Goal: Information Seeking & Learning: Find specific fact

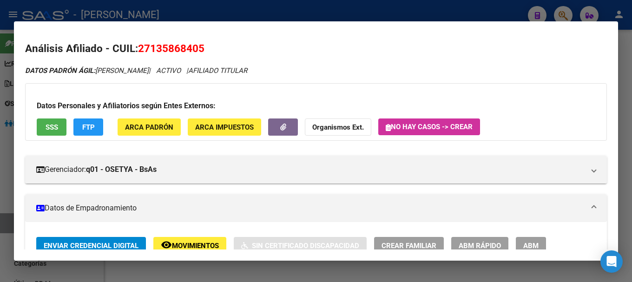
scroll to position [868, 0]
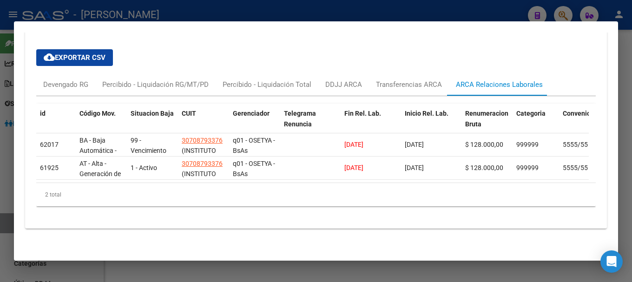
click at [293, 11] on div at bounding box center [316, 141] width 632 height 282
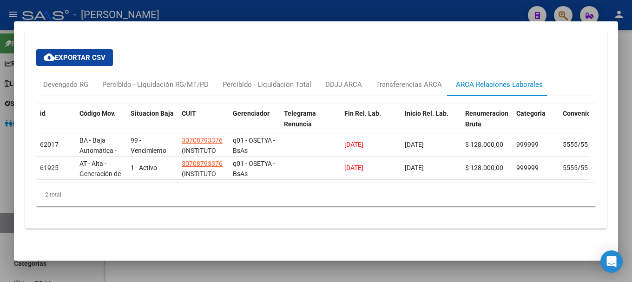
click at [293, 11] on div at bounding box center [316, 141] width 632 height 282
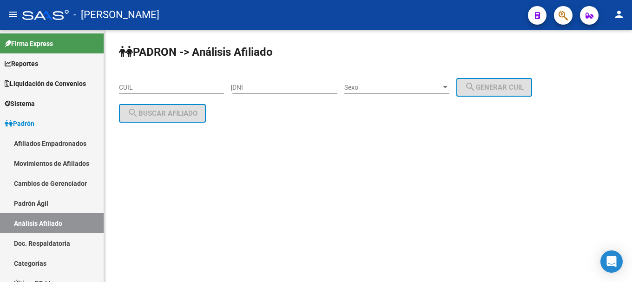
click at [565, 22] on span "button" at bounding box center [563, 15] width 9 height 19
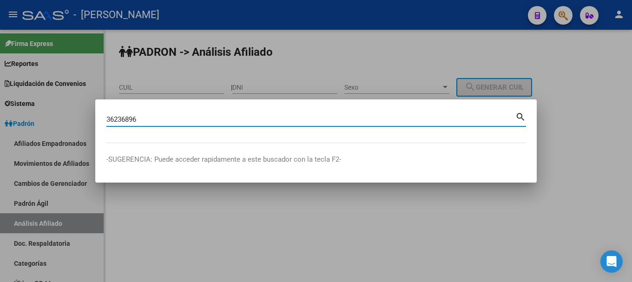
type input "36236896"
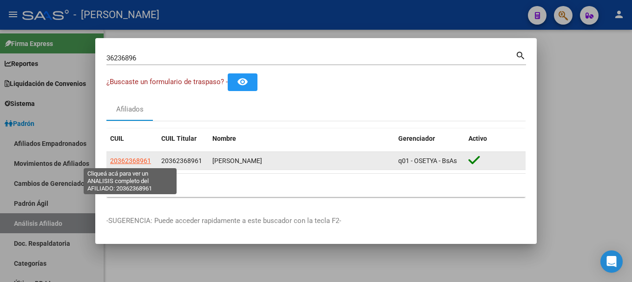
click at [136, 157] on span "20362368961" at bounding box center [130, 160] width 41 height 7
type textarea "20362368961"
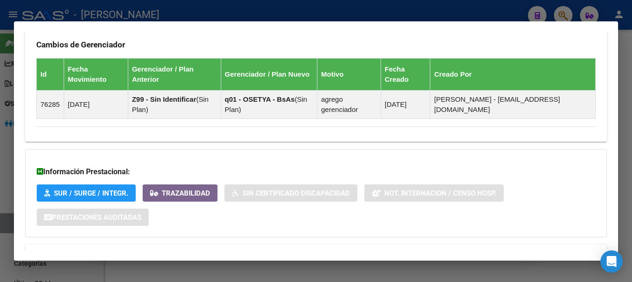
scroll to position [602, 0]
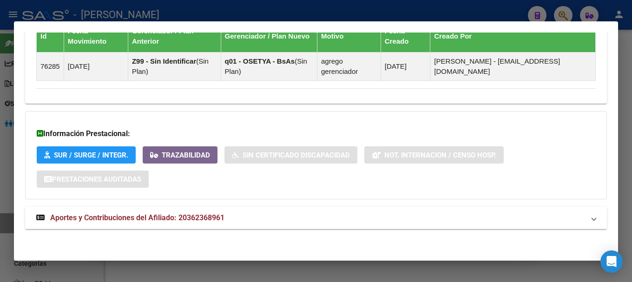
click at [293, 217] on mat-panel-title "Aportes y Contribuciones del Afiliado: 20362368961" at bounding box center [310, 218] width 549 height 11
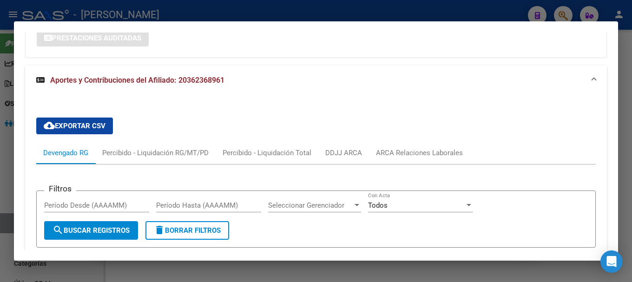
scroll to position [743, 0]
click at [399, 146] on div "ARCA Relaciones Laborales" at bounding box center [419, 153] width 101 height 22
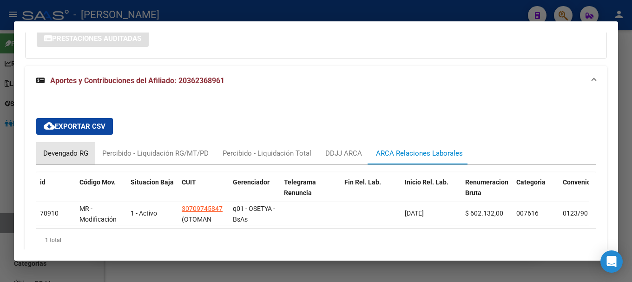
click at [68, 154] on div "Devengado RG" at bounding box center [65, 153] width 45 height 10
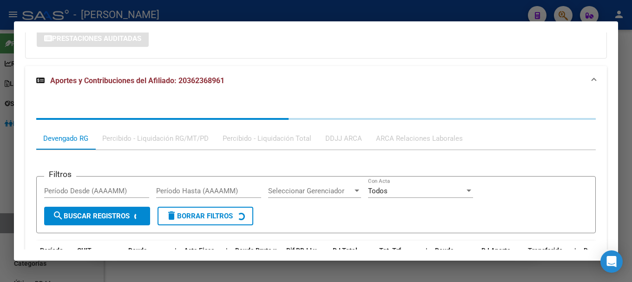
click at [224, 67] on mat-expansion-panel-header "Aportes y Contribuciones del Afiliado: 20362368961" at bounding box center [316, 81] width 582 height 30
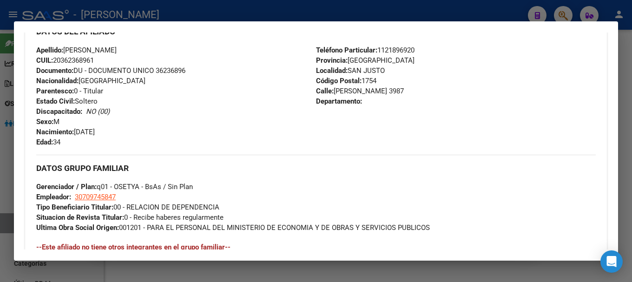
scroll to position [0, 0]
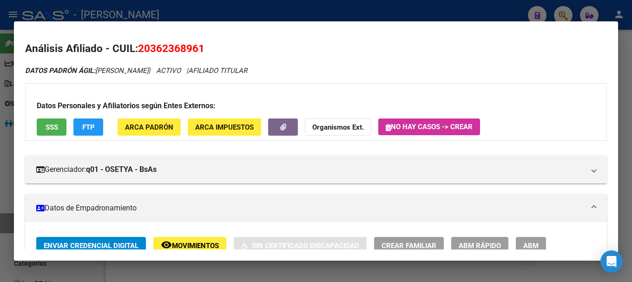
click at [193, 51] on span "20362368961" at bounding box center [171, 48] width 66 height 12
drag, startPoint x: 193, startPoint y: 51, endPoint x: 186, endPoint y: 47, distance: 7.5
click at [193, 51] on span "20362368961" at bounding box center [171, 48] width 66 height 12
copy span "20362368961"
click at [395, 9] on div at bounding box center [316, 141] width 632 height 282
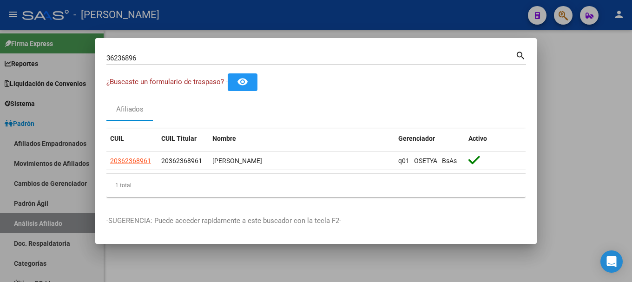
click at [388, 61] on input "36236896" at bounding box center [310, 58] width 409 height 8
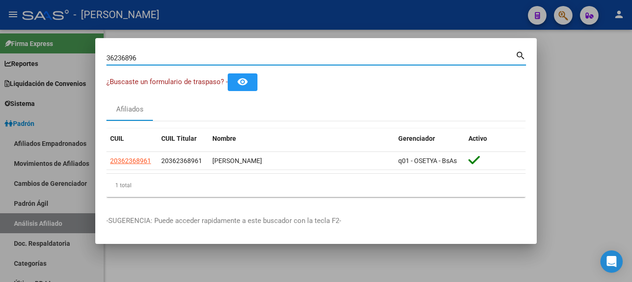
click at [388, 61] on input "36236896" at bounding box center [310, 58] width 409 height 8
type input "41826884"
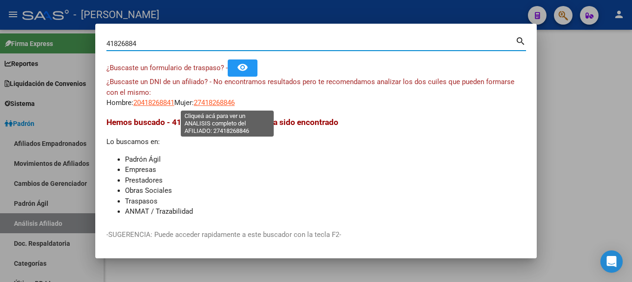
click at [235, 102] on span "27418268846" at bounding box center [214, 103] width 41 height 8
type textarea "27418268846"
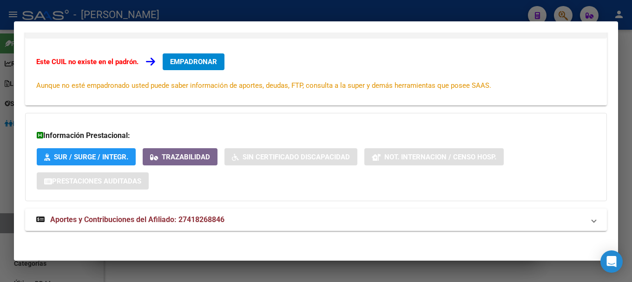
scroll to position [153, 0]
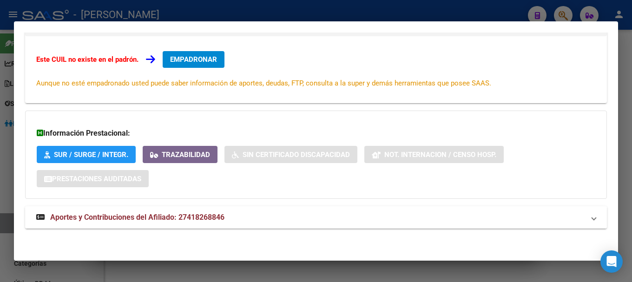
click at [252, 205] on div "DATOS ARCA: [PERSON_NAME] [PERSON_NAME] ([DATE]) ESTE CUIL NO EXISTE EN EL PADR…" at bounding box center [316, 76] width 582 height 326
click at [252, 210] on mat-expansion-panel-header "Aportes y Contribuciones del Afiliado: 27418268846" at bounding box center [316, 217] width 582 height 22
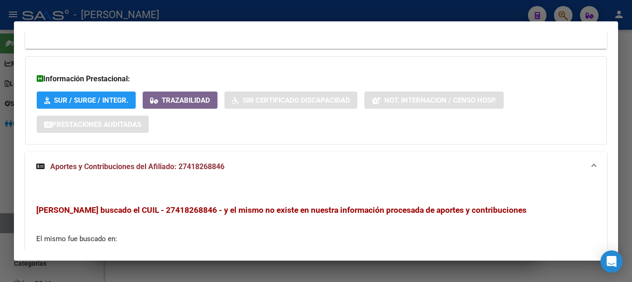
scroll to position [0, 0]
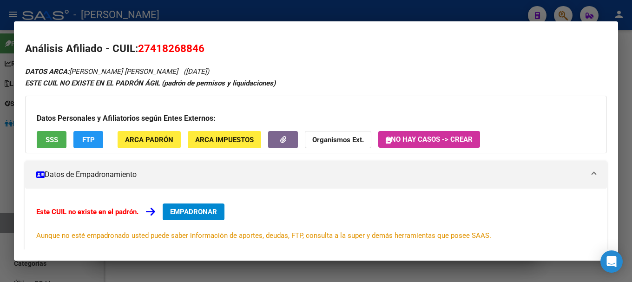
click at [186, 47] on span "27418268846" at bounding box center [171, 48] width 66 height 12
copy span "27418268846"
click at [239, 9] on div at bounding box center [316, 141] width 632 height 282
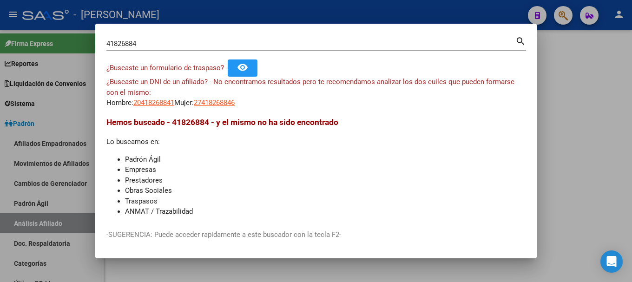
click at [239, 9] on div at bounding box center [316, 141] width 632 height 282
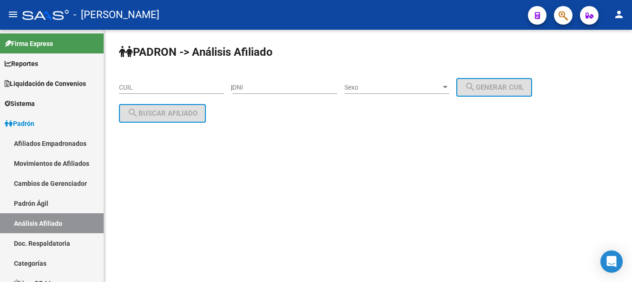
click at [563, 18] on icon "button" at bounding box center [563, 15] width 9 height 11
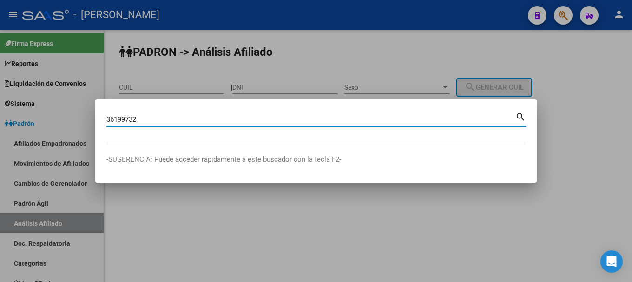
type input "36199732"
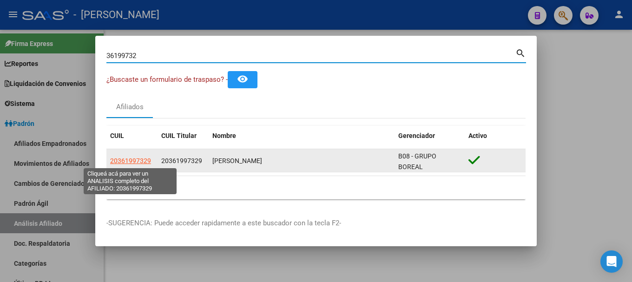
click at [146, 157] on span "20361997329" at bounding box center [130, 160] width 41 height 7
type textarea "20361997329"
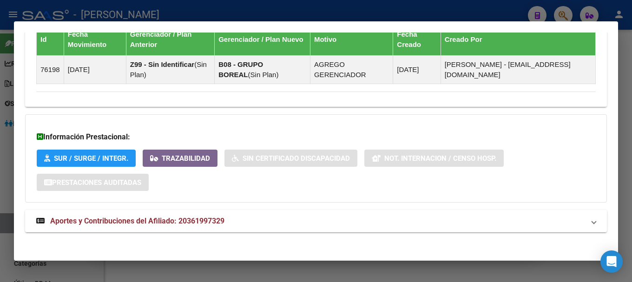
scroll to position [592, 0]
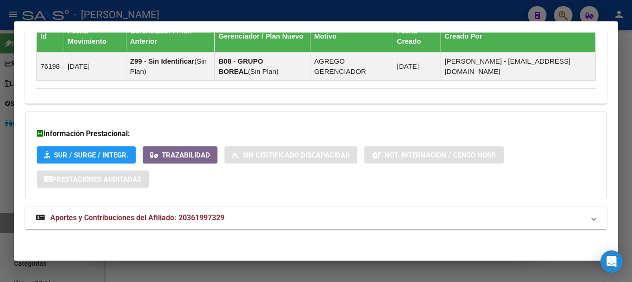
click at [296, 216] on mat-panel-title "Aportes y Contribuciones del Afiliado: 20361997329" at bounding box center [310, 218] width 549 height 11
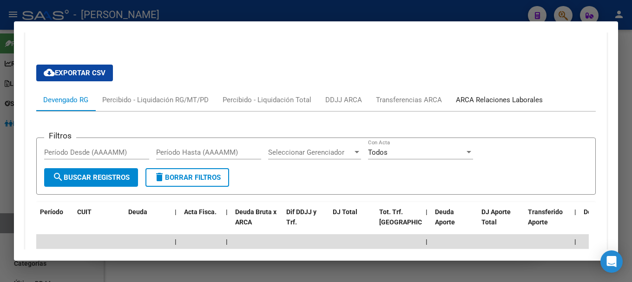
drag, startPoint x: 484, startPoint y: 99, endPoint x: 479, endPoint y: 105, distance: 7.6
click at [484, 99] on div "ARCA Relaciones Laborales" at bounding box center [499, 100] width 87 height 10
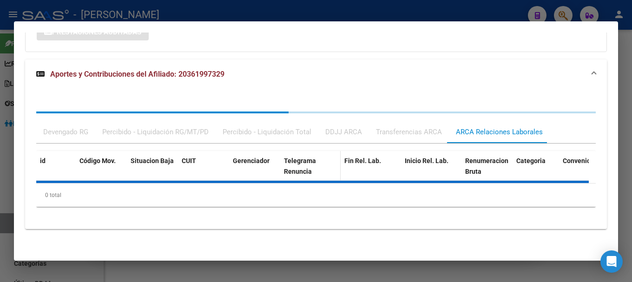
scroll to position [784, 0]
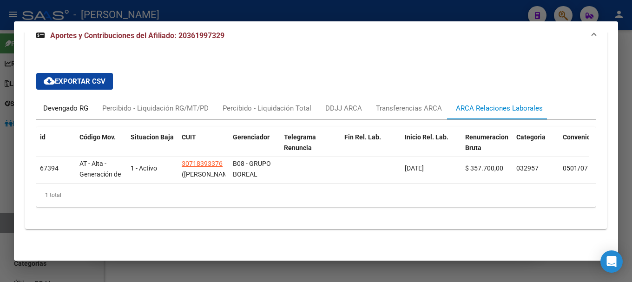
click at [54, 109] on div "Devengado RG" at bounding box center [65, 108] width 59 height 22
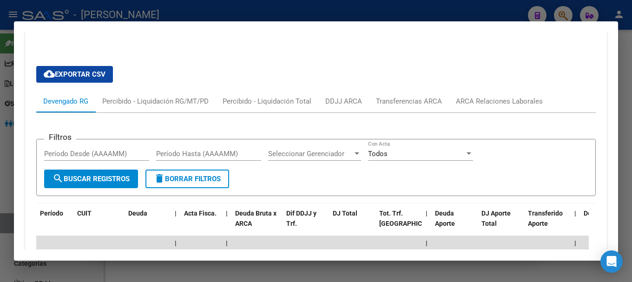
scroll to position [645, 0]
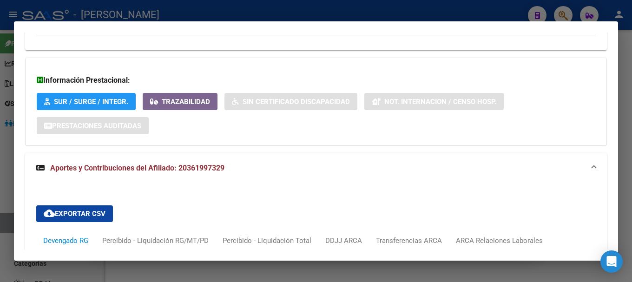
click at [199, 153] on mat-expansion-panel-header "Aportes y Contribuciones del Afiliado: 20361997329" at bounding box center [316, 168] width 582 height 30
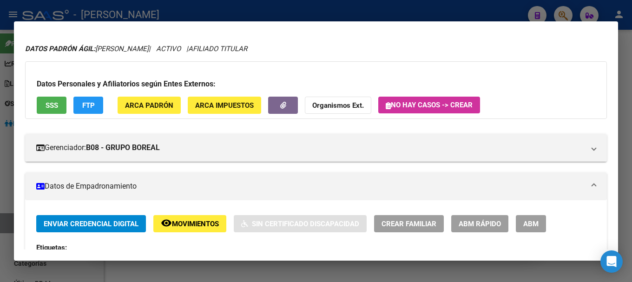
scroll to position [0, 0]
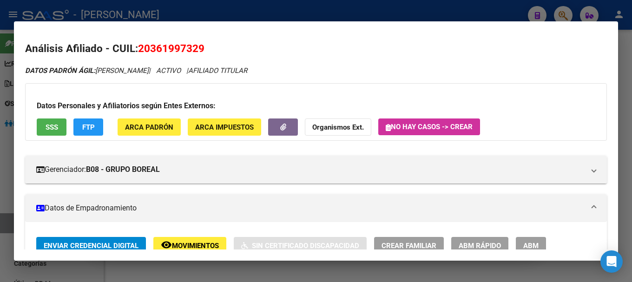
click at [153, 49] on span "20361997329" at bounding box center [171, 48] width 66 height 12
copy span "20361997329"
click at [304, 16] on div at bounding box center [316, 141] width 632 height 282
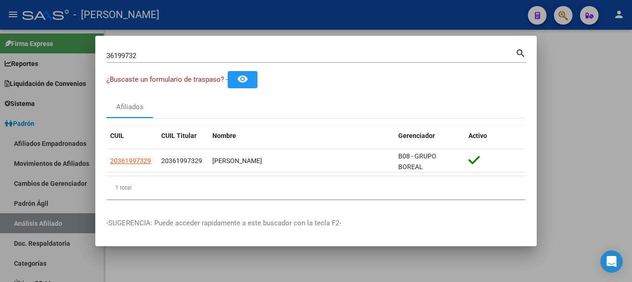
click at [326, 54] on input "36199732" at bounding box center [310, 56] width 409 height 8
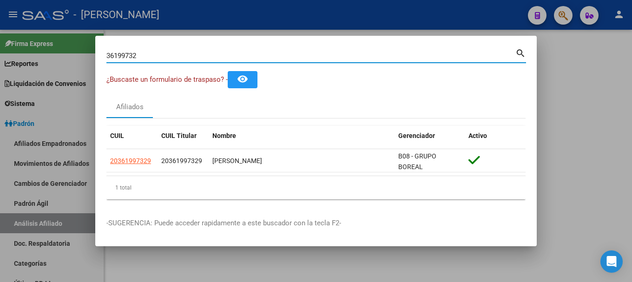
click at [326, 54] on input "36199732" at bounding box center [310, 56] width 409 height 8
type input "96133296"
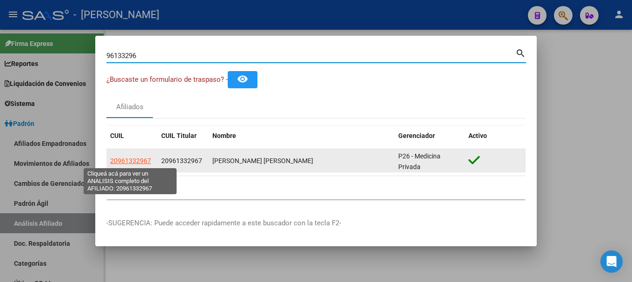
click at [138, 159] on span "20961332967" at bounding box center [130, 160] width 41 height 7
type textarea "20961332967"
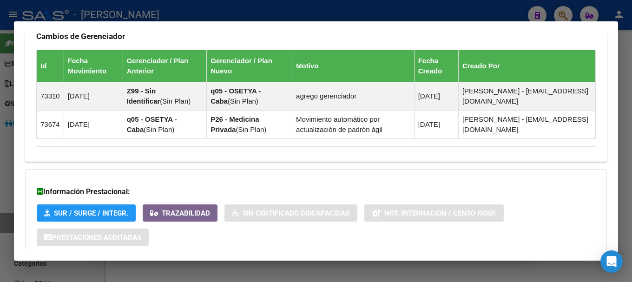
scroll to position [630, 0]
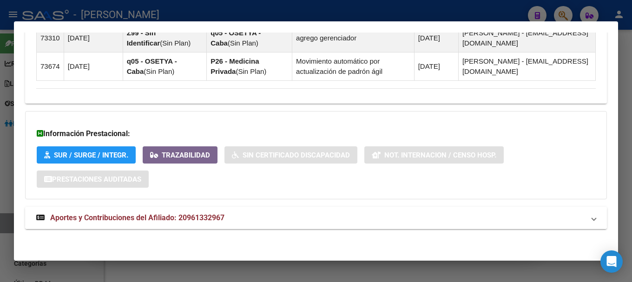
click at [286, 216] on mat-panel-title "Aportes y Contribuciones del Afiliado: 20961332967" at bounding box center [310, 218] width 549 height 11
drag, startPoint x: 314, startPoint y: 215, endPoint x: 371, endPoint y: 189, distance: 62.4
click at [313, 215] on mat-panel-title "Aportes y Contribuciones del Afiliado: 20961332967" at bounding box center [310, 218] width 549 height 11
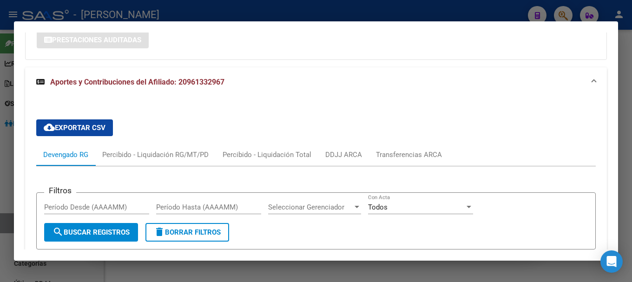
click at [327, 80] on mat-panel-title "Aportes y Contribuciones del Afiliado: 20961332967" at bounding box center [310, 82] width 549 height 11
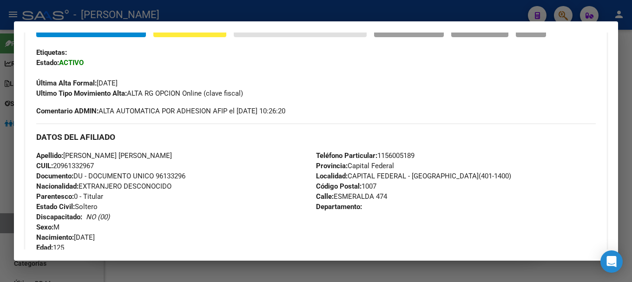
scroll to position [171, 0]
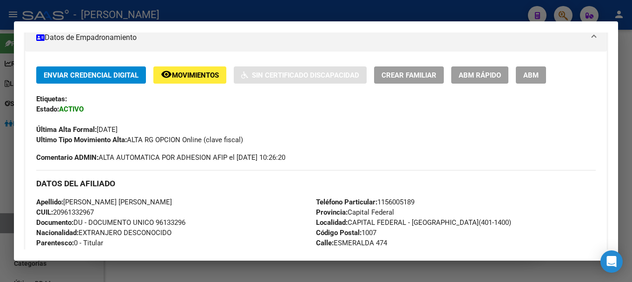
click at [435, 14] on div at bounding box center [316, 141] width 632 height 282
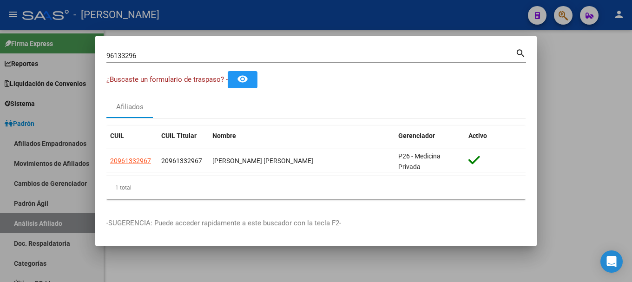
click at [394, 52] on input "96133296" at bounding box center [310, 56] width 409 height 8
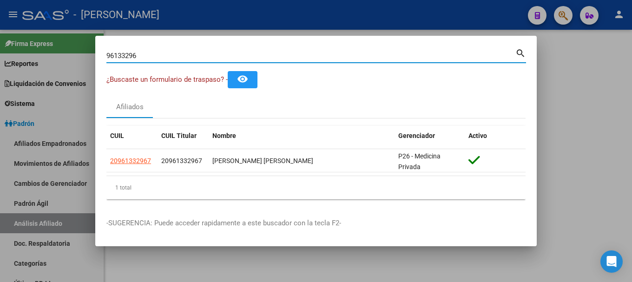
click at [394, 52] on input "96133296" at bounding box center [310, 56] width 409 height 8
type input "70483757"
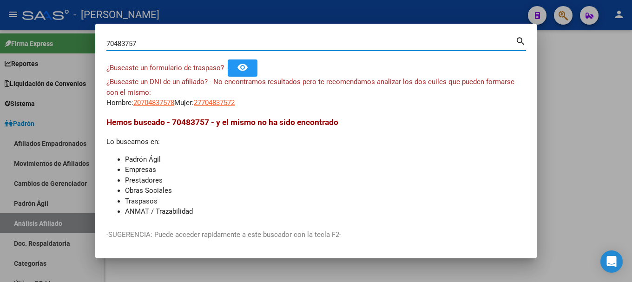
click at [160, 101] on span "20704837578" at bounding box center [153, 103] width 41 height 8
type textarea "20704837578"
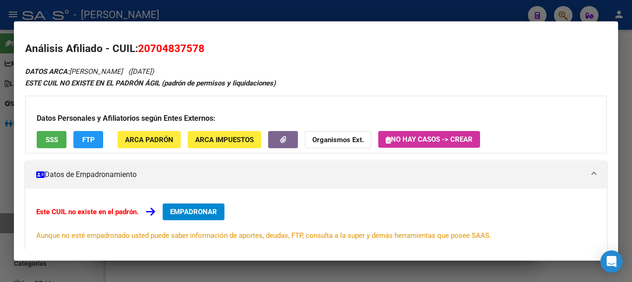
click at [287, 16] on div at bounding box center [316, 141] width 632 height 282
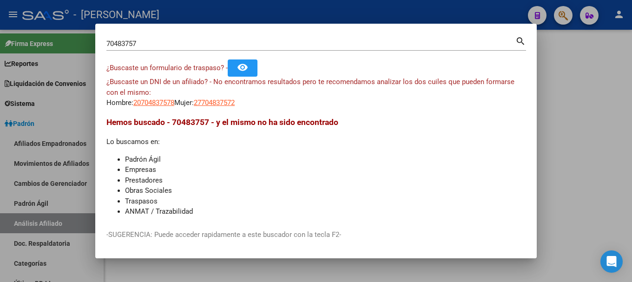
click at [287, 16] on div at bounding box center [316, 141] width 632 height 282
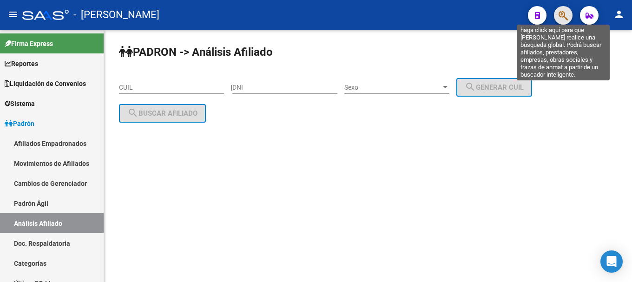
click at [566, 11] on icon "button" at bounding box center [563, 15] width 9 height 11
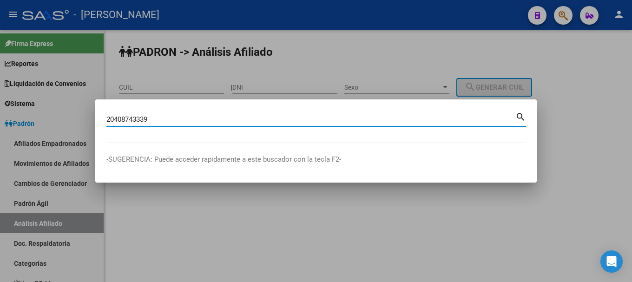
type input "20408743339"
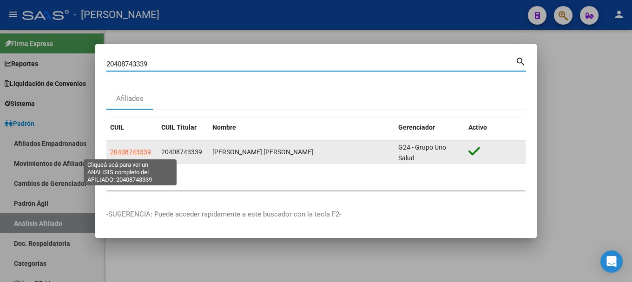
click at [147, 154] on span "20408743339" at bounding box center [130, 151] width 41 height 7
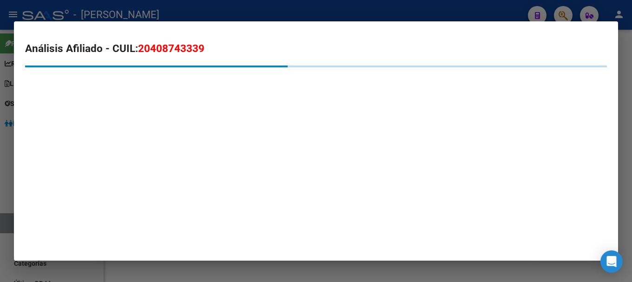
click at [179, 46] on span "20408743339" at bounding box center [171, 48] width 66 height 12
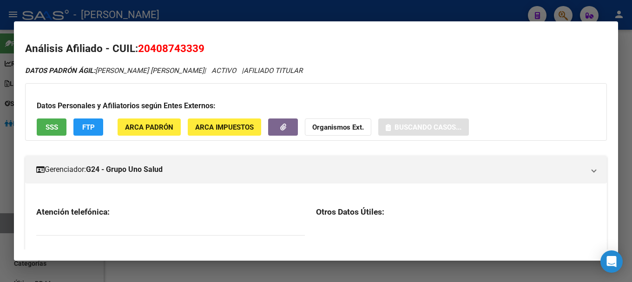
click at [179, 46] on span "20408743339" at bounding box center [171, 48] width 66 height 12
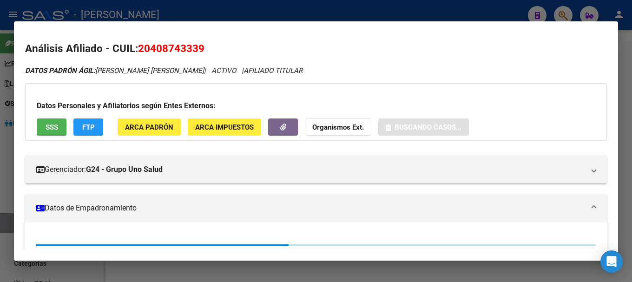
copy span "20408743339"
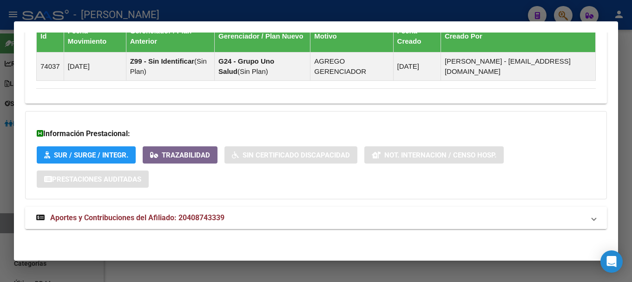
click at [253, 210] on mat-expansion-panel-header "Aportes y Contribuciones del Afiliado: 20408743339" at bounding box center [316, 218] width 582 height 22
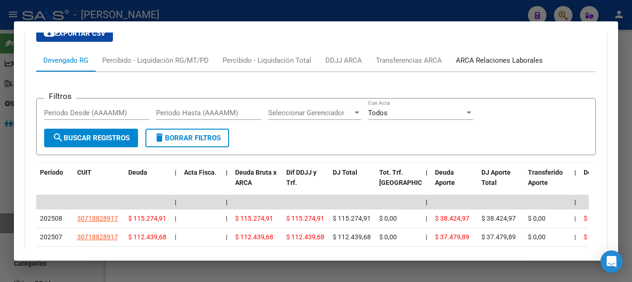
click at [477, 65] on div "ARCA Relaciones Laborales" at bounding box center [499, 60] width 87 height 10
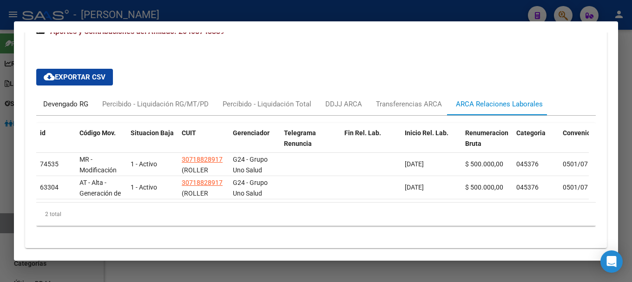
click at [49, 101] on div "Devengado RG" at bounding box center [65, 104] width 45 height 10
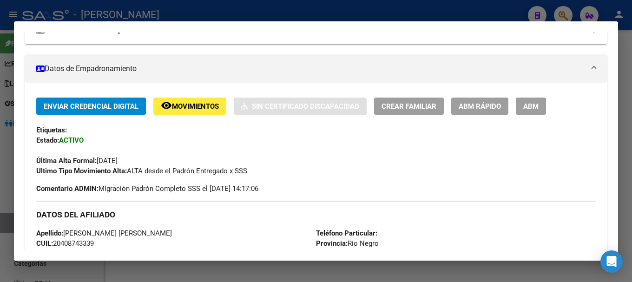
scroll to position [186, 0]
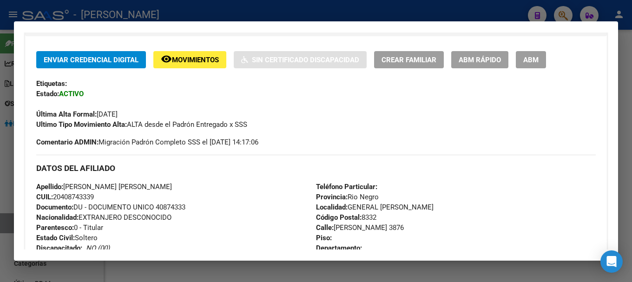
drag, startPoint x: 65, startPoint y: 197, endPoint x: 94, endPoint y: 196, distance: 29.3
click at [94, 196] on span "CUIL: 20408743339" at bounding box center [65, 197] width 58 height 8
copy span "40874333"
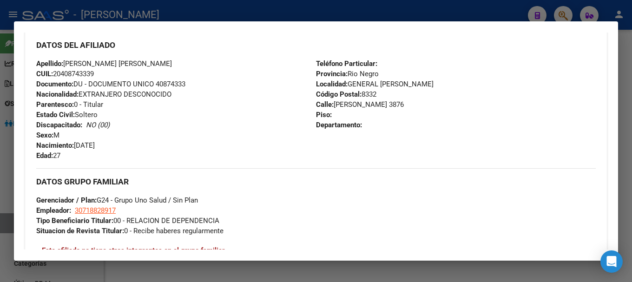
scroll to position [372, 0]
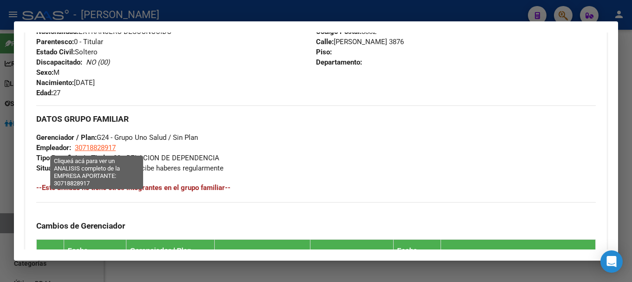
click at [99, 145] on span "30718828917" at bounding box center [95, 148] width 41 height 8
type textarea "30718828917"
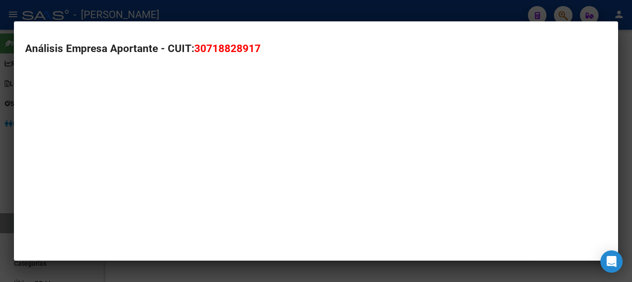
click at [212, 53] on span "30718828917" at bounding box center [227, 48] width 66 height 12
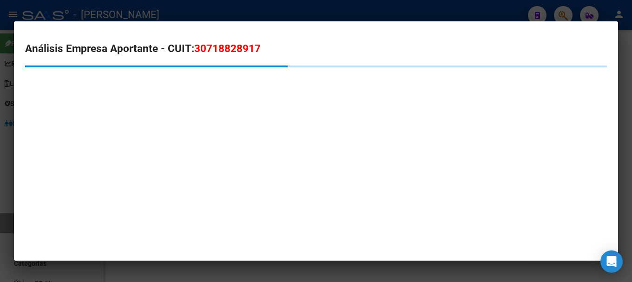
click at [212, 53] on span "30718828917" at bounding box center [227, 48] width 66 height 12
copy span "30718828917"
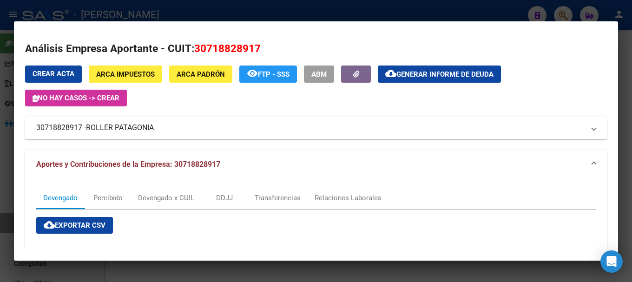
drag, startPoint x: 90, startPoint y: 126, endPoint x: 154, endPoint y: 128, distance: 64.7
click at [154, 128] on span "ROLLER PATAGONIA" at bounding box center [120, 127] width 68 height 11
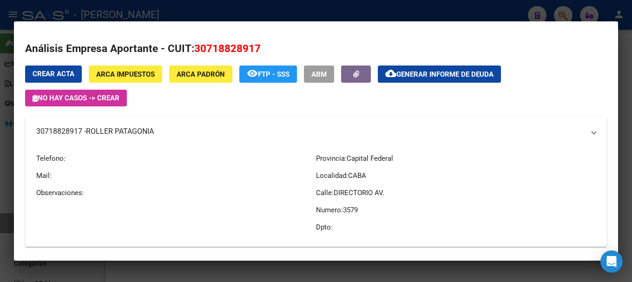
copy span "ROLLER PATAGONIA"
click at [173, 18] on div at bounding box center [316, 141] width 632 height 282
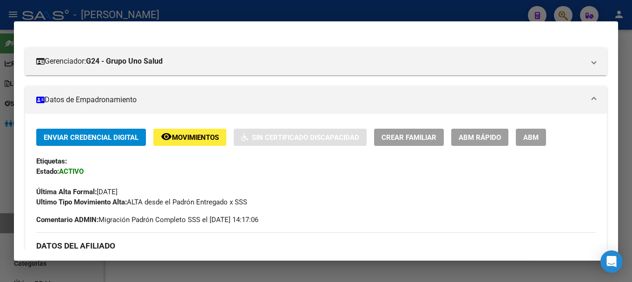
scroll to position [93, 0]
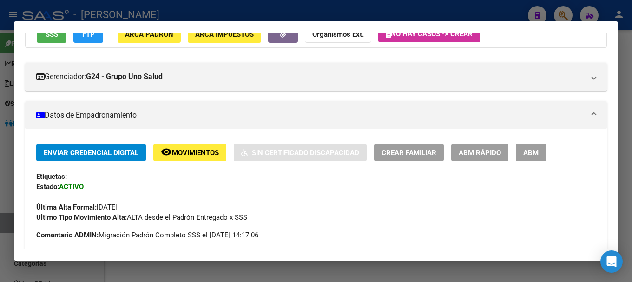
click at [336, 13] on div at bounding box center [316, 141] width 632 height 282
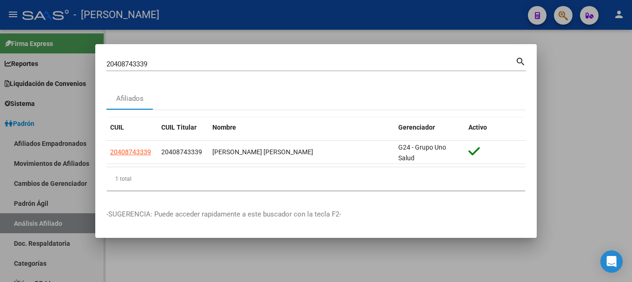
click at [353, 66] on input "20408743339" at bounding box center [310, 64] width 409 height 8
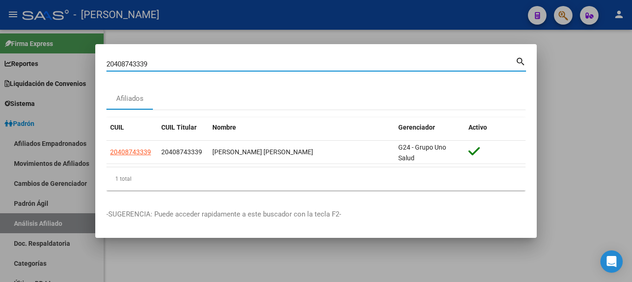
click at [353, 66] on input "20408743339" at bounding box center [310, 64] width 409 height 8
paste input "75346"
type input "20408775346"
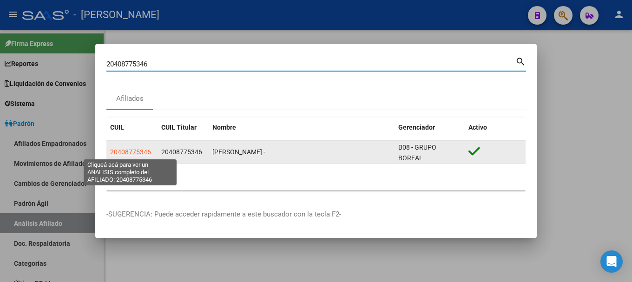
click at [133, 153] on span "20408775346" at bounding box center [130, 151] width 41 height 7
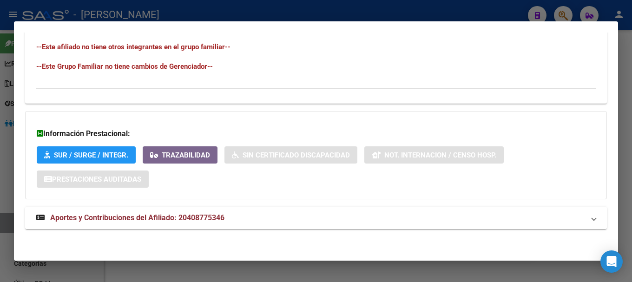
click at [289, 213] on mat-panel-title "Aportes y Contribuciones del Afiliado: 20408775346" at bounding box center [310, 218] width 549 height 11
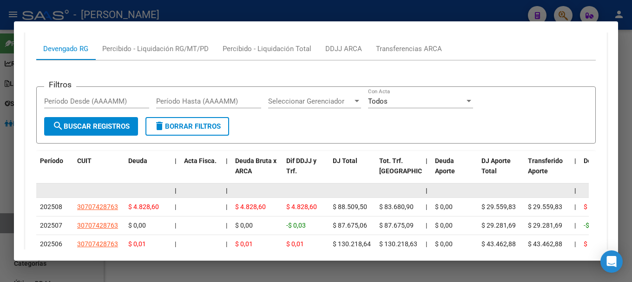
scroll to position [718, 0]
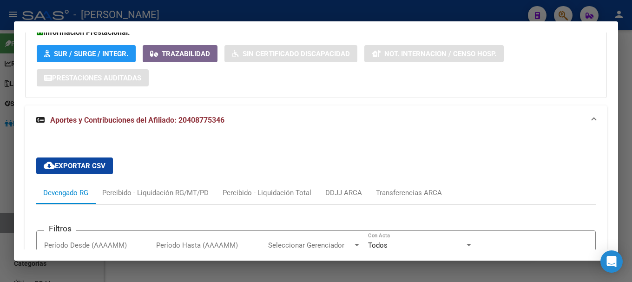
click at [287, 115] on mat-panel-title "Aportes y Contribuciones del Afiliado: 20408775346" at bounding box center [310, 120] width 549 height 11
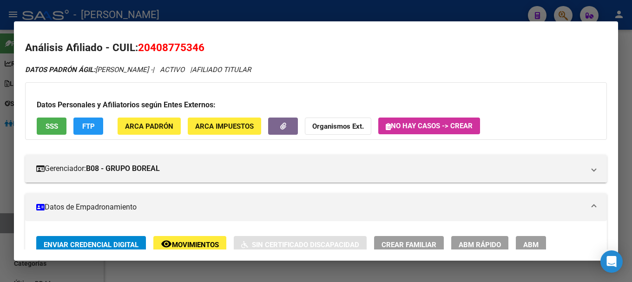
scroll to position [0, 0]
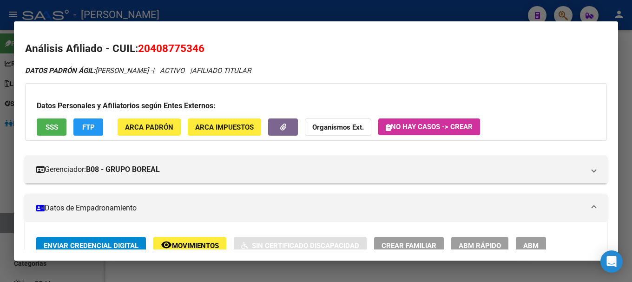
click at [166, 52] on span "20408775346" at bounding box center [171, 48] width 66 height 12
copy span "20408775346"
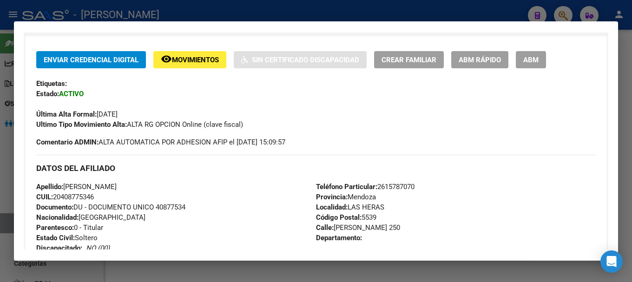
scroll to position [233, 0]
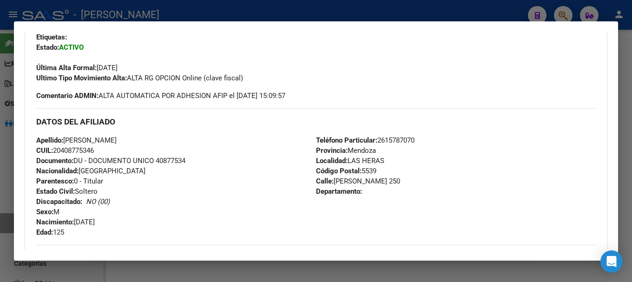
drag, startPoint x: 64, startPoint y: 148, endPoint x: 95, endPoint y: 148, distance: 30.7
click at [94, 148] on span "CUIL: 20408775346" at bounding box center [65, 150] width 58 height 8
copy span "40877534"
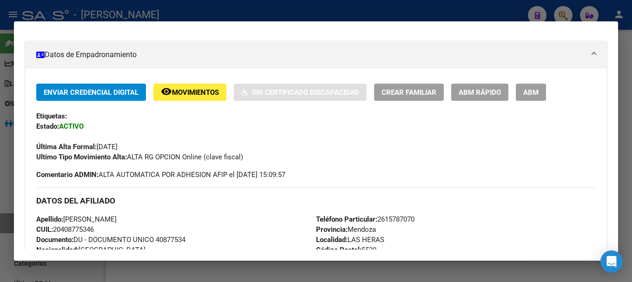
scroll to position [47, 0]
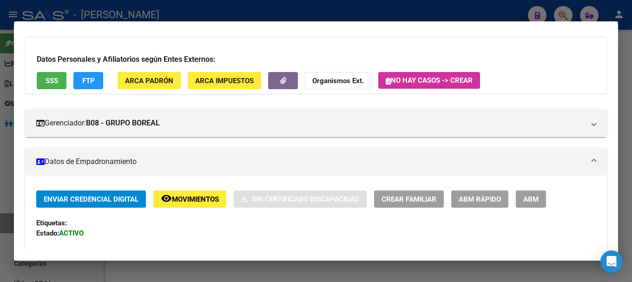
click at [156, 86] on button "ARCA Padrón" at bounding box center [149, 80] width 63 height 17
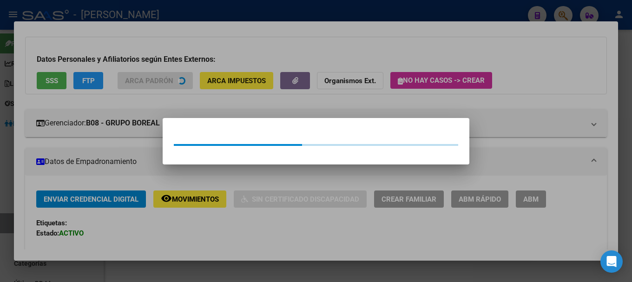
scroll to position [59, 0]
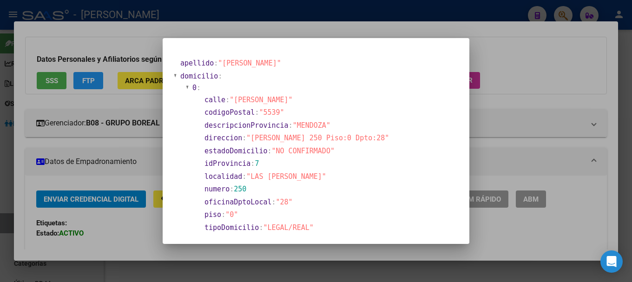
click at [157, 99] on div at bounding box center [316, 141] width 632 height 282
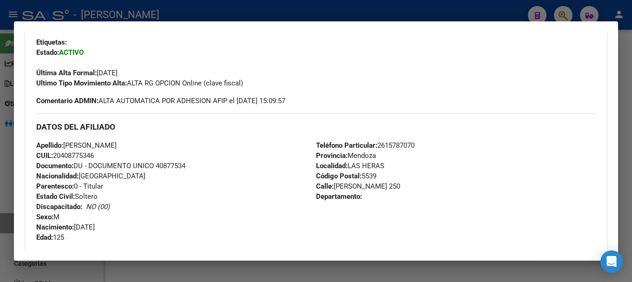
scroll to position [279, 0]
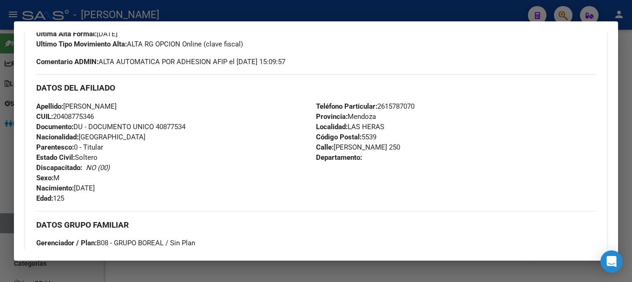
click at [336, 146] on span "[STREET_ADDRESS][PERSON_NAME]" at bounding box center [358, 147] width 84 height 8
drag, startPoint x: 333, startPoint y: 146, endPoint x: 413, endPoint y: 145, distance: 80.0
click at [400, 145] on span "[STREET_ADDRESS][PERSON_NAME]" at bounding box center [358, 147] width 84 height 8
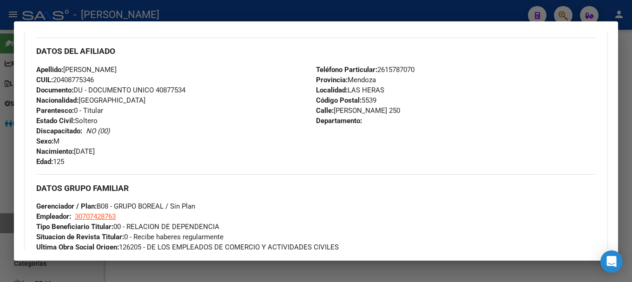
scroll to position [372, 0]
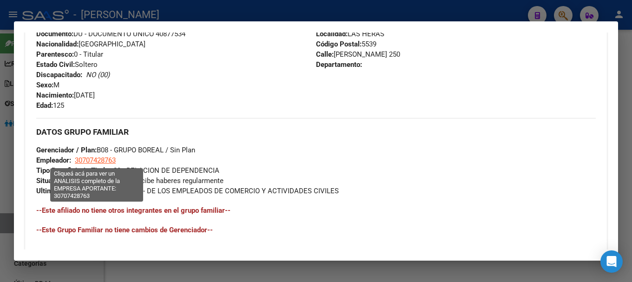
click at [114, 160] on span "30707428763" at bounding box center [95, 160] width 41 height 8
type textarea "30707428763"
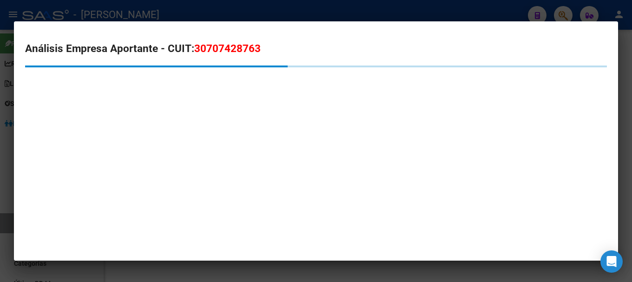
click at [235, 46] on span "30707428763" at bounding box center [227, 48] width 66 height 12
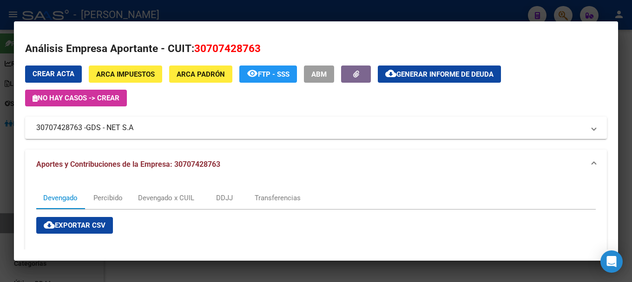
click at [207, 8] on div at bounding box center [316, 141] width 632 height 282
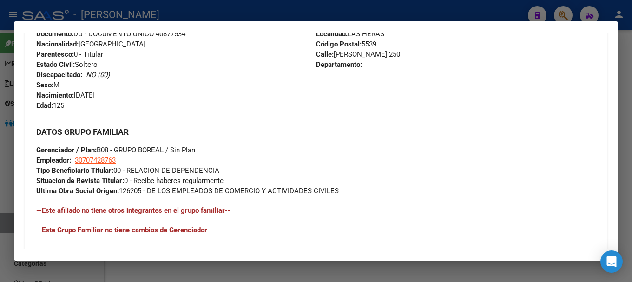
scroll to position [186, 0]
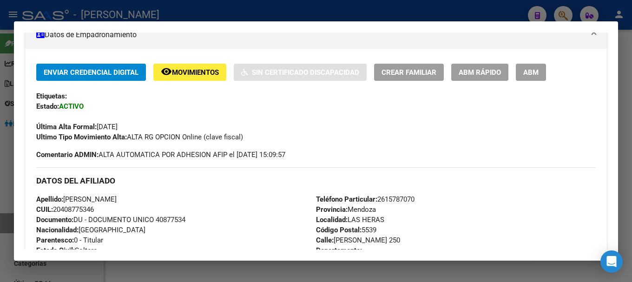
click at [387, 13] on div at bounding box center [316, 141] width 632 height 282
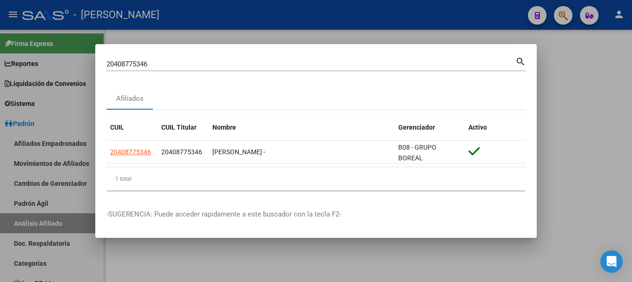
click at [384, 60] on div "20408775346 Buscar (apellido, dni, cuil, [PERSON_NAME], cuit, obra social)" at bounding box center [310, 64] width 409 height 14
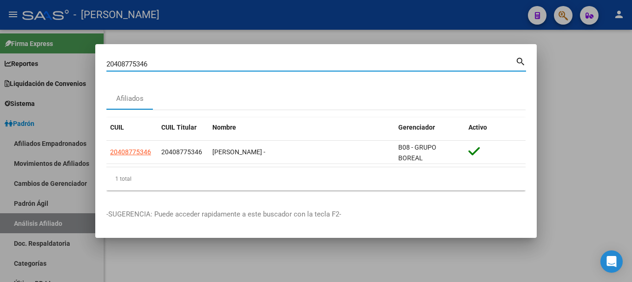
click at [386, 60] on input "20408775346" at bounding box center [310, 64] width 409 height 8
paste input "963304"
type input "20408963304"
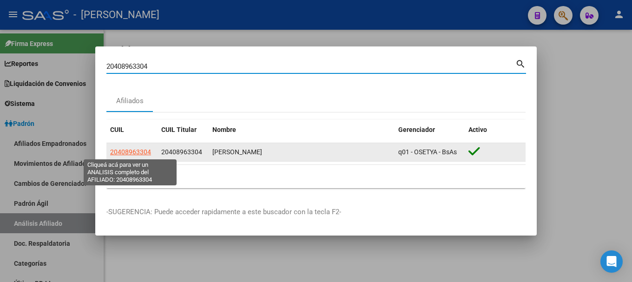
click at [144, 150] on span "20408963304" at bounding box center [130, 151] width 41 height 7
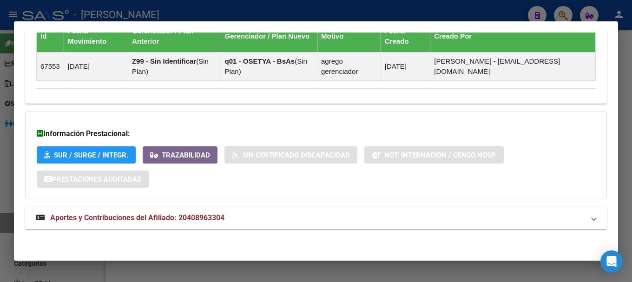
click at [288, 218] on mat-panel-title "Aportes y Contribuciones del Afiliado: 20408963304" at bounding box center [310, 218] width 549 height 11
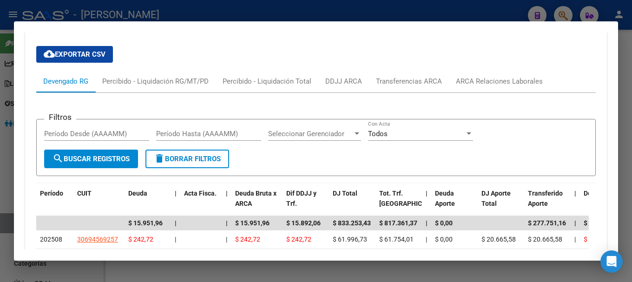
scroll to position [809, 0]
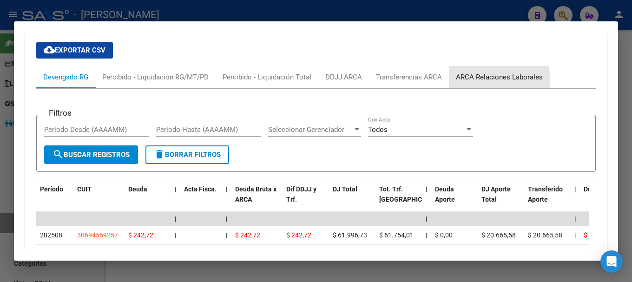
click at [496, 81] on div "ARCA Relaciones Laborales" at bounding box center [499, 77] width 87 height 10
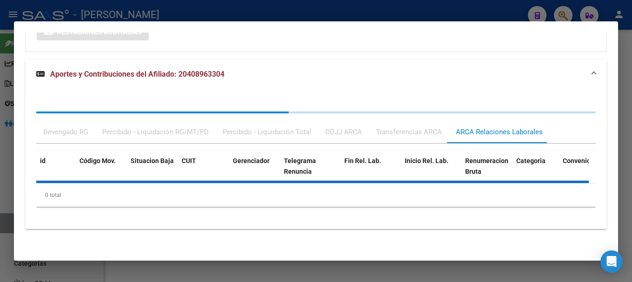
scroll to position [782, 0]
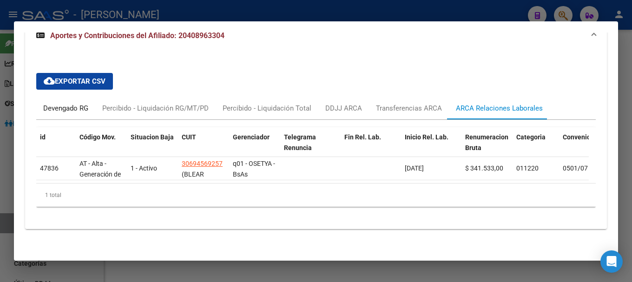
click at [60, 114] on div "Devengado RG" at bounding box center [65, 108] width 59 height 22
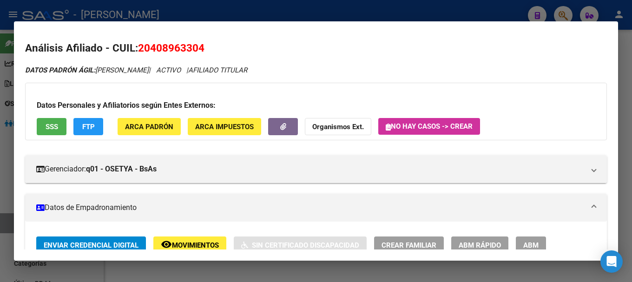
scroll to position [0, 0]
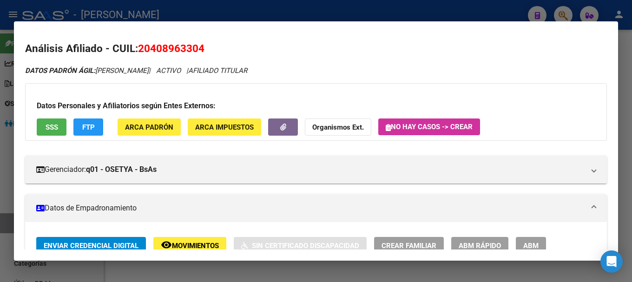
click at [173, 54] on span "20408963304" at bounding box center [171, 48] width 66 height 12
click at [152, 44] on span "20408963304" at bounding box center [171, 48] width 66 height 12
drag, startPoint x: 152, startPoint y: 45, endPoint x: 197, endPoint y: 47, distance: 45.2
click at [197, 47] on span "20408963304" at bounding box center [171, 48] width 66 height 12
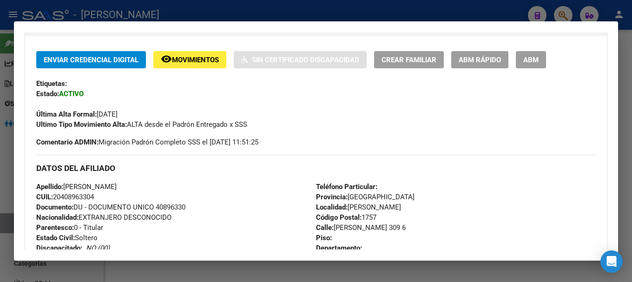
scroll to position [279, 0]
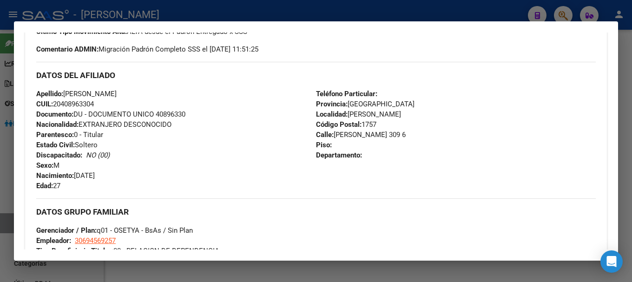
drag, startPoint x: 332, startPoint y: 135, endPoint x: 392, endPoint y: 135, distance: 60.5
click at [392, 135] on span "[STREET_ADDRESS][PERSON_NAME]" at bounding box center [361, 135] width 90 height 8
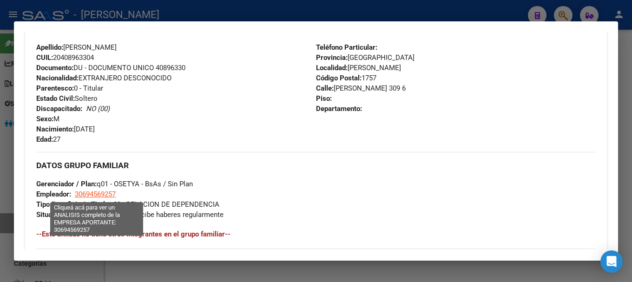
click at [108, 194] on span "30694569257" at bounding box center [95, 194] width 41 height 8
type textarea "30694569257"
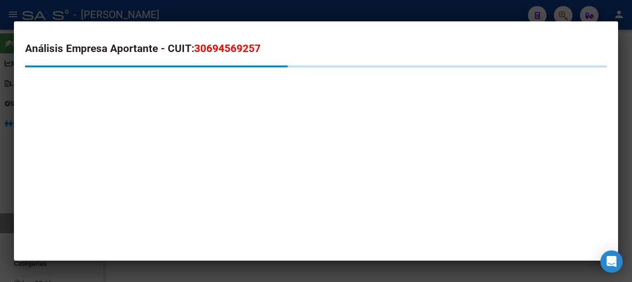
click at [225, 51] on span "30694569257" at bounding box center [227, 48] width 66 height 12
click at [225, 50] on span "30694569257" at bounding box center [227, 48] width 66 height 12
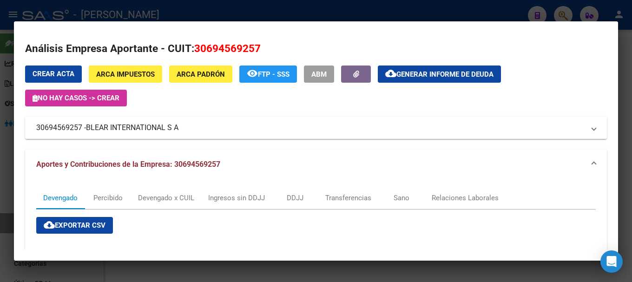
click at [198, 8] on div at bounding box center [316, 141] width 632 height 282
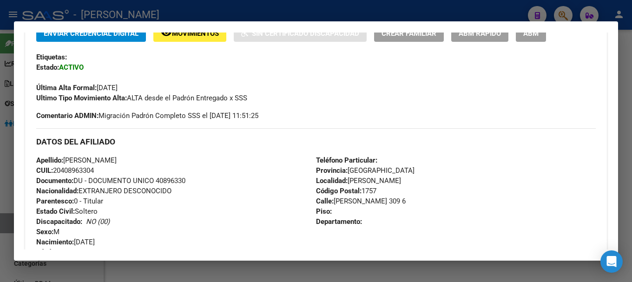
scroll to position [186, 0]
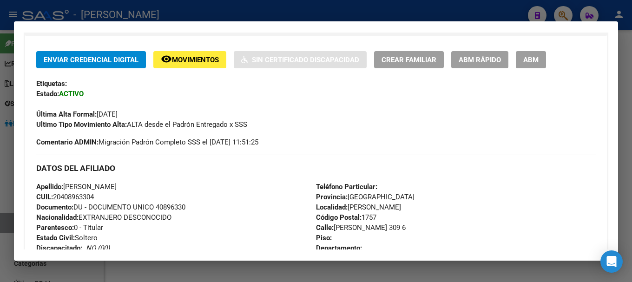
drag, startPoint x: 317, startPoint y: 10, endPoint x: 318, endPoint y: 17, distance: 7.0
click at [317, 10] on div at bounding box center [316, 141] width 632 height 282
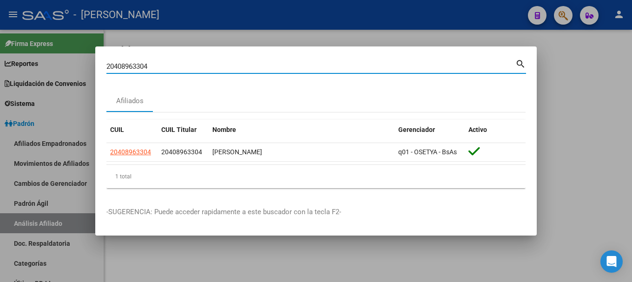
click at [323, 69] on input "20408963304" at bounding box center [310, 66] width 409 height 8
paste input "9129790"
type input "20409129790"
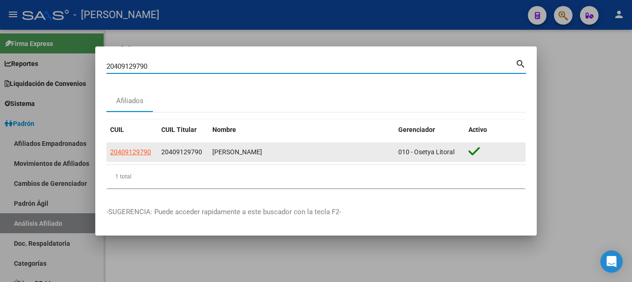
click at [119, 148] on span "20409129790" at bounding box center [130, 151] width 41 height 7
type textarea "20409129790"
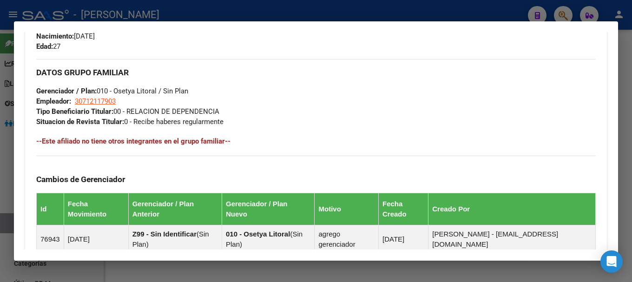
scroll to position [592, 0]
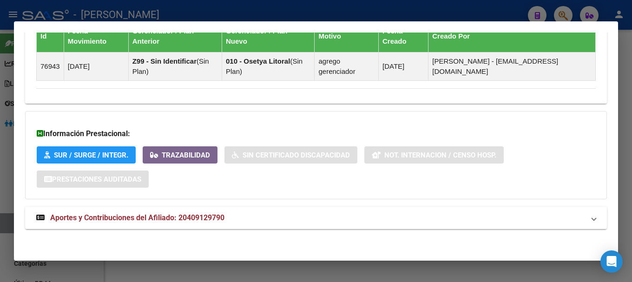
click at [345, 214] on mat-panel-title "Aportes y Contribuciones del Afiliado: 20409129790" at bounding box center [310, 218] width 549 height 11
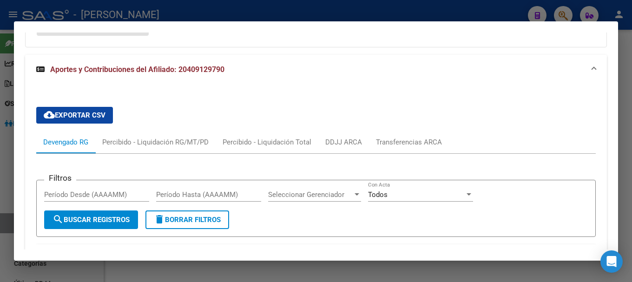
scroll to position [739, 0]
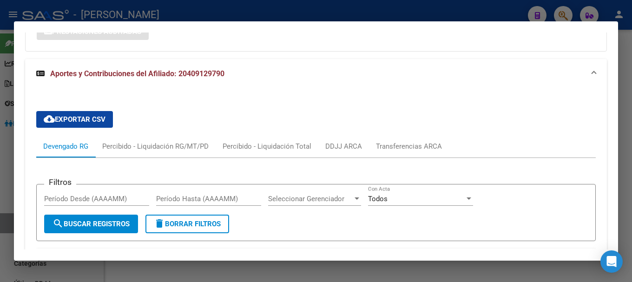
click at [233, 6] on div at bounding box center [316, 141] width 632 height 282
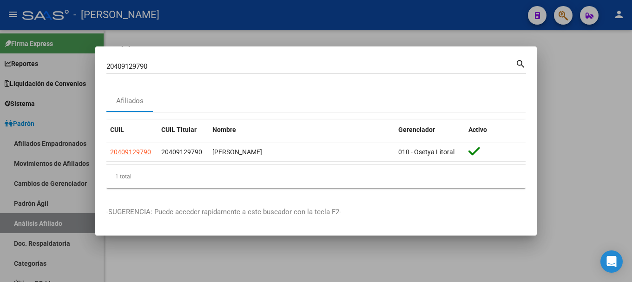
click at [278, 63] on input "20409129790" at bounding box center [310, 66] width 409 height 8
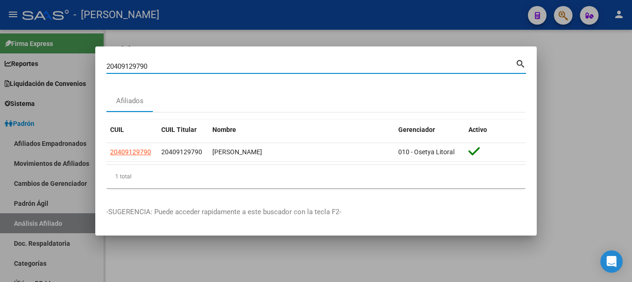
click at [278, 63] on input "20409129790" at bounding box center [310, 66] width 409 height 8
paste input "404546"
type input "20409404546"
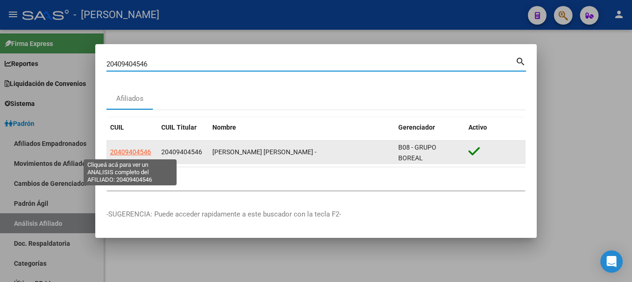
click at [143, 152] on span "20409404546" at bounding box center [130, 151] width 41 height 7
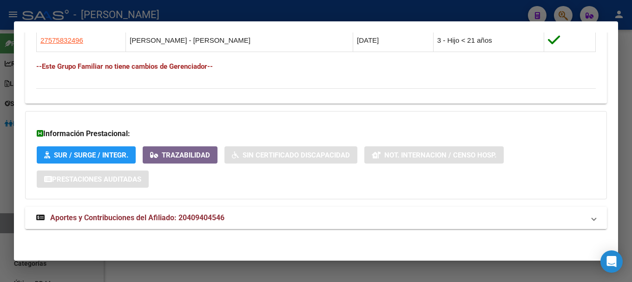
click at [295, 213] on mat-panel-title "Aportes y Contribuciones del Afiliado: 20409404546" at bounding box center [310, 218] width 549 height 11
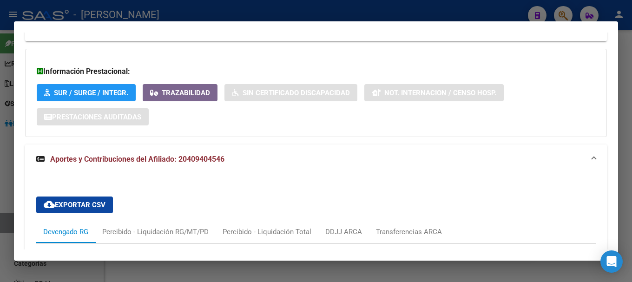
click at [250, 150] on mat-expansion-panel-header "Aportes y Contribuciones del Afiliado: 20409404546" at bounding box center [316, 160] width 582 height 30
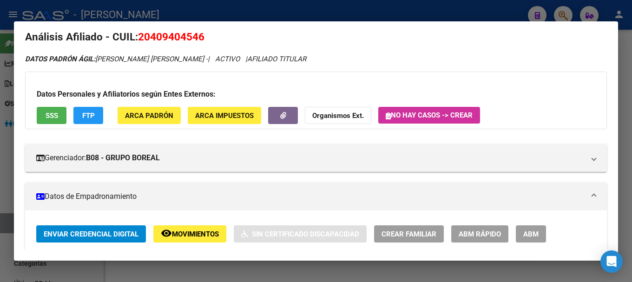
scroll to position [0, 0]
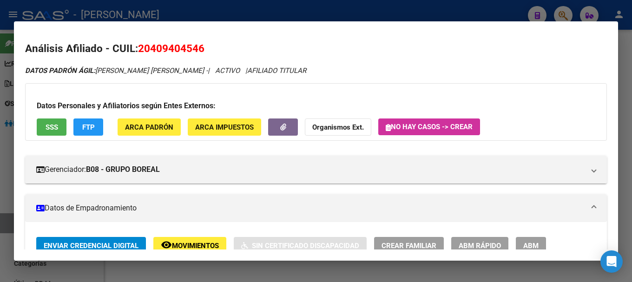
click at [171, 55] on h2 "Análisis Afiliado - CUIL: 20409404546" at bounding box center [316, 49] width 582 height 16
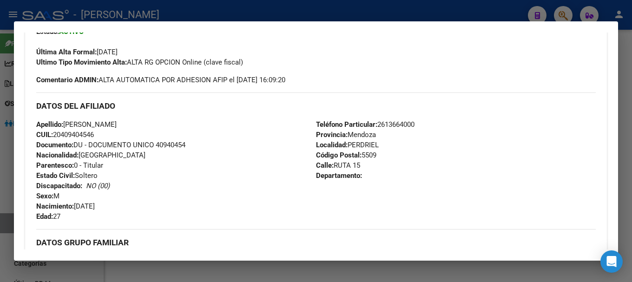
scroll to position [233, 0]
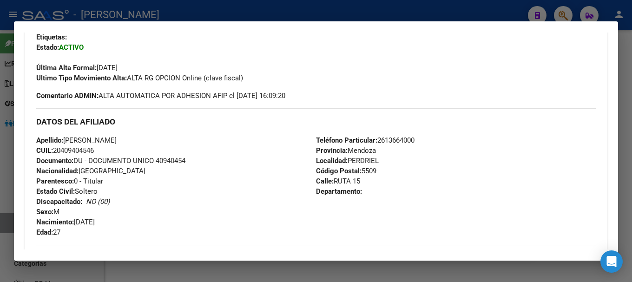
drag, startPoint x: 61, startPoint y: 148, endPoint x: 93, endPoint y: 148, distance: 32.1
click at [93, 148] on span "CUIL: 20409404546" at bounding box center [65, 150] width 58 height 8
click at [94, 148] on span "CUIL: 20409404546" at bounding box center [65, 150] width 58 height 8
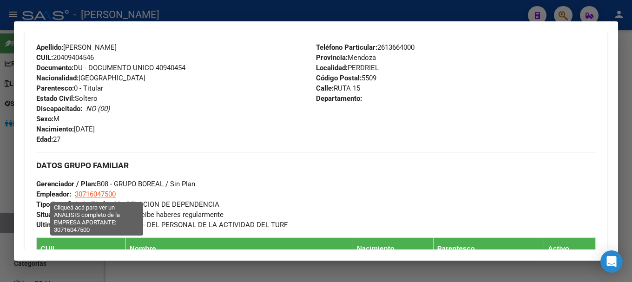
click at [105, 193] on span "30716047500" at bounding box center [95, 194] width 41 height 8
type textarea "30716047500"
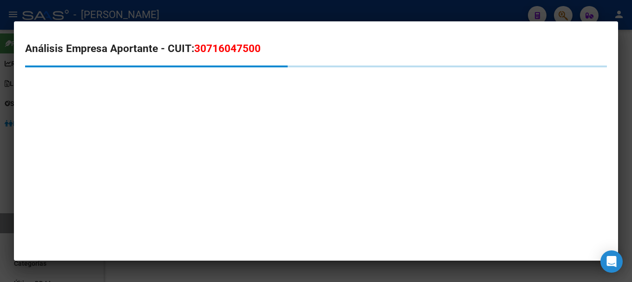
click at [211, 49] on span "30716047500" at bounding box center [227, 48] width 66 height 12
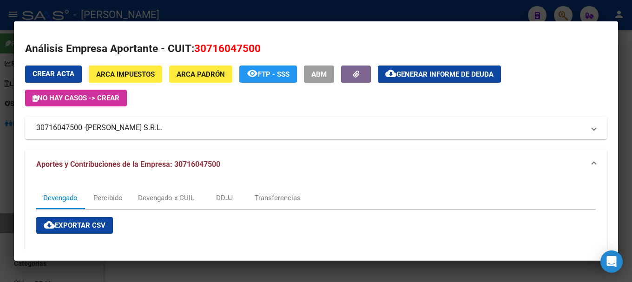
drag, startPoint x: 89, startPoint y: 129, endPoint x: 173, endPoint y: 129, distance: 84.2
click at [163, 129] on span "[PERSON_NAME] S.R.L." at bounding box center [124, 127] width 77 height 11
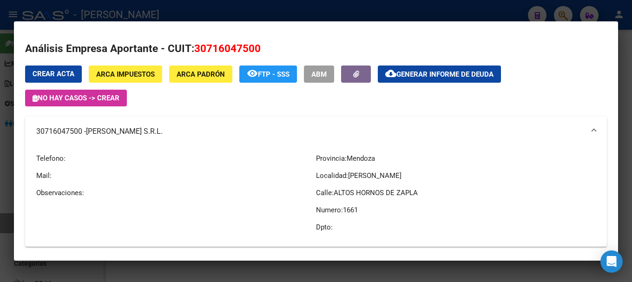
click at [172, 4] on div at bounding box center [316, 141] width 632 height 282
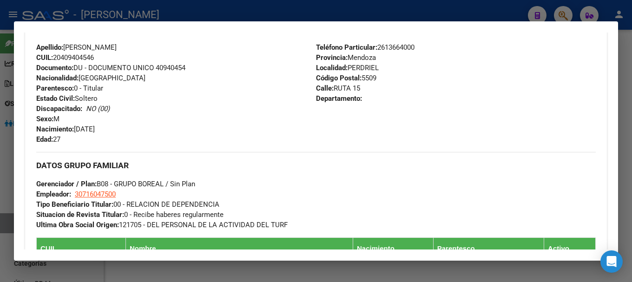
scroll to position [233, 0]
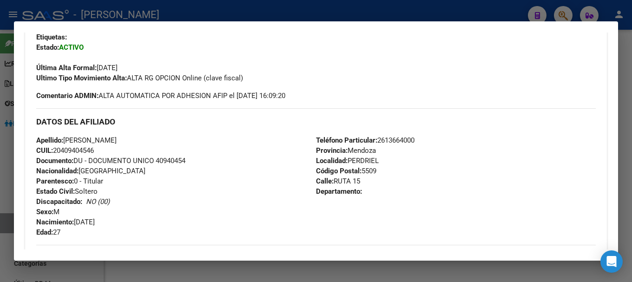
click at [253, 2] on div at bounding box center [316, 141] width 632 height 282
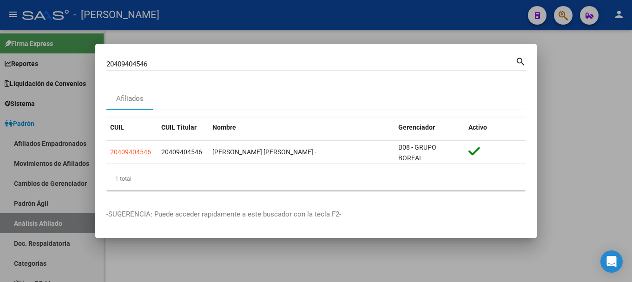
click at [276, 70] on div "20409404546 Buscar (apellido, dni, cuil, [PERSON_NAME], cuit, obra social)" at bounding box center [310, 64] width 409 height 14
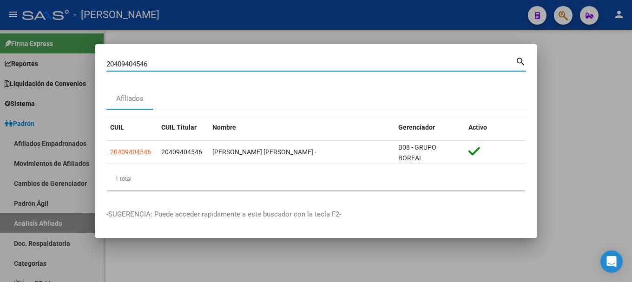
click at [275, 68] on input "20409404546" at bounding box center [310, 64] width 409 height 8
paste input "71782"
type input "20409471782"
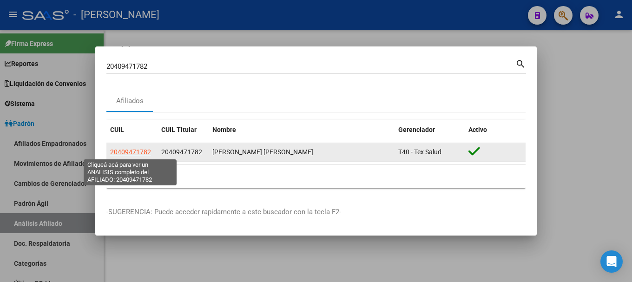
click at [130, 153] on span "20409471782" at bounding box center [130, 151] width 41 height 7
type textarea "20409471782"
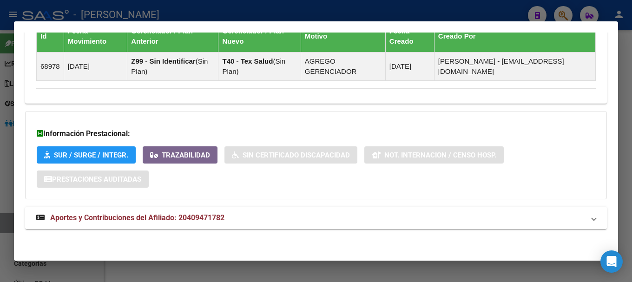
click at [342, 214] on mat-panel-title "Aportes y Contribuciones del Afiliado: 20409471782" at bounding box center [310, 218] width 549 height 11
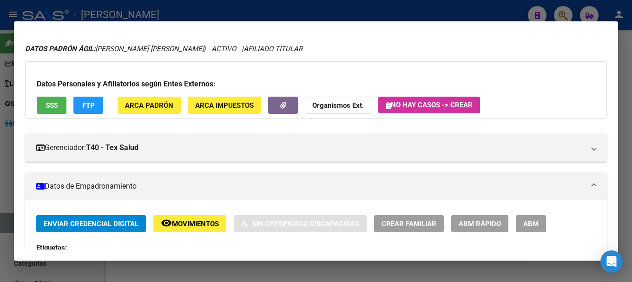
scroll to position [0, 0]
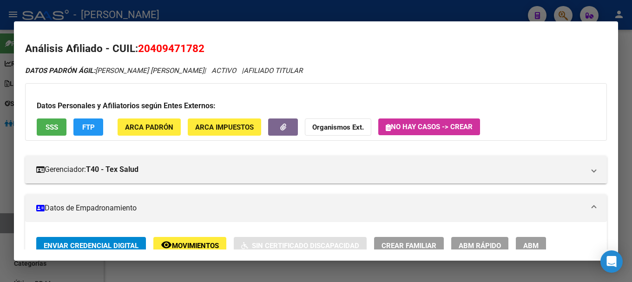
click at [269, 18] on div at bounding box center [316, 141] width 632 height 282
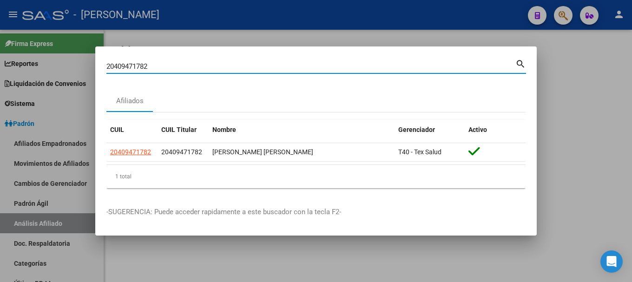
click at [224, 67] on input "20409471782" at bounding box center [310, 66] width 409 height 8
paste input "514643"
type input "20409514643"
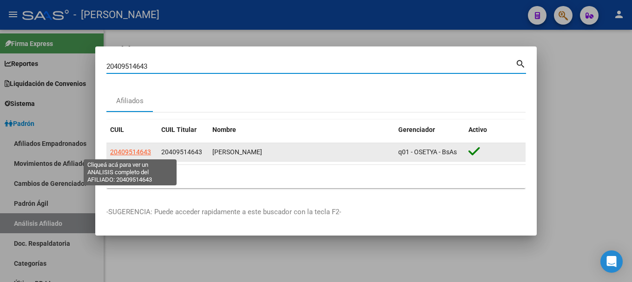
click at [128, 150] on span "20409514643" at bounding box center [130, 151] width 41 height 7
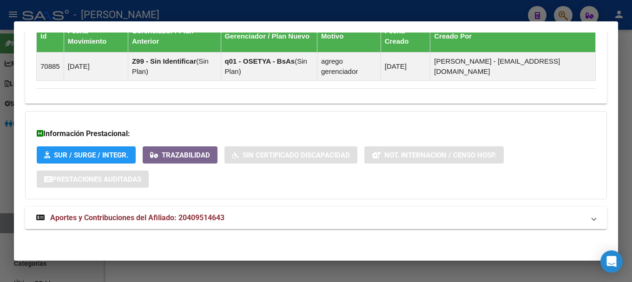
click at [221, 216] on span "Aportes y Contribuciones del Afiliado: 20409514643" at bounding box center [137, 217] width 174 height 9
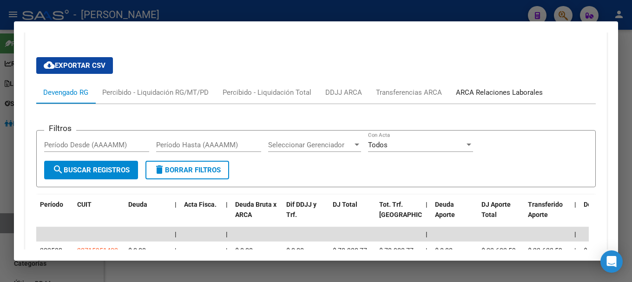
click at [493, 90] on div "ARCA Relaciones Laborales" at bounding box center [499, 92] width 87 height 10
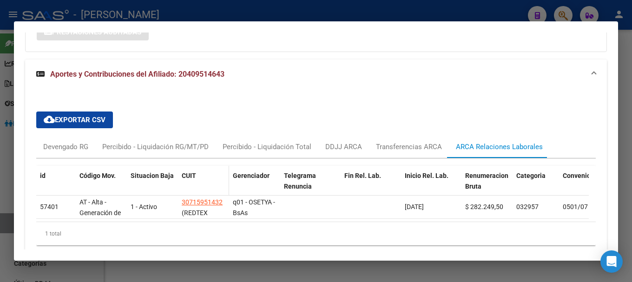
scroll to position [784, 0]
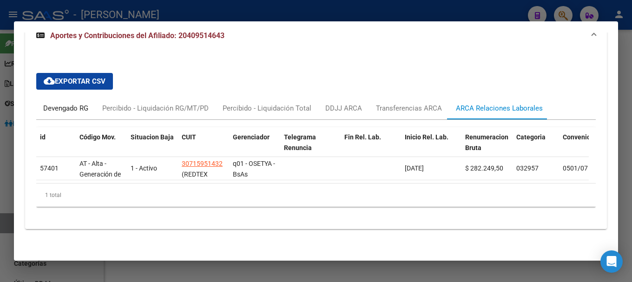
click at [86, 107] on div "Devengado RG" at bounding box center [65, 108] width 59 height 22
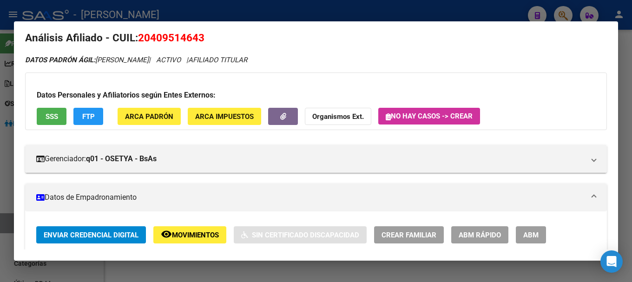
scroll to position [0, 0]
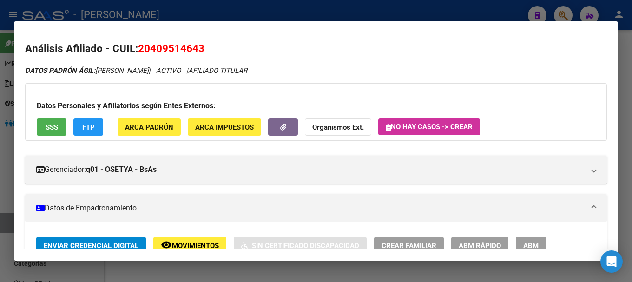
click at [166, 50] on span "20409514643" at bounding box center [171, 48] width 66 height 12
drag, startPoint x: 153, startPoint y: 46, endPoint x: 197, endPoint y: 47, distance: 43.7
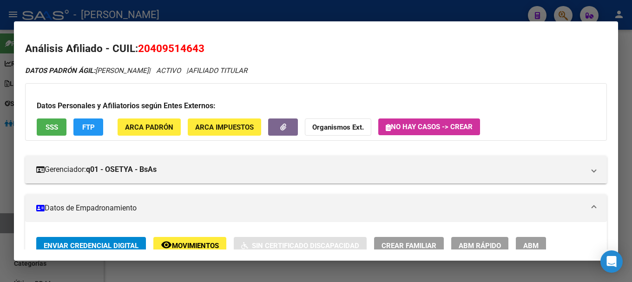
click at [197, 47] on span "20409514643" at bounding box center [171, 48] width 66 height 12
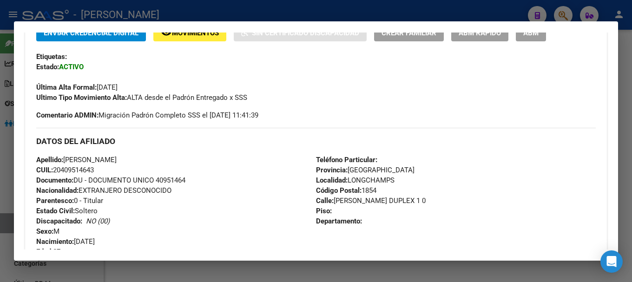
scroll to position [233, 0]
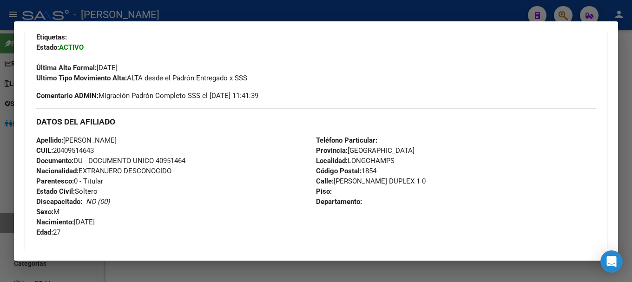
drag, startPoint x: 333, startPoint y: 182, endPoint x: 356, endPoint y: 180, distance: 22.9
click at [356, 180] on span "Calle: [PERSON_NAME] DUPLEX 1 0" at bounding box center [371, 181] width 110 height 8
click at [369, 188] on div "Teléfono Particular: Provincia: [GEOGRAPHIC_DATA] Localidad: [GEOGRAPHIC_DATA] …" at bounding box center [456, 186] width 280 height 102
drag, startPoint x: 331, startPoint y: 181, endPoint x: 356, endPoint y: 183, distance: 24.7
click at [356, 183] on span "Calle: [PERSON_NAME] DUPLEX 1 0" at bounding box center [371, 181] width 110 height 8
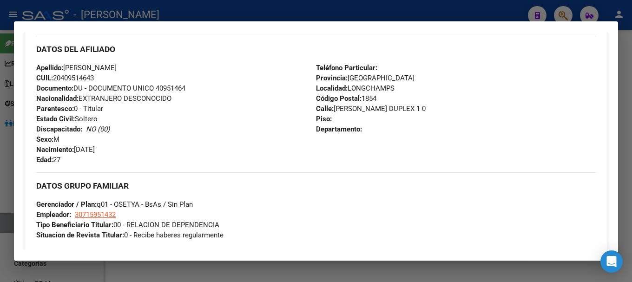
scroll to position [372, 0]
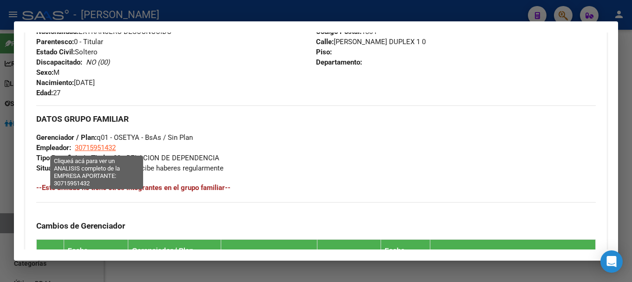
click at [108, 144] on span "30715951432" at bounding box center [95, 148] width 41 height 8
type textarea "30715951432"
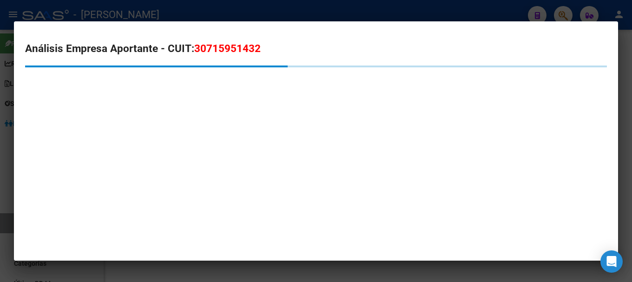
click at [222, 44] on span "30715951432" at bounding box center [227, 48] width 66 height 12
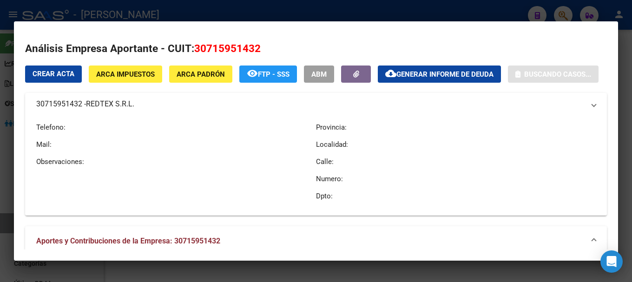
click at [222, 44] on span "30715951432" at bounding box center [227, 48] width 66 height 12
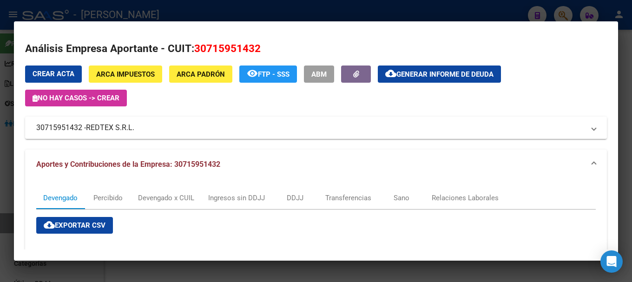
click at [198, 7] on div at bounding box center [316, 141] width 632 height 282
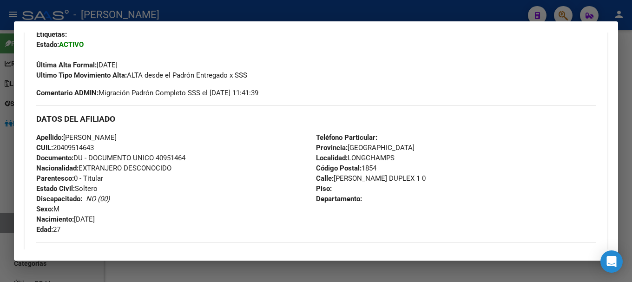
scroll to position [233, 0]
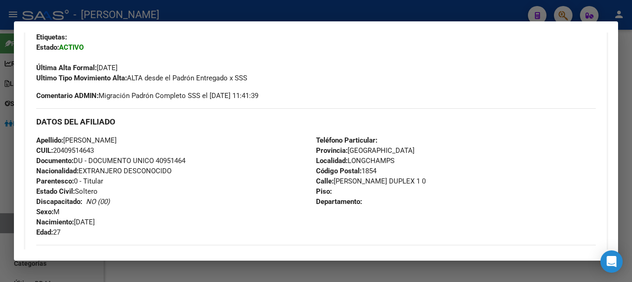
click at [262, 18] on div at bounding box center [316, 141] width 632 height 282
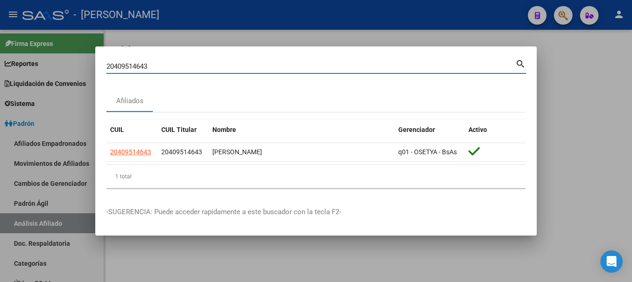
click at [284, 65] on input "20409514643" at bounding box center [310, 66] width 409 height 8
paste input "54300"
type input "20409554300"
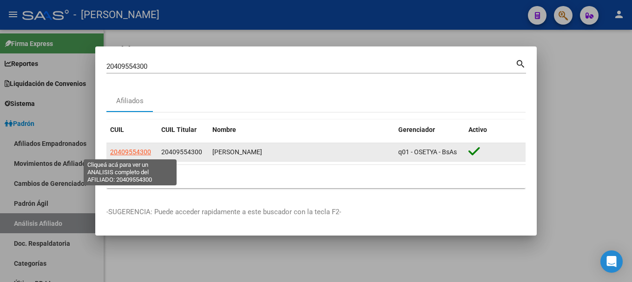
click at [136, 152] on span "20409554300" at bounding box center [130, 151] width 41 height 7
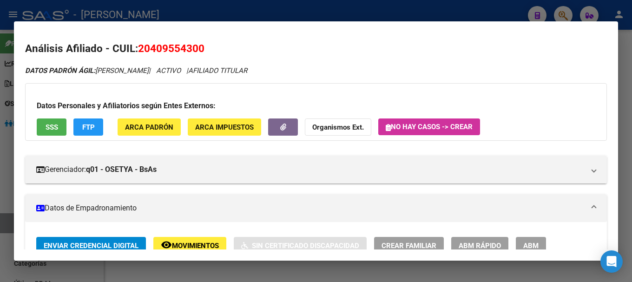
click at [175, 54] on span "20409554300" at bounding box center [171, 48] width 66 height 12
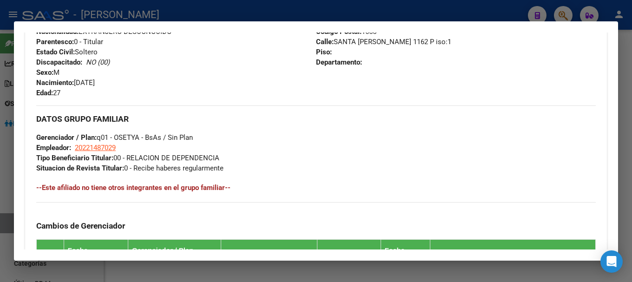
scroll to position [592, 0]
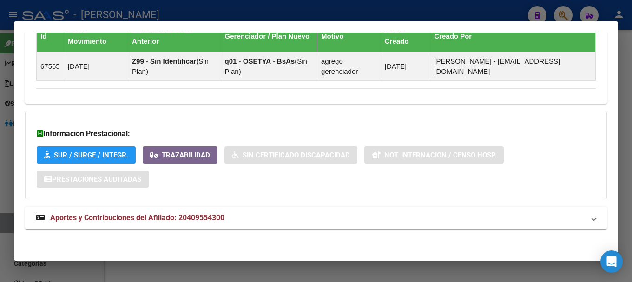
click at [277, 220] on mat-panel-title "Aportes y Contribuciones del Afiliado: 20409554300" at bounding box center [310, 218] width 549 height 11
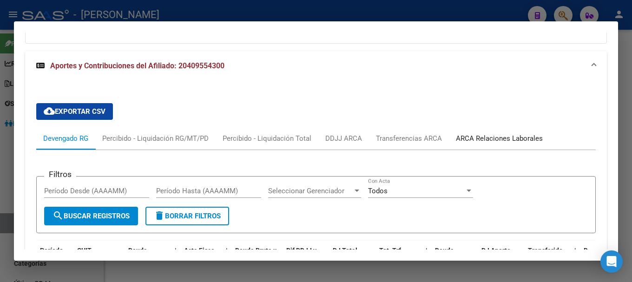
click at [469, 136] on div "ARCA Relaciones Laborales" at bounding box center [499, 138] width 87 height 10
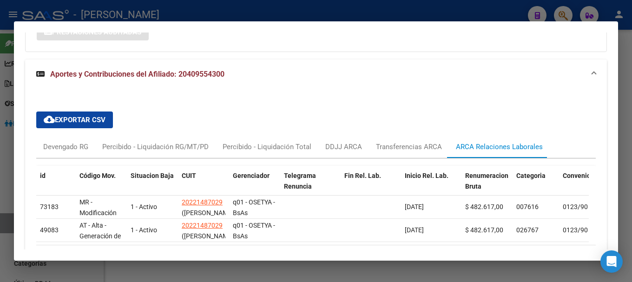
scroll to position [747, 0]
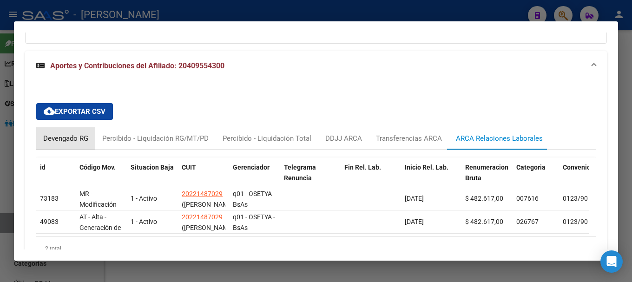
click at [81, 130] on div "Devengado RG" at bounding box center [65, 138] width 59 height 22
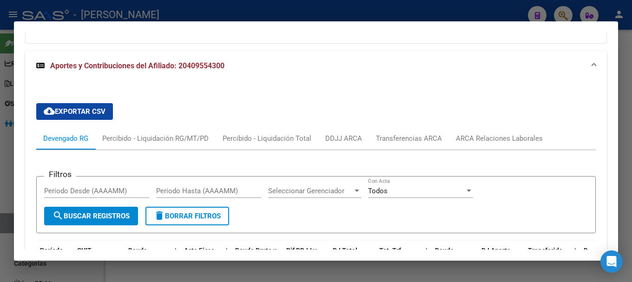
click at [159, 68] on span "Aportes y Contribuciones del Afiliado: 20409554300" at bounding box center [137, 65] width 174 height 9
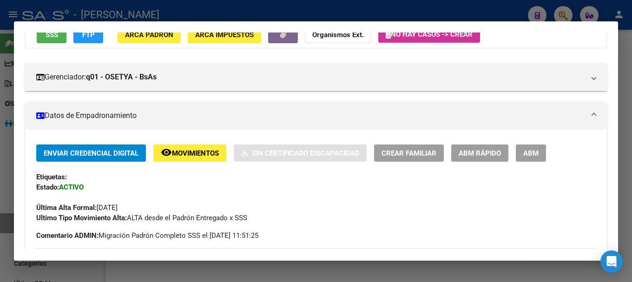
scroll to position [0, 0]
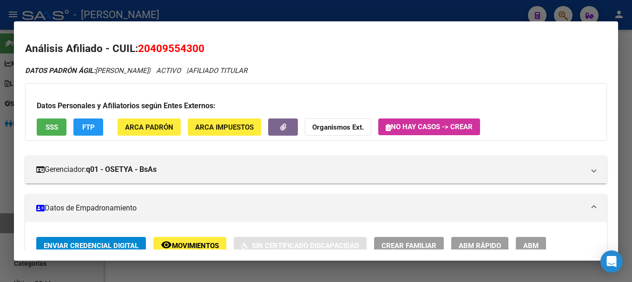
drag, startPoint x: 151, startPoint y: 46, endPoint x: 200, endPoint y: 46, distance: 48.8
click at [200, 46] on span "20409554300" at bounding box center [171, 48] width 66 height 12
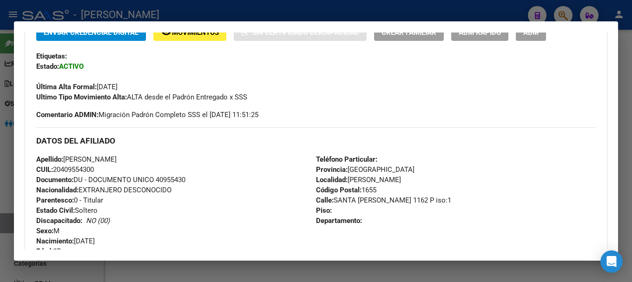
scroll to position [233, 0]
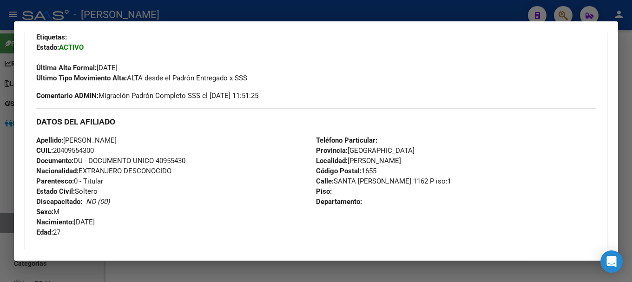
drag, startPoint x: 332, startPoint y: 180, endPoint x: 382, endPoint y: 183, distance: 50.3
click at [382, 183] on span "Calle: SANTA [PERSON_NAME] 1162 P iso:1" at bounding box center [383, 181] width 135 height 8
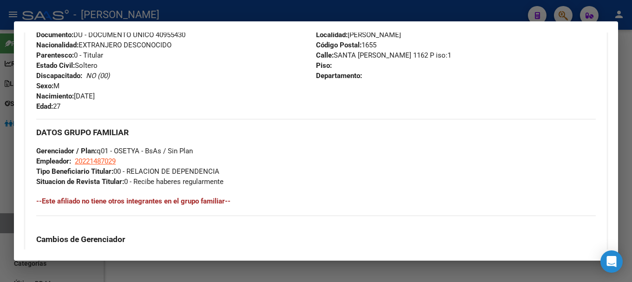
scroll to position [372, 0]
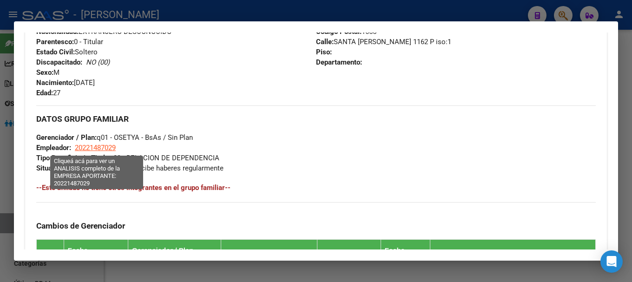
click at [96, 148] on span "20221487029" at bounding box center [95, 148] width 41 height 8
type textarea "20221487029"
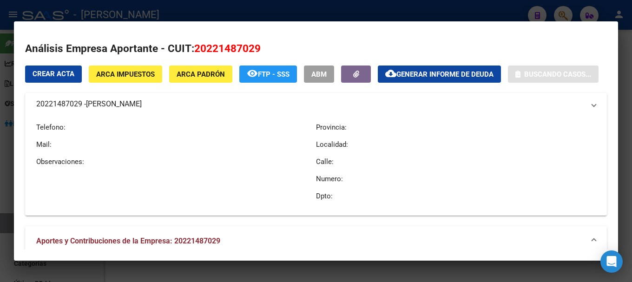
click at [226, 51] on span "20221487029" at bounding box center [227, 48] width 66 height 12
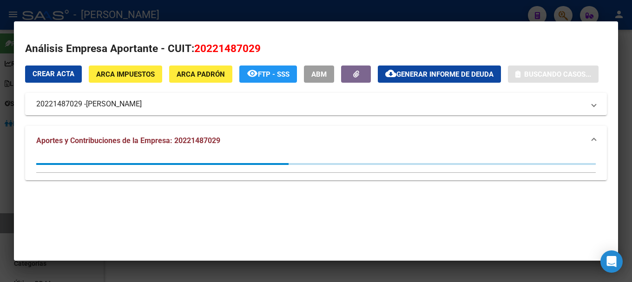
click at [226, 50] on span "20221487029" at bounding box center [227, 48] width 66 height 12
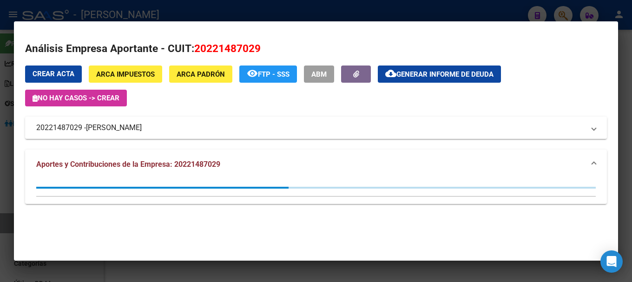
click at [221, 44] on span "20221487029" at bounding box center [227, 48] width 66 height 12
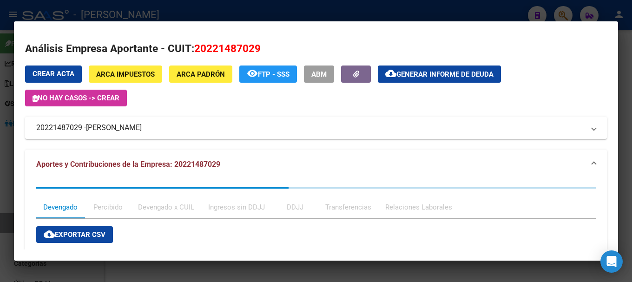
click at [221, 44] on span "20221487029" at bounding box center [227, 48] width 66 height 12
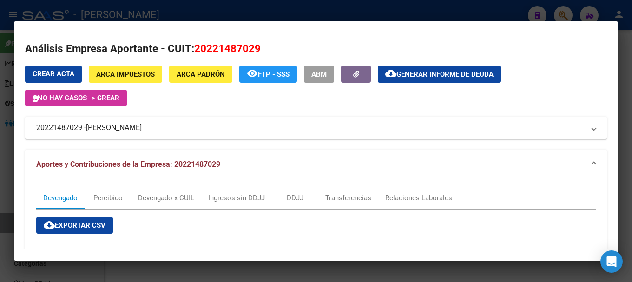
click at [256, 15] on div at bounding box center [316, 141] width 632 height 282
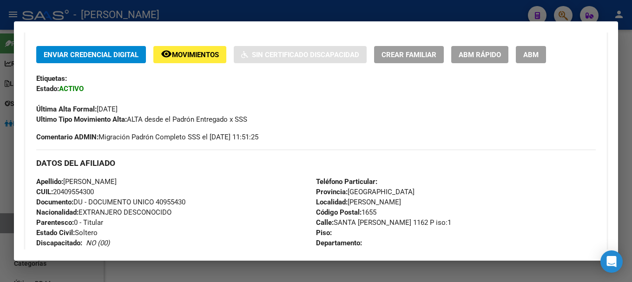
scroll to position [186, 0]
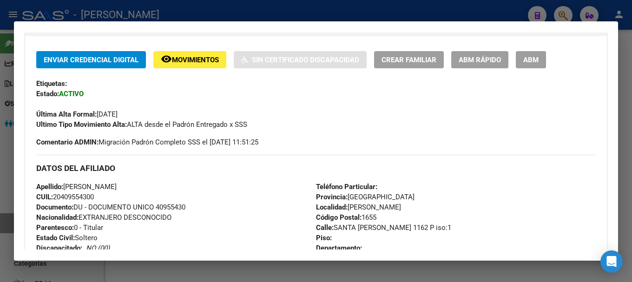
click at [273, 5] on div at bounding box center [316, 141] width 632 height 282
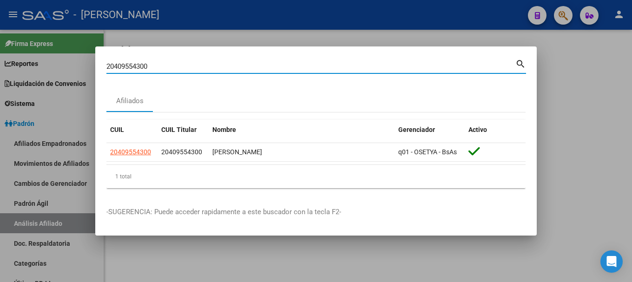
click at [298, 67] on input "20409554300" at bounding box center [310, 66] width 409 height 8
paste input "65584"
type input "20409655840"
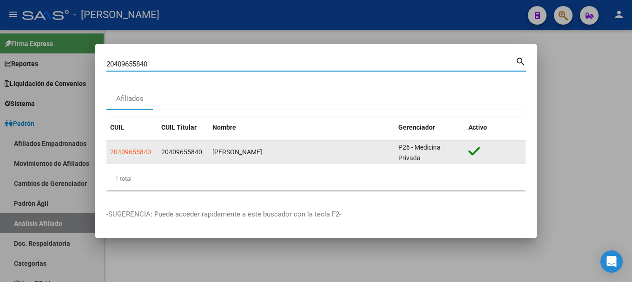
click at [133, 146] on datatable-body-cell "20409655840" at bounding box center [131, 152] width 51 height 23
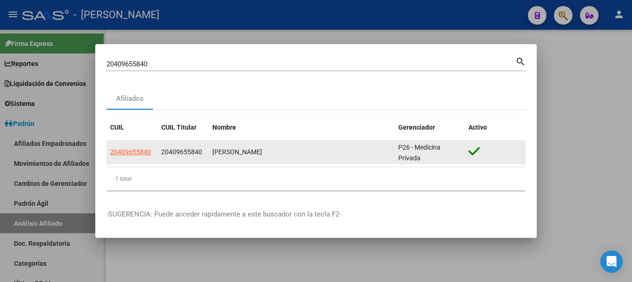
click at [133, 147] on app-link-go-to "20409655840" at bounding box center [130, 152] width 41 height 11
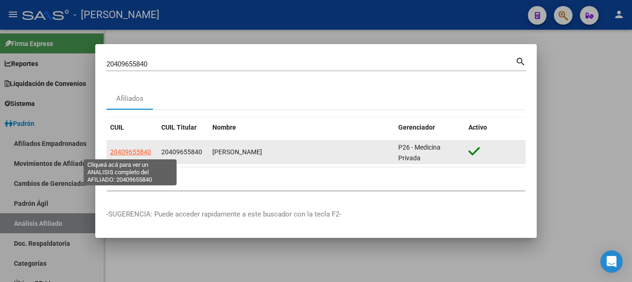
click at [146, 149] on span "20409655840" at bounding box center [130, 151] width 41 height 7
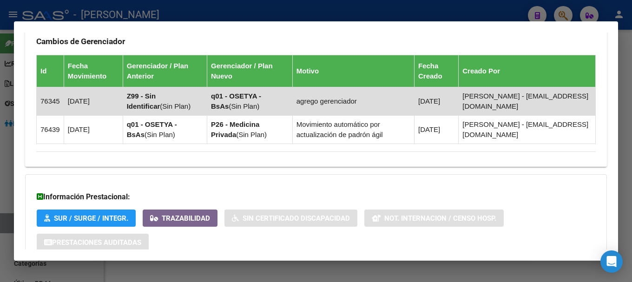
scroll to position [630, 0]
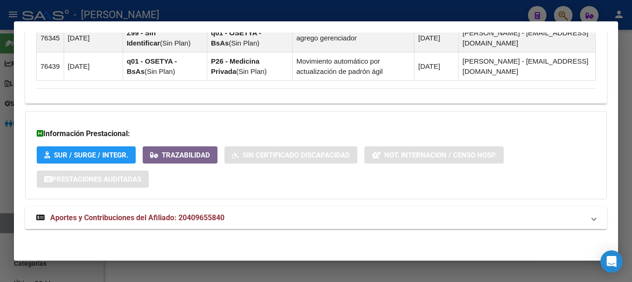
click at [308, 219] on mat-panel-title "Aportes y Contribuciones del Afiliado: 20409655840" at bounding box center [310, 218] width 549 height 11
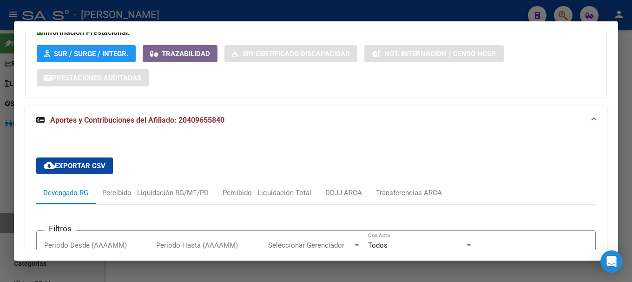
click at [376, 123] on mat-panel-title "Aportes y Contribuciones del Afiliado: 20409655840" at bounding box center [310, 120] width 549 height 11
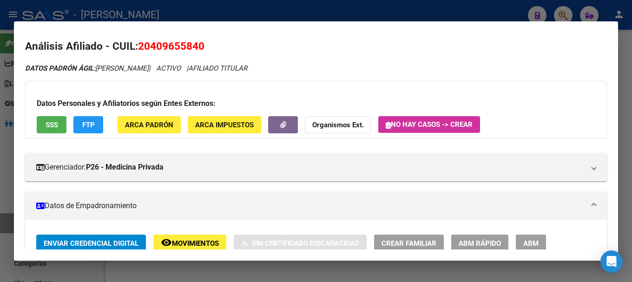
scroll to position [0, 0]
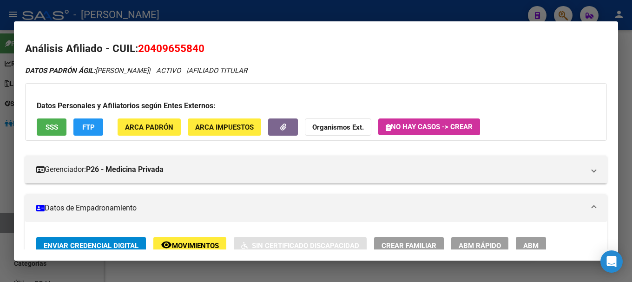
click at [177, 45] on span "20409655840" at bounding box center [171, 48] width 66 height 12
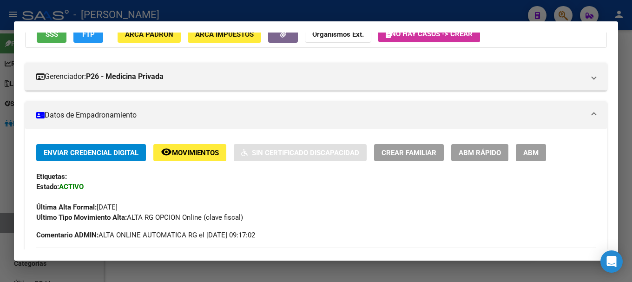
scroll to position [233, 0]
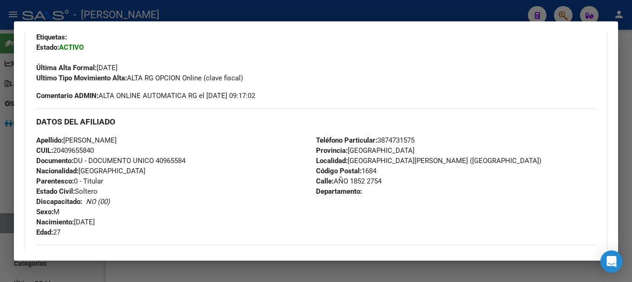
drag, startPoint x: 63, startPoint y: 150, endPoint x: 96, endPoint y: 150, distance: 33.0
click at [94, 150] on span "CUIL: 20409655840" at bounding box center [65, 150] width 58 height 8
drag, startPoint x: 332, startPoint y: 181, endPoint x: 364, endPoint y: 184, distance: 31.3
click at [364, 184] on span "Calle: AÑO 1852 2754" at bounding box center [349, 181] width 66 height 8
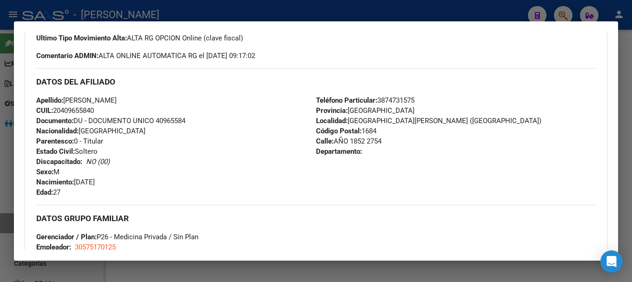
scroll to position [326, 0]
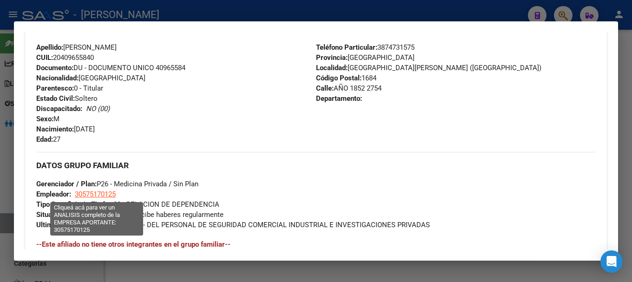
click at [104, 195] on span "30575170125" at bounding box center [95, 194] width 41 height 8
type textarea "30575170125"
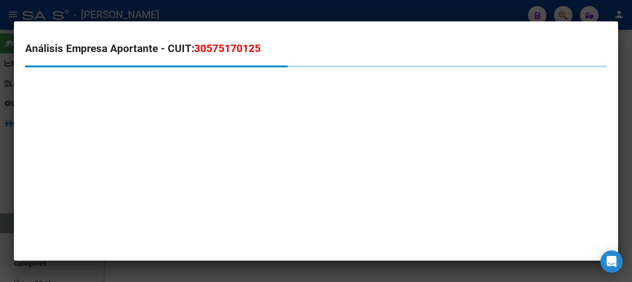
click at [220, 48] on span "30575170125" at bounding box center [227, 48] width 66 height 12
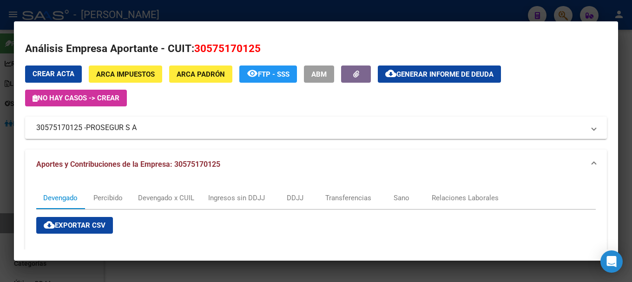
click at [168, 1] on div at bounding box center [316, 141] width 632 height 282
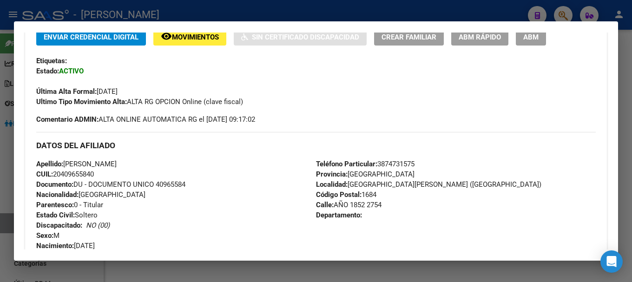
scroll to position [186, 0]
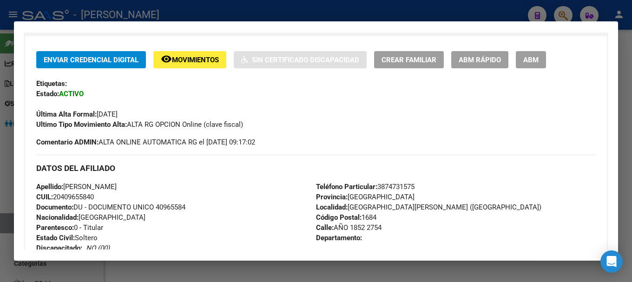
click at [286, 8] on div at bounding box center [316, 141] width 632 height 282
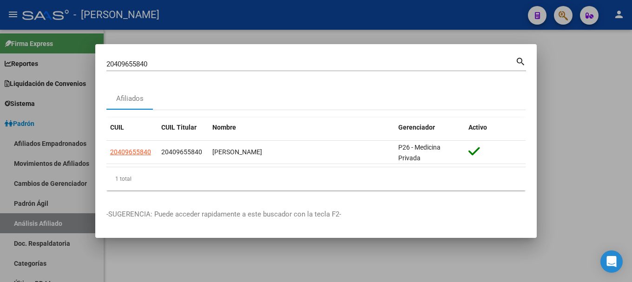
click at [332, 71] on div "20409655840 Buscar (apellido, dni, [PERSON_NAME], [PERSON_NAME], cuit, obra soc…" at bounding box center [310, 64] width 409 height 14
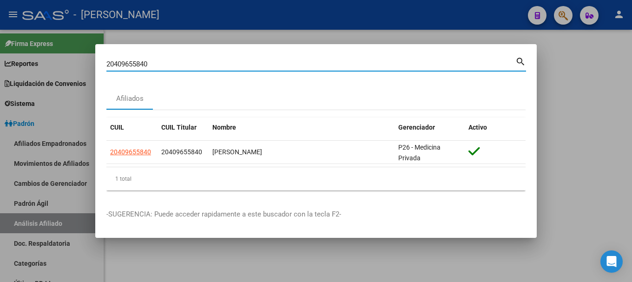
click at [332, 63] on input "20409655840" at bounding box center [310, 64] width 409 height 8
paste input "720251"
type input "20409720251"
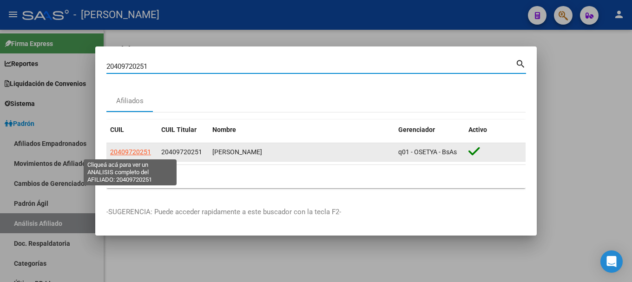
click at [141, 151] on span "20409720251" at bounding box center [130, 151] width 41 height 7
type textarea "20409720251"
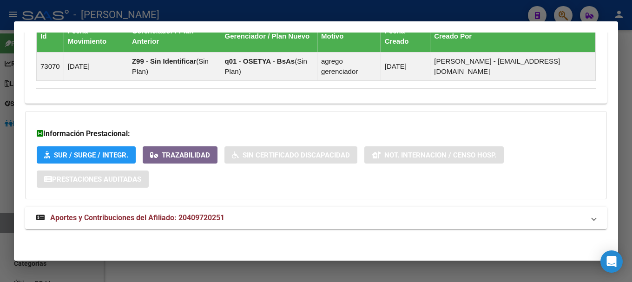
click at [273, 219] on mat-panel-title "Aportes y Contribuciones del Afiliado: 20409720251" at bounding box center [310, 218] width 549 height 11
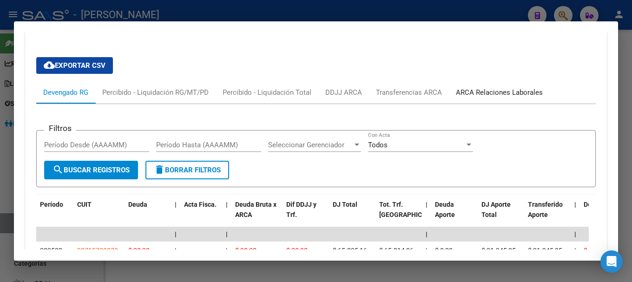
click at [502, 95] on div "ARCA Relaciones Laborales" at bounding box center [499, 92] width 87 height 10
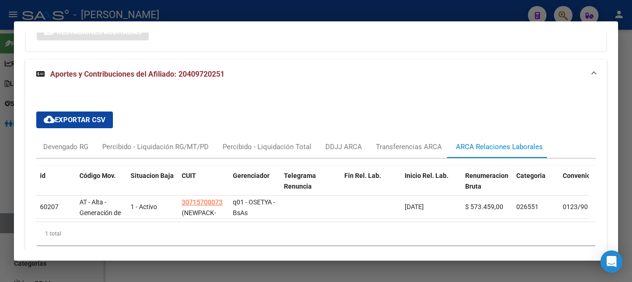
scroll to position [784, 0]
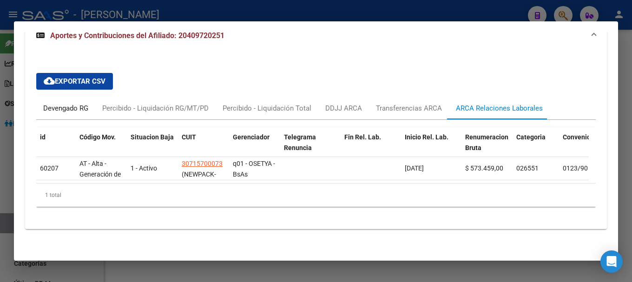
click at [83, 97] on div "Devengado RG" at bounding box center [65, 108] width 59 height 22
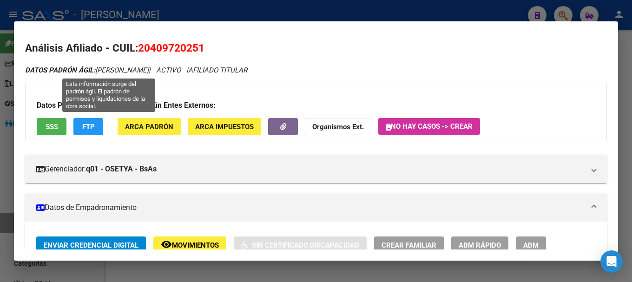
scroll to position [0, 0]
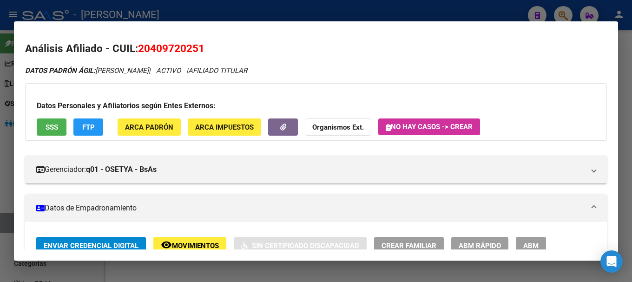
click at [172, 54] on span "20409720251" at bounding box center [171, 48] width 66 height 12
click at [160, 119] on button "ARCA Padrón" at bounding box center [149, 127] width 63 height 17
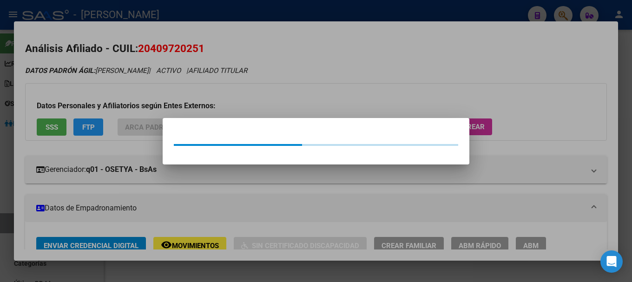
click at [215, 80] on div at bounding box center [316, 141] width 632 height 282
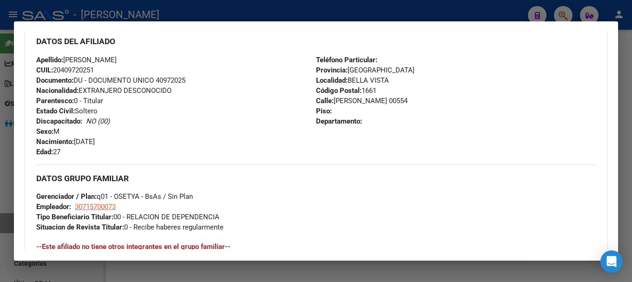
scroll to position [279, 0]
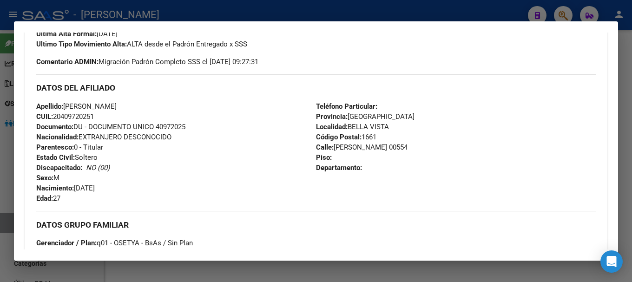
drag, startPoint x: 64, startPoint y: 114, endPoint x: 95, endPoint y: 113, distance: 30.7
click at [94, 113] on span "CUIL: 20409720251" at bounding box center [65, 117] width 58 height 8
drag, startPoint x: 332, startPoint y: 146, endPoint x: 405, endPoint y: 143, distance: 73.1
click at [405, 143] on span "Calle: [PERSON_NAME] 00554" at bounding box center [362, 147] width 92 height 8
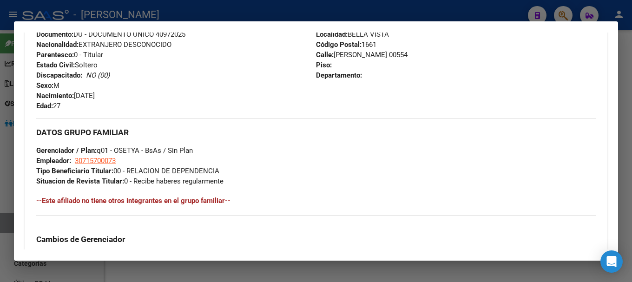
scroll to position [372, 0]
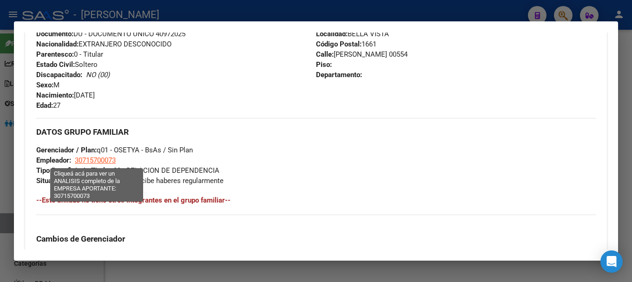
click at [92, 159] on span "30715700073" at bounding box center [95, 160] width 41 height 8
type textarea "30715700073"
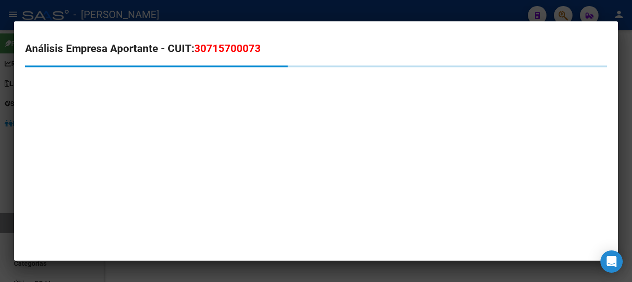
click at [222, 46] on span "30715700073" at bounding box center [227, 48] width 66 height 12
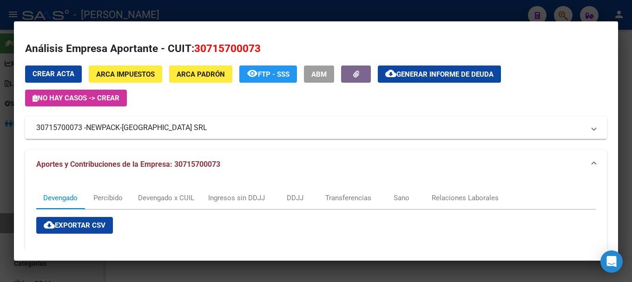
click at [201, 20] on div at bounding box center [316, 141] width 632 height 282
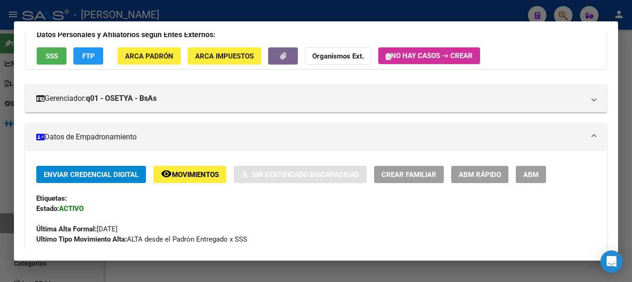
scroll to position [0, 0]
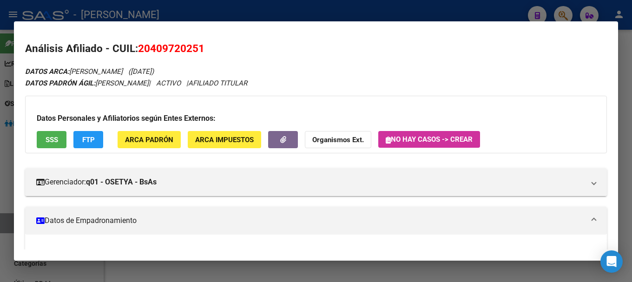
click at [212, 11] on div at bounding box center [316, 141] width 632 height 282
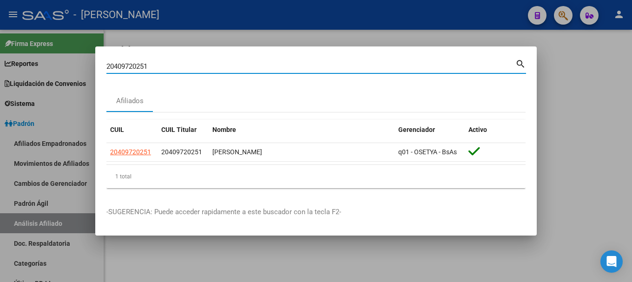
click at [188, 69] on input "20409720251" at bounding box center [310, 66] width 409 height 8
paste input "63236"
type input "20409763236"
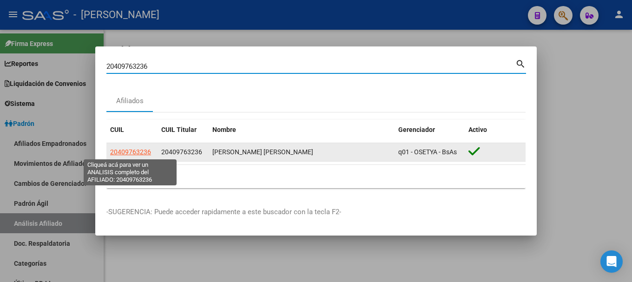
click at [132, 149] on span "20409763236" at bounding box center [130, 151] width 41 height 7
type textarea "20409763236"
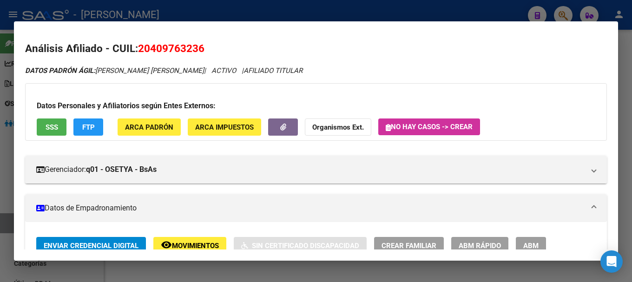
click at [380, 12] on div at bounding box center [316, 141] width 632 height 282
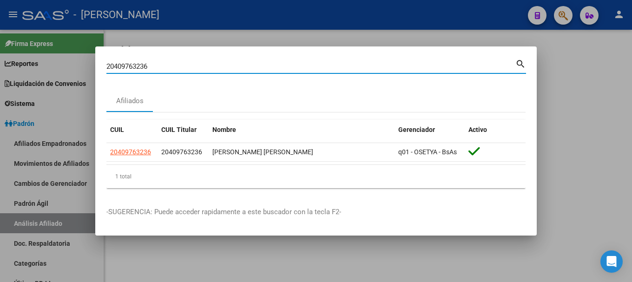
click at [365, 65] on input "20409763236" at bounding box center [310, 66] width 409 height 8
type input "45173186"
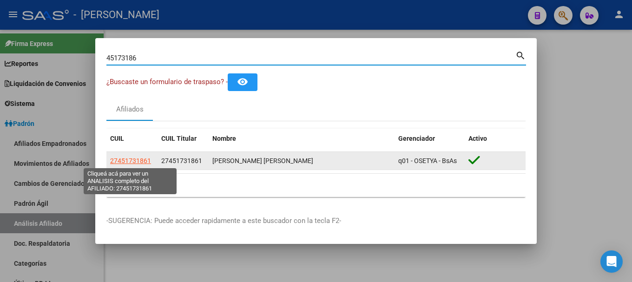
click at [136, 158] on span "27451731861" at bounding box center [130, 160] width 41 height 7
type textarea "27451731861"
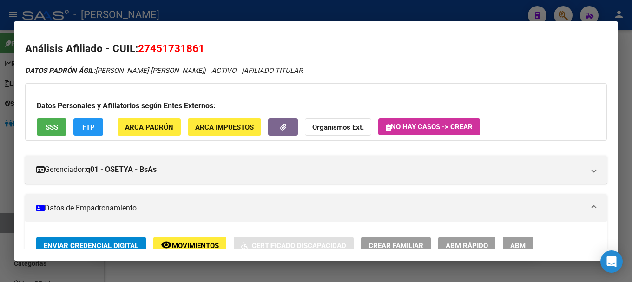
click at [181, 47] on span "27451731861" at bounding box center [171, 48] width 66 height 12
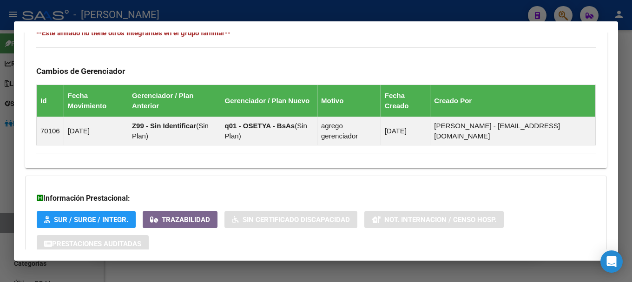
scroll to position [592, 0]
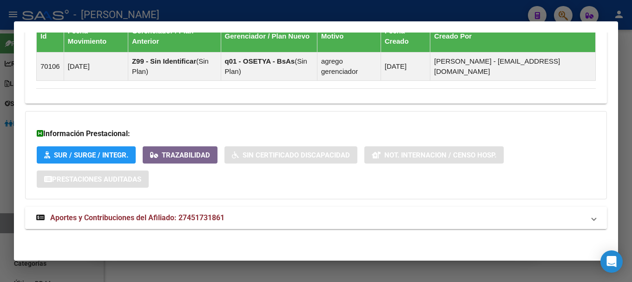
click at [234, 222] on mat-panel-title "Aportes y Contribuciones del Afiliado: 27451731861" at bounding box center [310, 218] width 549 height 11
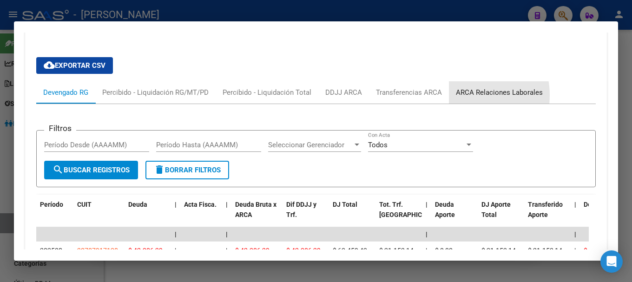
click at [460, 95] on div "ARCA Relaciones Laborales" at bounding box center [499, 92] width 87 height 10
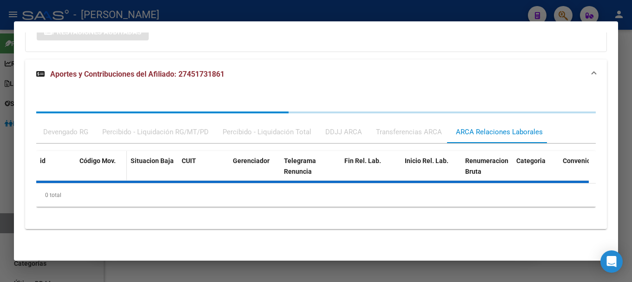
scroll to position [784, 0]
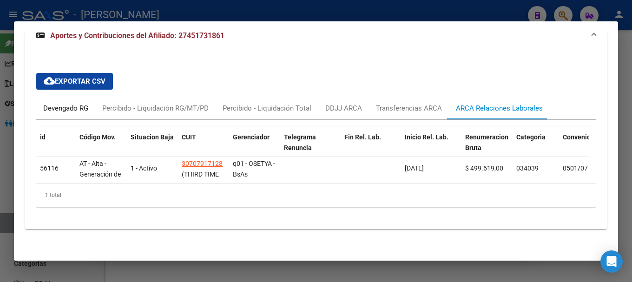
click at [82, 112] on div "Devengado RG" at bounding box center [65, 108] width 59 height 22
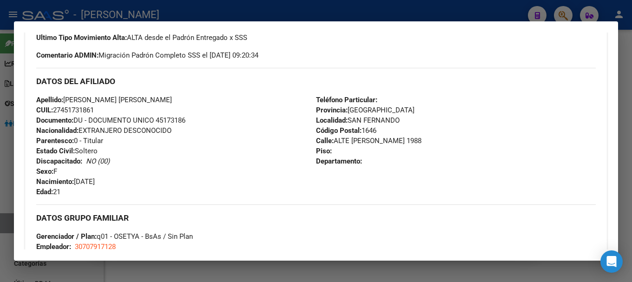
scroll to position [0, 0]
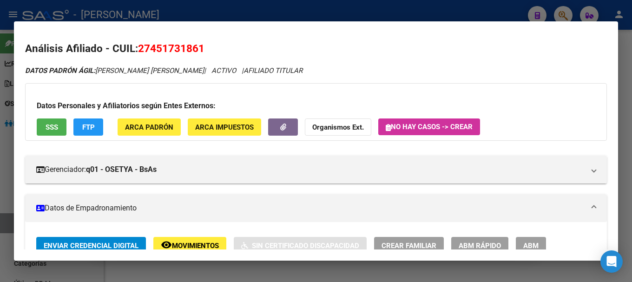
click at [173, 48] on span "27451731861" at bounding box center [171, 48] width 66 height 12
click at [263, 54] on h2 "Análisis Afiliado - CUIL: 27451731861" at bounding box center [316, 49] width 582 height 16
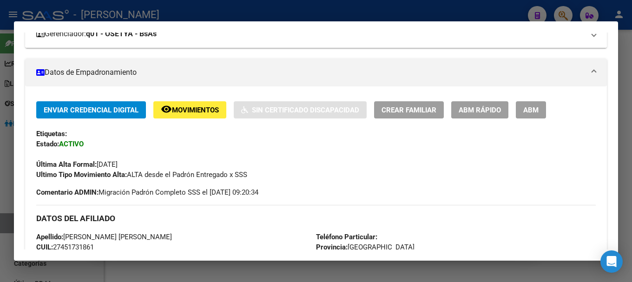
scroll to position [140, 0]
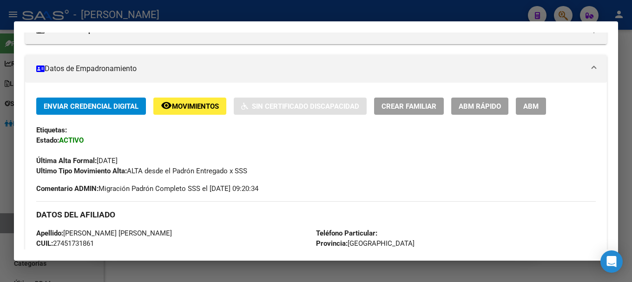
click at [279, 9] on div at bounding box center [316, 141] width 632 height 282
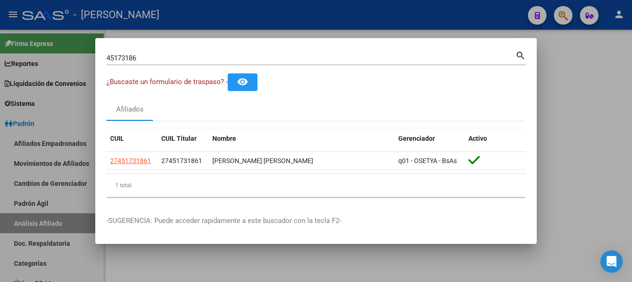
click at [279, 9] on div at bounding box center [316, 141] width 632 height 282
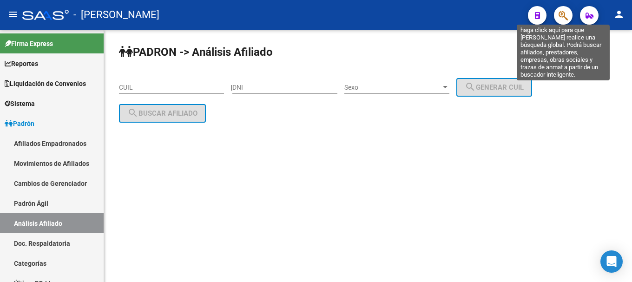
click at [561, 17] on icon "button" at bounding box center [563, 15] width 9 height 11
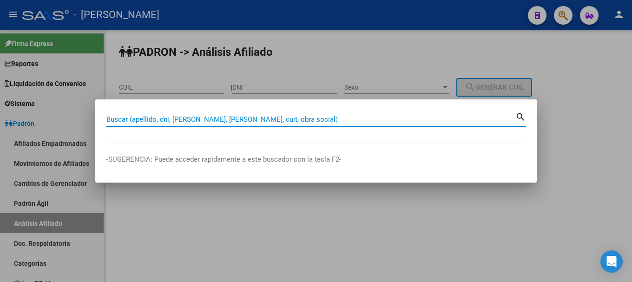
paste input "20409763236"
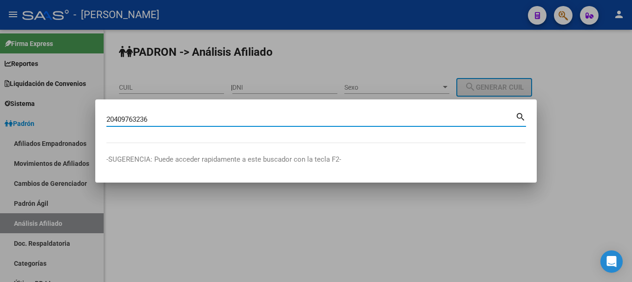
type input "20409763236"
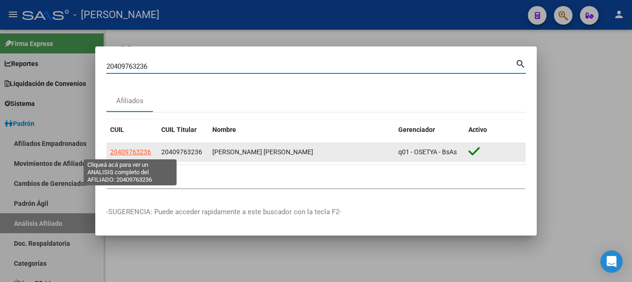
click at [115, 152] on span "20409763236" at bounding box center [130, 151] width 41 height 7
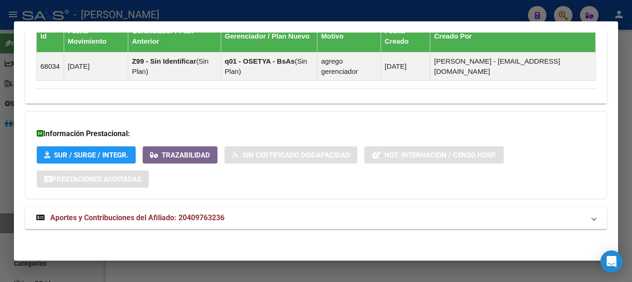
click at [260, 209] on mat-expansion-panel-header "Aportes y Contribuciones del Afiliado: 20409763236" at bounding box center [316, 218] width 582 height 22
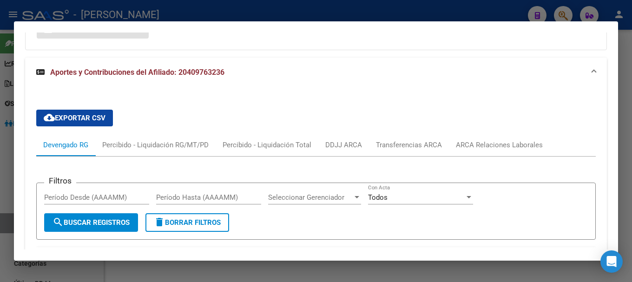
scroll to position [825, 0]
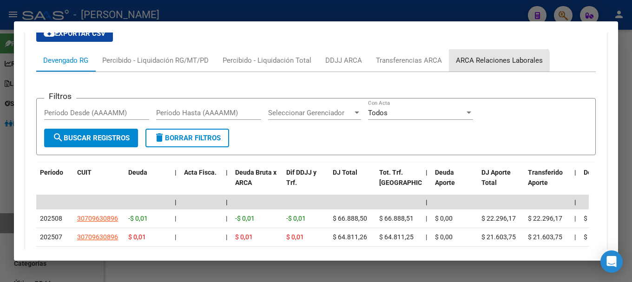
click at [493, 64] on div "ARCA Relaciones Laborales" at bounding box center [499, 60] width 87 height 10
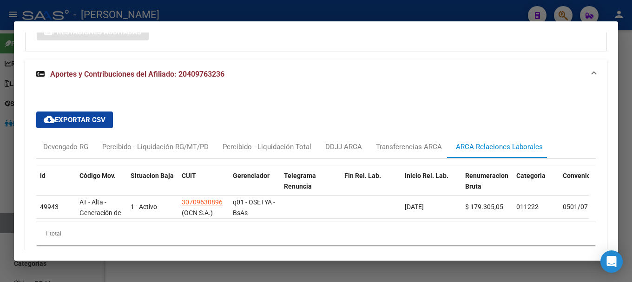
scroll to position [782, 0]
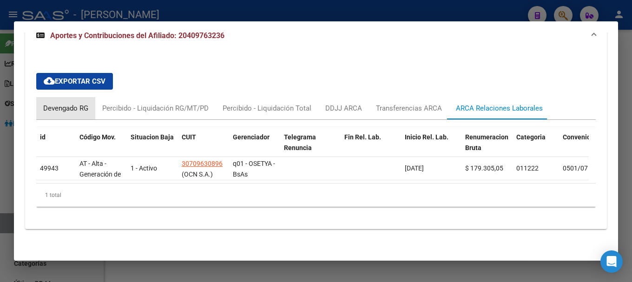
click at [77, 103] on div "Devengado RG" at bounding box center [65, 108] width 45 height 10
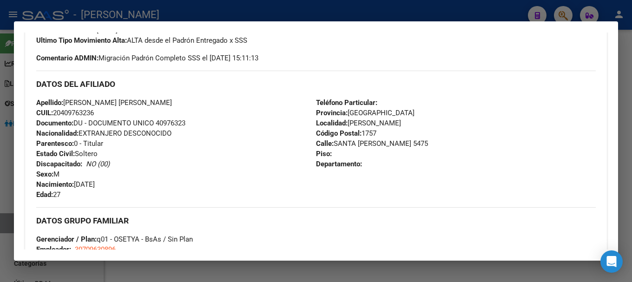
scroll to position [0, 0]
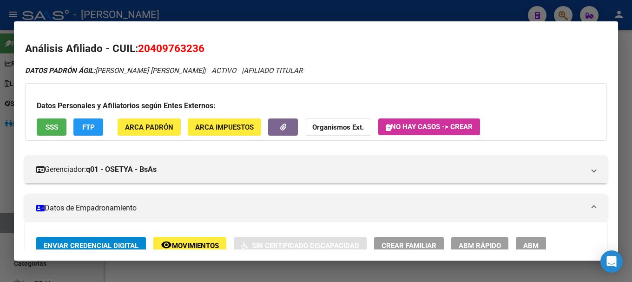
click at [192, 47] on span "20409763236" at bounding box center [171, 48] width 66 height 12
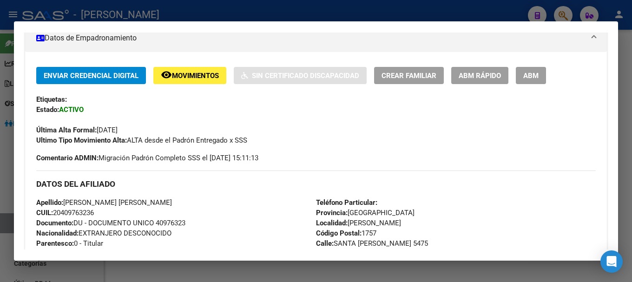
scroll to position [279, 0]
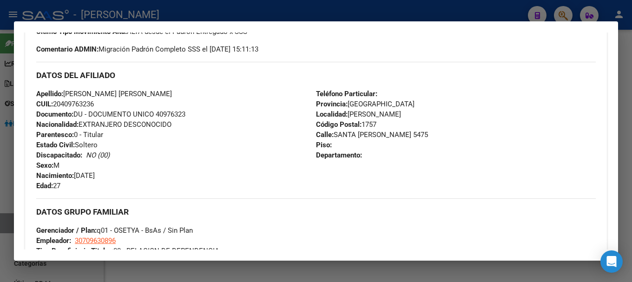
click at [66, 103] on span "CUIL: 20409763236" at bounding box center [65, 104] width 58 height 8
drag, startPoint x: 63, startPoint y: 103, endPoint x: 93, endPoint y: 104, distance: 29.3
click at [93, 104] on span "CUIL: 20409763236" at bounding box center [65, 104] width 58 height 8
drag, startPoint x: 331, startPoint y: 135, endPoint x: 336, endPoint y: 135, distance: 5.1
click at [336, 135] on span "[STREET_ADDRESS][PERSON_NAME]" at bounding box center [372, 135] width 112 height 8
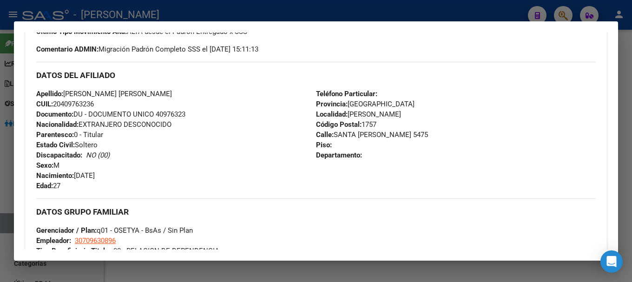
click at [337, 142] on div "Teléfono Particular: Provincia: [GEOGRAPHIC_DATA] Localidad: [PERSON_NAME] Códi…" at bounding box center [456, 140] width 280 height 102
drag, startPoint x: 333, startPoint y: 134, endPoint x: 387, endPoint y: 138, distance: 54.5
click at [387, 138] on span "[STREET_ADDRESS][PERSON_NAME]" at bounding box center [372, 135] width 112 height 8
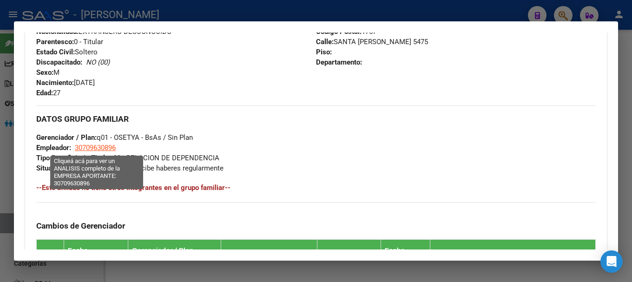
click at [108, 145] on span "30709630896" at bounding box center [95, 148] width 41 height 8
type textarea "30709630896"
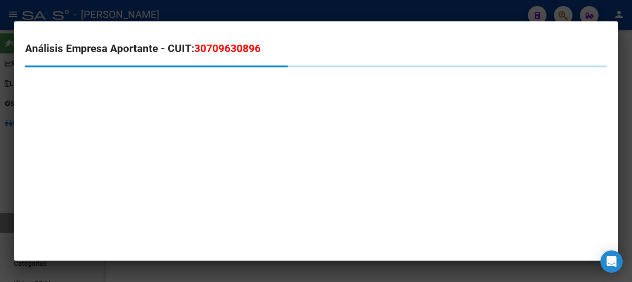
click at [223, 46] on span "30709630896" at bounding box center [227, 48] width 66 height 12
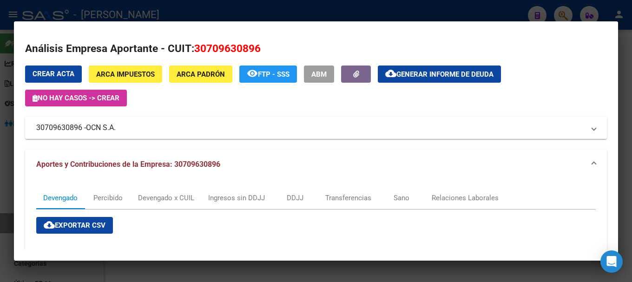
click at [220, 12] on div at bounding box center [316, 141] width 632 height 282
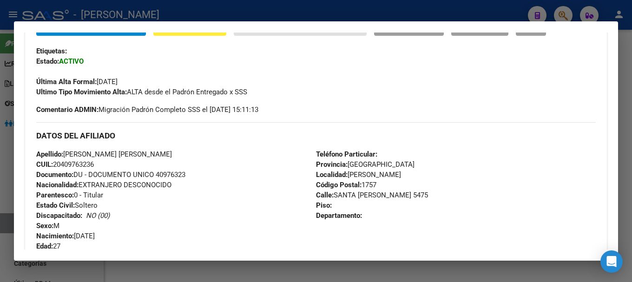
scroll to position [186, 0]
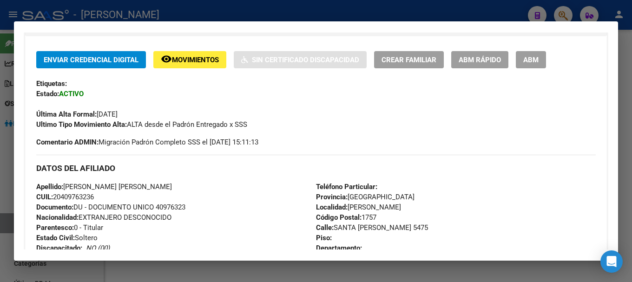
click at [332, 14] on div at bounding box center [316, 141] width 632 height 282
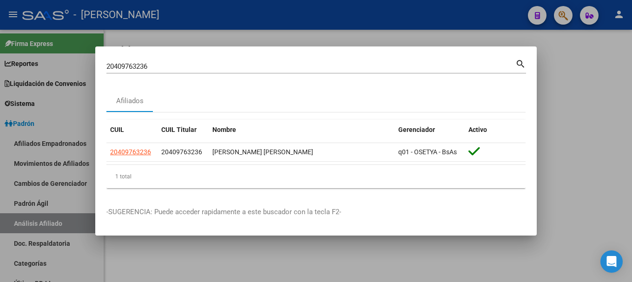
click at [310, 61] on div "20409763236 Buscar (apellido, dni, cuil, [PERSON_NAME], cuit, obra social)" at bounding box center [310, 67] width 409 height 14
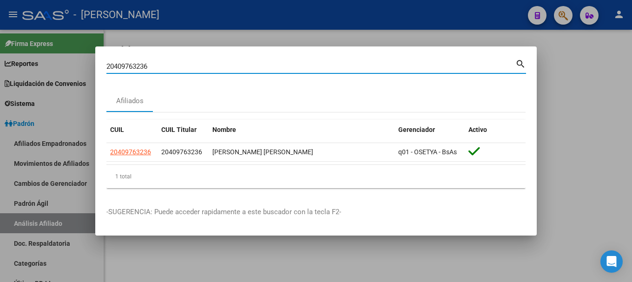
click at [310, 66] on input "20409763236" at bounding box center [310, 66] width 409 height 8
paste input "10019885"
type input "20410019885"
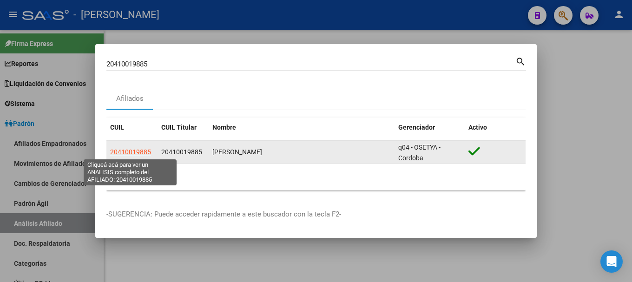
click at [140, 154] on span "20410019885" at bounding box center [130, 151] width 41 height 7
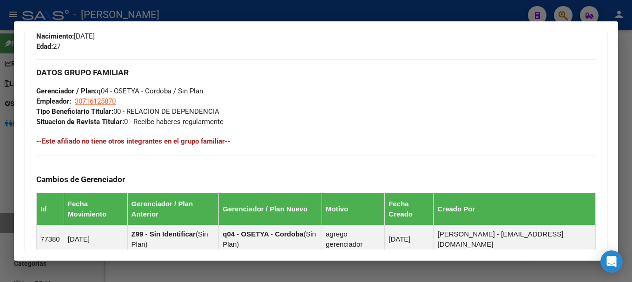
scroll to position [592, 0]
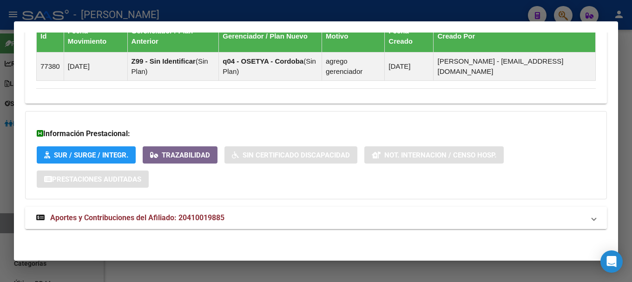
click at [311, 214] on mat-panel-title "Aportes y Contribuciones del Afiliado: 20410019885" at bounding box center [310, 218] width 549 height 11
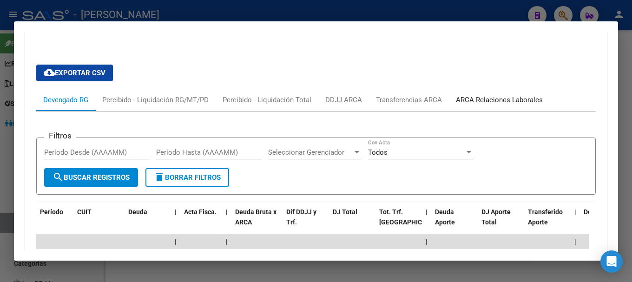
click at [502, 103] on div "ARCA Relaciones Laborales" at bounding box center [499, 100] width 87 height 10
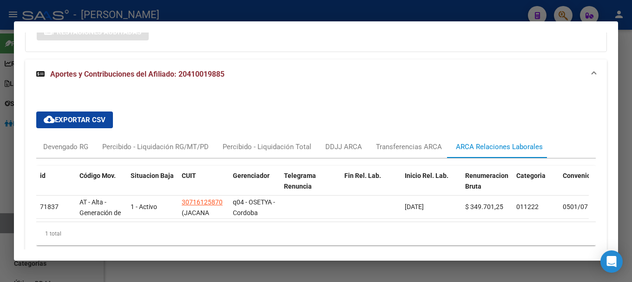
scroll to position [784, 0]
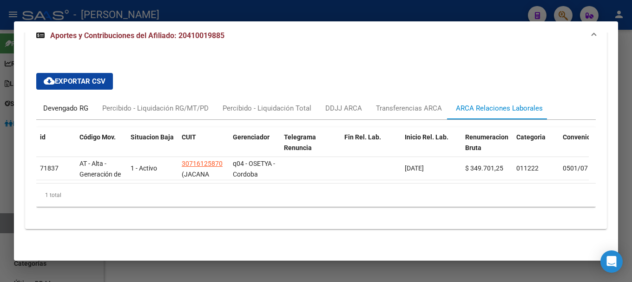
click at [88, 103] on div "Devengado RG" at bounding box center [65, 108] width 45 height 10
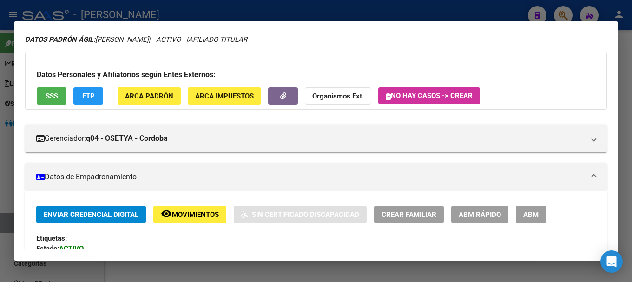
scroll to position [0, 0]
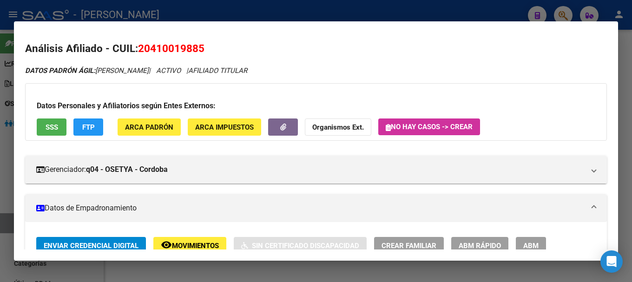
click at [171, 53] on span "20410019885" at bounding box center [171, 48] width 66 height 12
drag, startPoint x: 152, startPoint y: 50, endPoint x: 199, endPoint y: 48, distance: 47.0
click at [199, 48] on span "20410019885" at bounding box center [171, 48] width 66 height 12
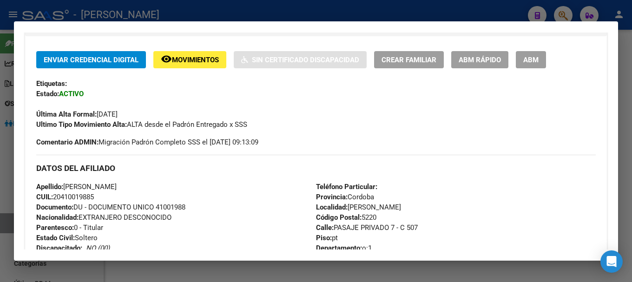
scroll to position [326, 0]
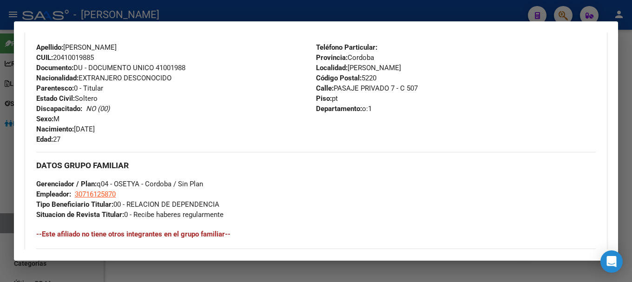
drag, startPoint x: 332, startPoint y: 88, endPoint x: 386, endPoint y: 86, distance: 53.5
click at [386, 86] on span "[STREET_ADDRESS]" at bounding box center [367, 88] width 102 height 8
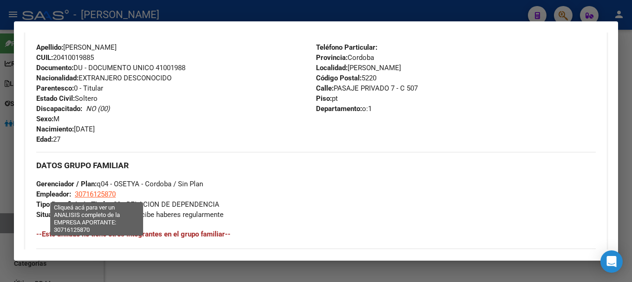
click at [104, 194] on span "30716125870" at bounding box center [95, 194] width 41 height 8
type textarea "30716125870"
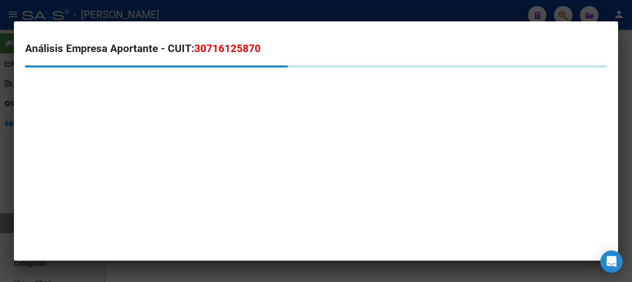
click at [198, 57] on div "Análisis Empresa Aportante - CUIT: 30716125870" at bounding box center [316, 78] width 582 height 75
click at [205, 53] on span "30716125870" at bounding box center [227, 48] width 66 height 12
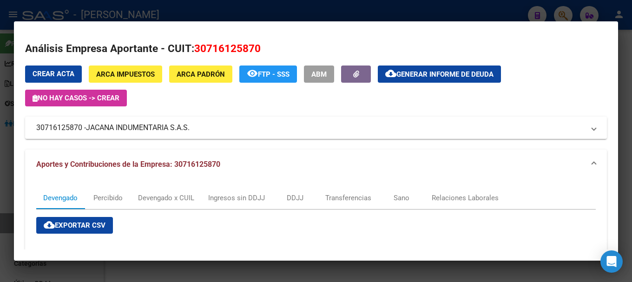
click at [160, 13] on div at bounding box center [316, 141] width 632 height 282
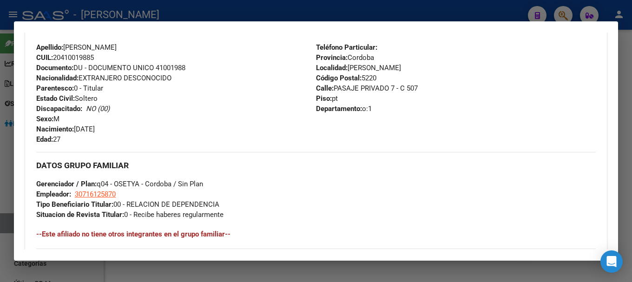
click at [279, 6] on div at bounding box center [316, 141] width 632 height 282
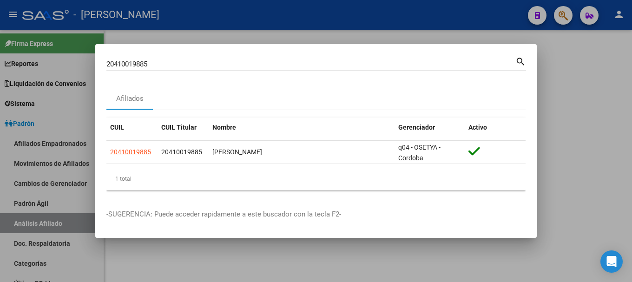
click at [308, 61] on input "20410019885" at bounding box center [310, 64] width 409 height 8
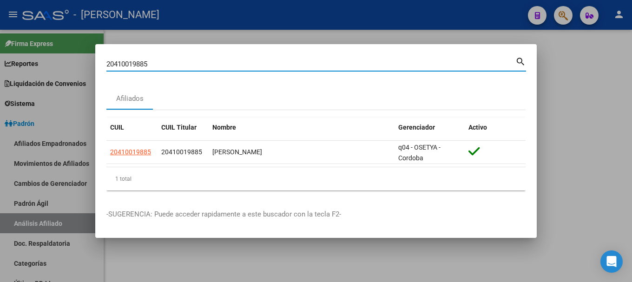
click at [308, 61] on input "20410019885" at bounding box center [310, 64] width 409 height 8
paste input "35627"
type input "20410035627"
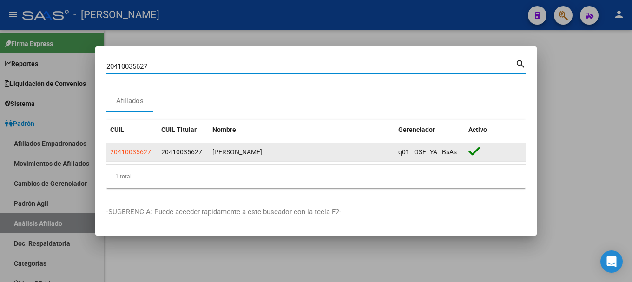
click at [134, 157] on app-link-go-to "20410035627" at bounding box center [130, 152] width 41 height 11
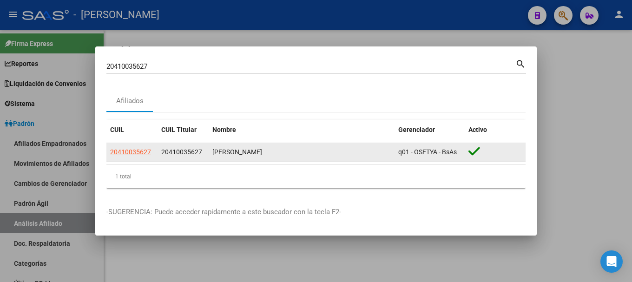
click at [140, 146] on datatable-body-cell "20410035627" at bounding box center [131, 152] width 51 height 18
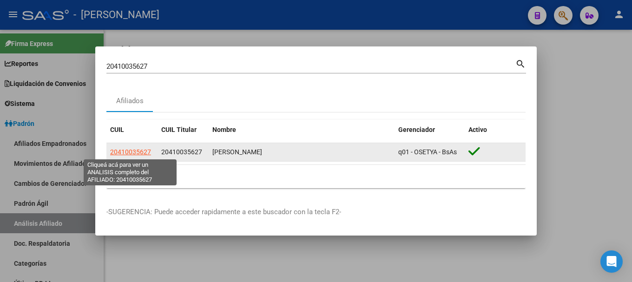
click at [140, 149] on span "20410035627" at bounding box center [130, 151] width 41 height 7
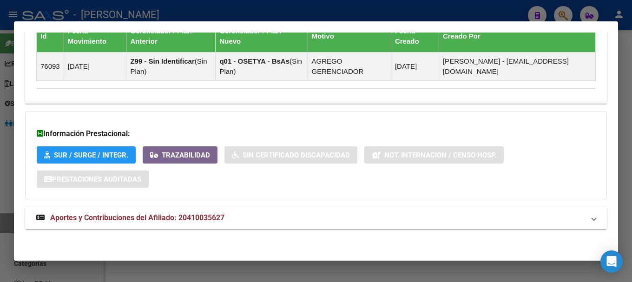
click at [249, 213] on mat-panel-title "Aportes y Contribuciones del Afiliado: 20410035627" at bounding box center [310, 218] width 549 height 11
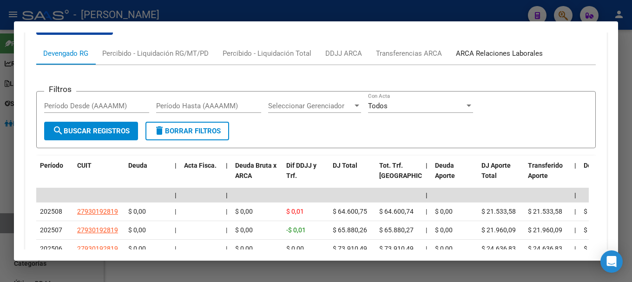
click at [491, 53] on div "ARCA Relaciones Laborales" at bounding box center [499, 53] width 87 height 10
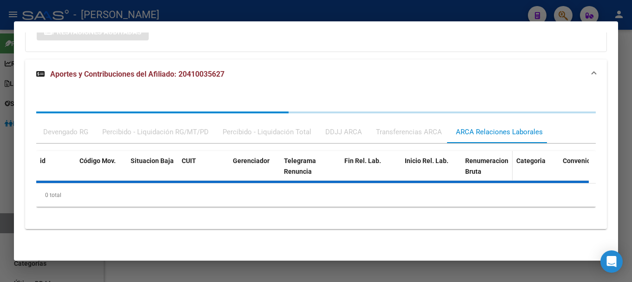
scroll to position [782, 0]
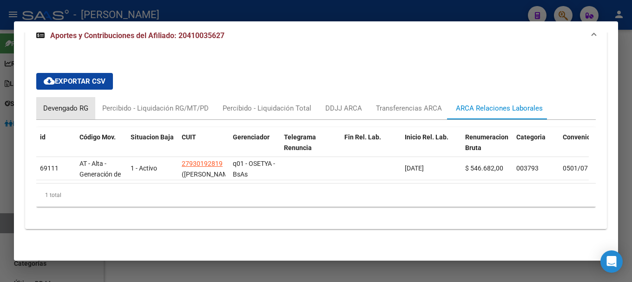
click at [81, 105] on div "Devengado RG" at bounding box center [65, 108] width 45 height 10
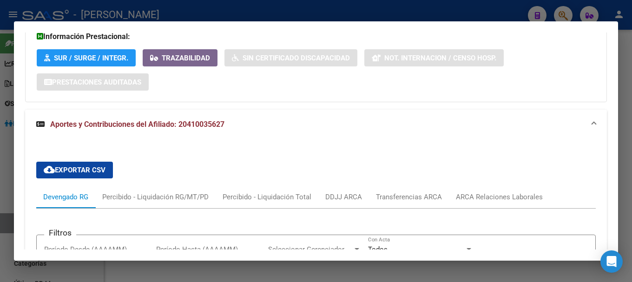
click at [386, 127] on mat-panel-title "Aportes y Contribuciones del Afiliado: 20410035627" at bounding box center [310, 124] width 549 height 11
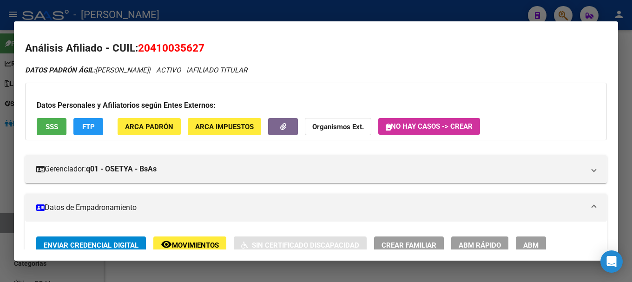
scroll to position [0, 0]
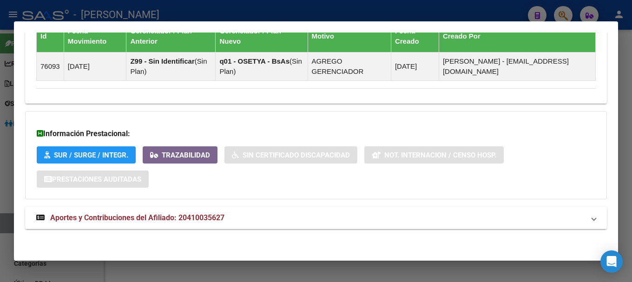
click at [316, 208] on mat-expansion-panel-header "Aportes y Contribuciones del Afiliado: 20410035627" at bounding box center [316, 218] width 582 height 22
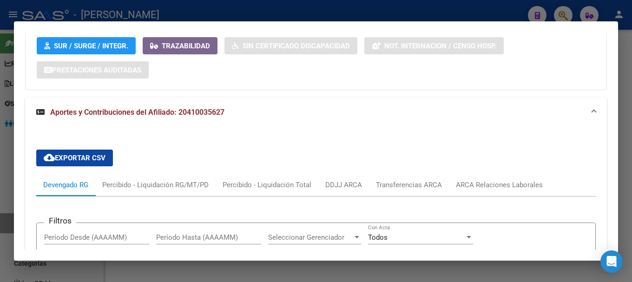
click at [389, 123] on mat-expansion-panel-header "Aportes y Contribuciones del Afiliado: 20410035627" at bounding box center [316, 113] width 582 height 30
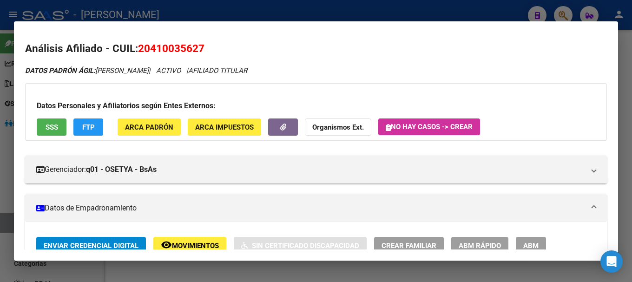
click at [179, 51] on span "20410035627" at bounding box center [171, 48] width 66 height 12
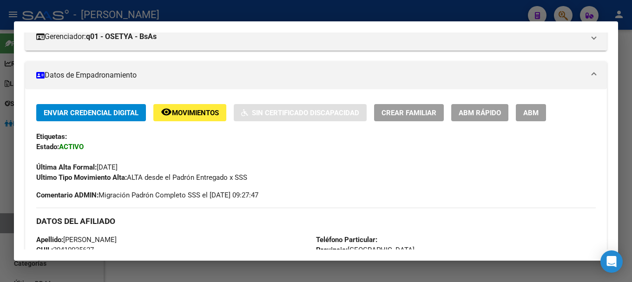
scroll to position [233, 0]
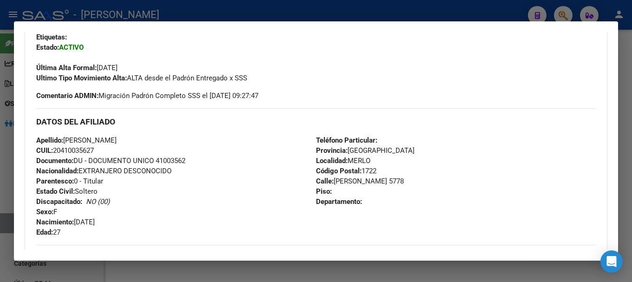
drag, startPoint x: 61, startPoint y: 147, endPoint x: 94, endPoint y: 149, distance: 33.1
click at [94, 149] on span "CUIL: 20410035627" at bounding box center [65, 150] width 58 height 8
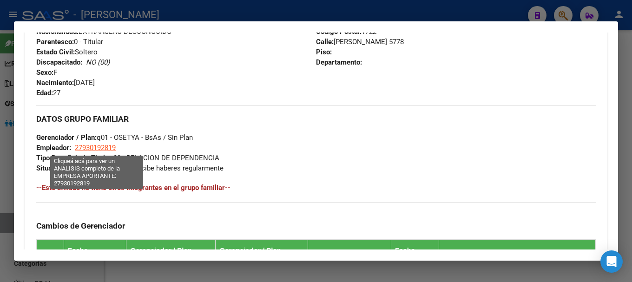
click at [107, 146] on span "27930192819" at bounding box center [95, 148] width 41 height 8
type textarea "27930192819"
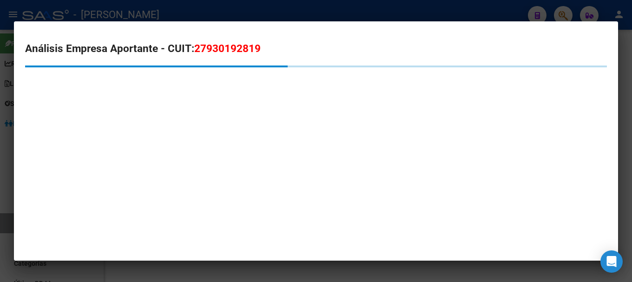
click at [228, 52] on span "27930192819" at bounding box center [227, 48] width 66 height 12
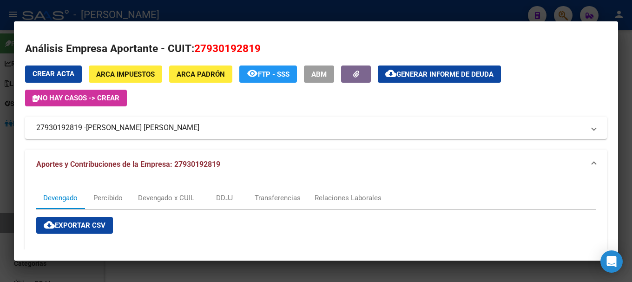
click at [189, 9] on div at bounding box center [316, 141] width 632 height 282
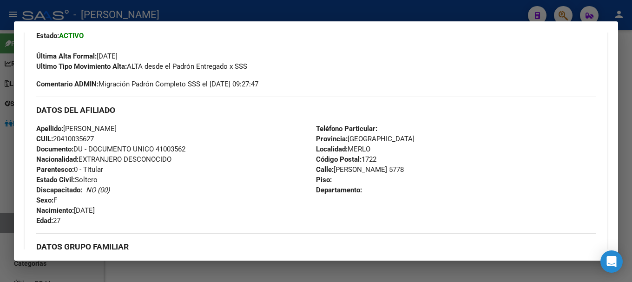
scroll to position [233, 0]
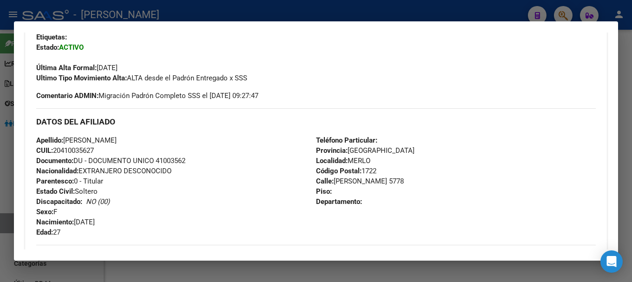
click at [246, 16] on div at bounding box center [316, 141] width 632 height 282
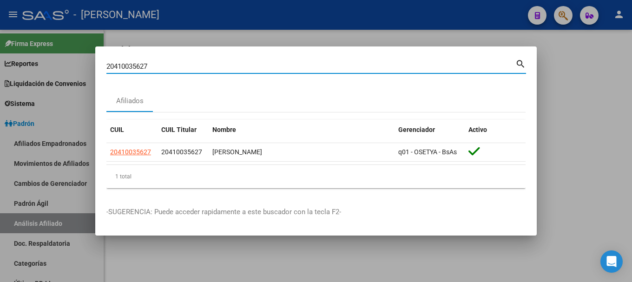
click at [253, 65] on input "20410035627" at bounding box center [310, 66] width 409 height 8
paste input "683114"
type input "20410683114"
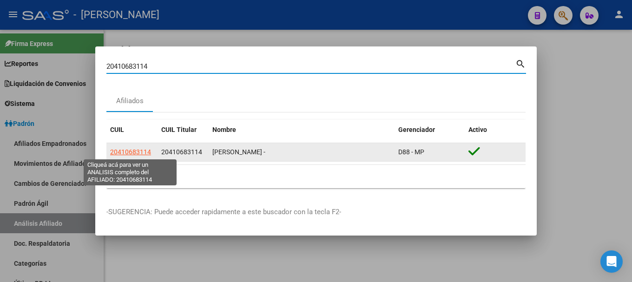
click at [140, 155] on span "20410683114" at bounding box center [130, 151] width 41 height 7
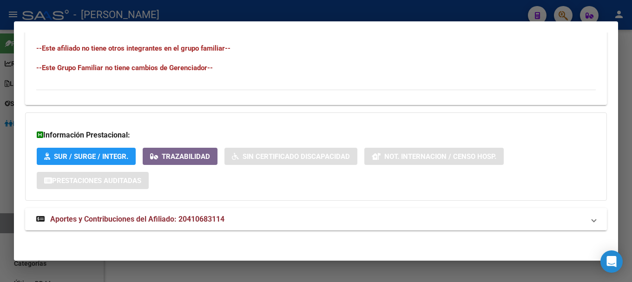
scroll to position [523, 0]
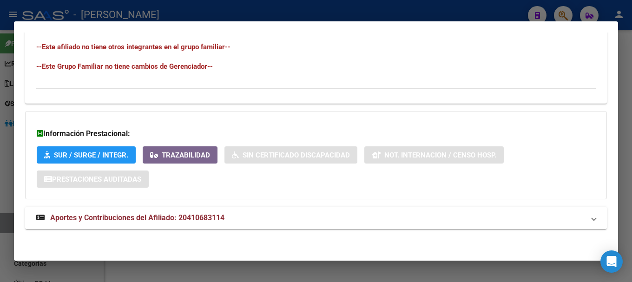
click at [346, 220] on mat-panel-title "Aportes y Contribuciones del Afiliado: 20410683114" at bounding box center [310, 218] width 549 height 11
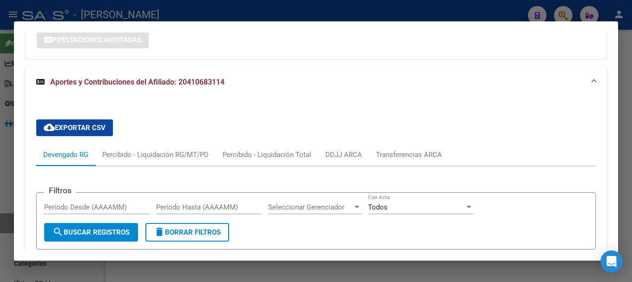
click at [330, 85] on mat-panel-title "Aportes y Contribuciones del Afiliado: 20410683114" at bounding box center [310, 82] width 549 height 11
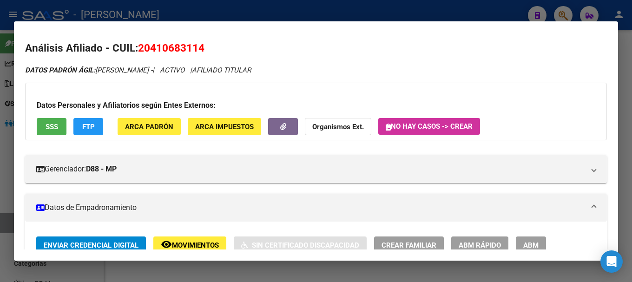
scroll to position [0, 0]
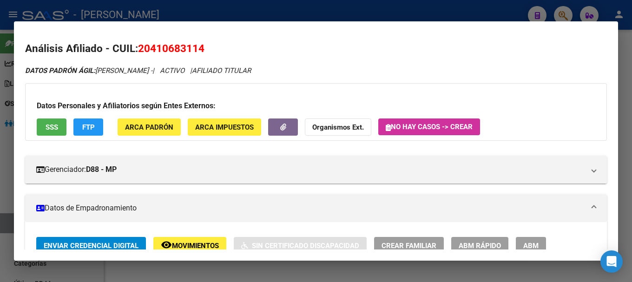
click at [159, 43] on span "20410683114" at bounding box center [171, 48] width 66 height 12
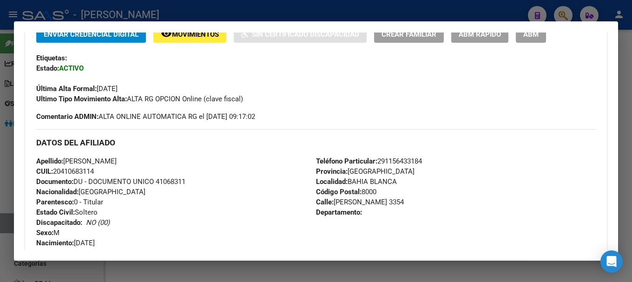
scroll to position [233, 0]
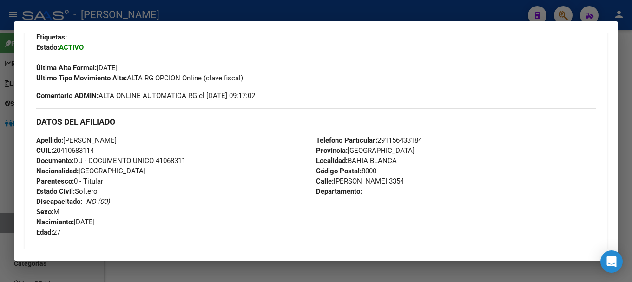
drag, startPoint x: 61, startPoint y: 150, endPoint x: 93, endPoint y: 151, distance: 32.1
click at [93, 151] on span "CUIL: 20410683114" at bounding box center [65, 150] width 58 height 8
drag, startPoint x: 331, startPoint y: 182, endPoint x: 403, endPoint y: 180, distance: 72.1
click at [403, 180] on span "Calle: [PERSON_NAME][STREET_ADDRESS]" at bounding box center [360, 181] width 88 height 8
click at [402, 211] on div "Teléfono Particular: [PHONE_NUMBER] Provincia: [GEOGRAPHIC_DATA] Localidad: [GE…" at bounding box center [456, 186] width 280 height 102
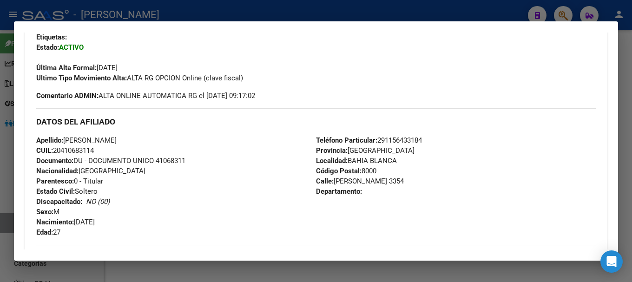
drag, startPoint x: 333, startPoint y: 179, endPoint x: 405, endPoint y: 180, distance: 71.2
click at [404, 180] on span "Calle: [PERSON_NAME][STREET_ADDRESS]" at bounding box center [360, 181] width 88 height 8
click at [233, 119] on h3 "DATOS DEL AFILIADO" at bounding box center [316, 122] width 560 height 10
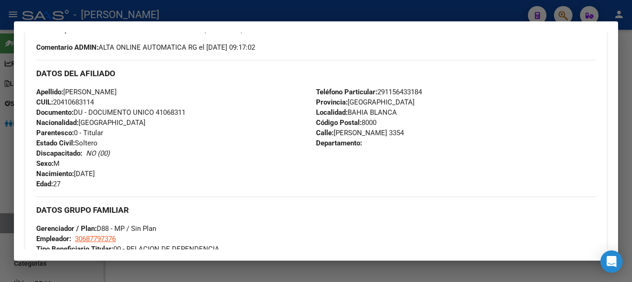
scroll to position [326, 0]
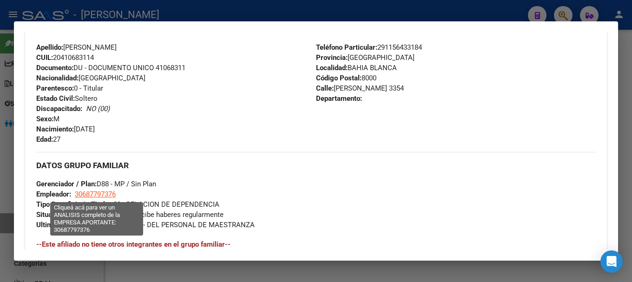
click at [108, 193] on span "30687797376" at bounding box center [95, 194] width 41 height 8
type textarea "30687797376"
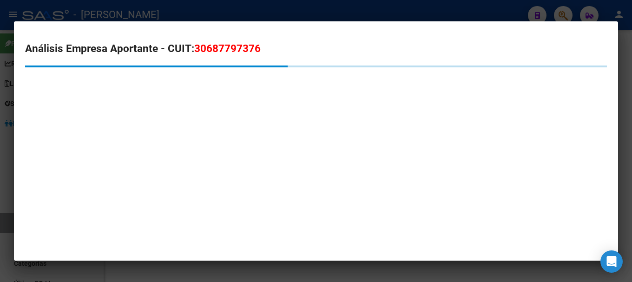
click at [233, 45] on span "30687797376" at bounding box center [227, 48] width 66 height 12
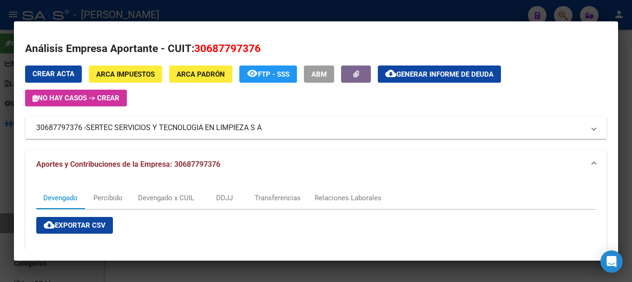
click at [193, 14] on div at bounding box center [316, 141] width 632 height 282
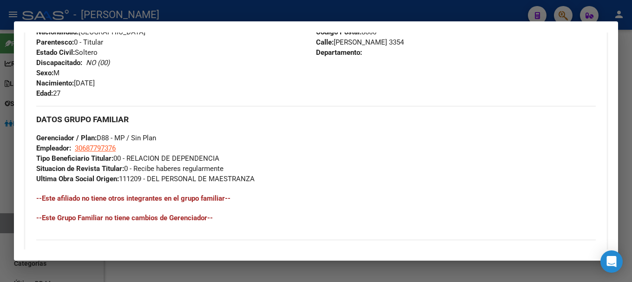
scroll to position [372, 0]
click at [101, 142] on div "DATOS GRUPO FAMILIAR Gerenciador / Plan: D88 - MP / Sin Plan Empleador: 3068779…" at bounding box center [316, 145] width 560 height 78
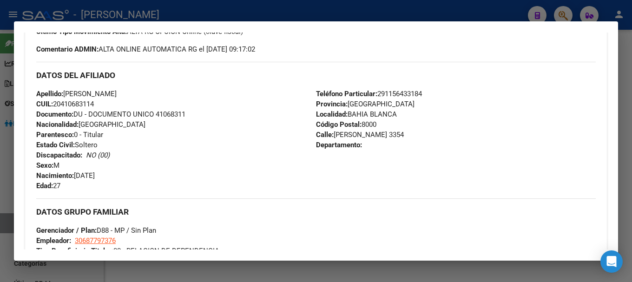
scroll to position [233, 0]
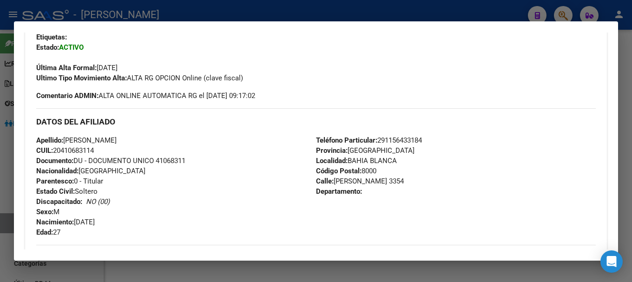
click at [331, 16] on div at bounding box center [316, 141] width 632 height 282
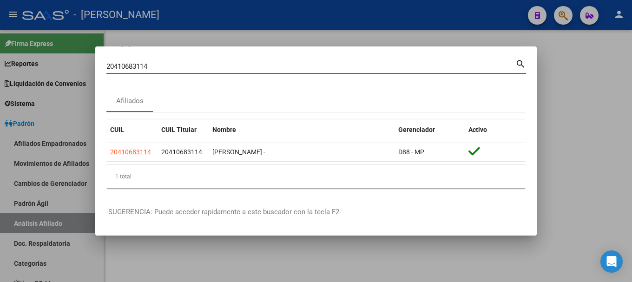
click at [331, 66] on input "20410683114" at bounding box center [310, 66] width 409 height 8
paste input "701732"
type input "20410701732"
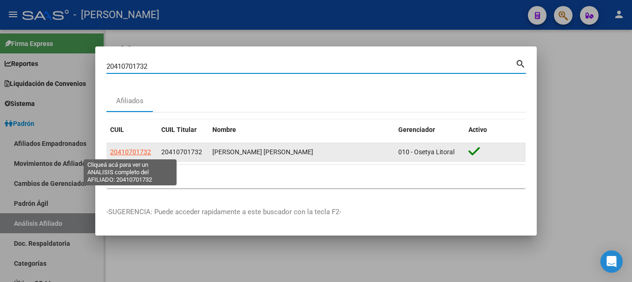
click at [131, 149] on span "20410701732" at bounding box center [130, 151] width 41 height 7
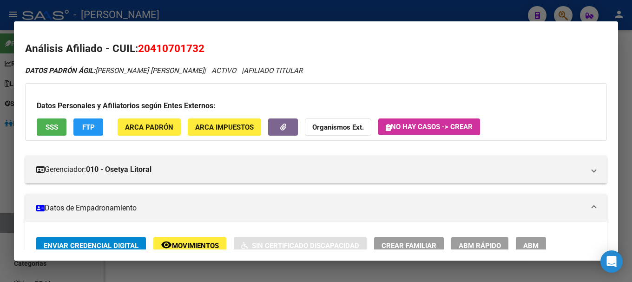
click at [172, 48] on span "20410701732" at bounding box center [171, 48] width 66 height 12
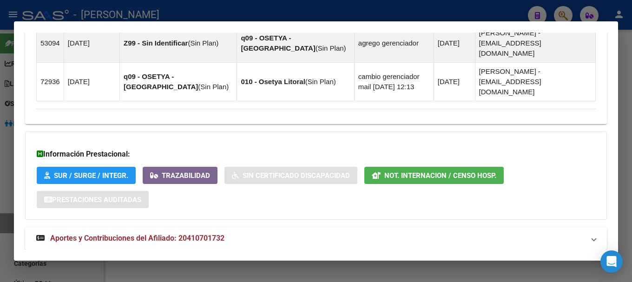
click at [302, 233] on mat-panel-title "Aportes y Contribuciones del Afiliado: 20410701732" at bounding box center [310, 238] width 549 height 11
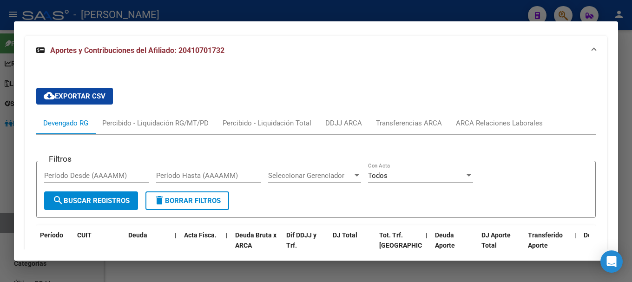
scroll to position [778, 0]
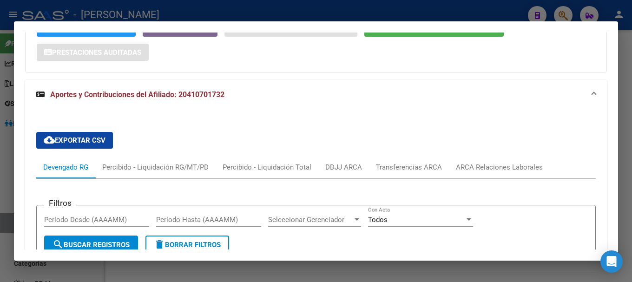
click at [500, 162] on div "ARCA Relaciones Laborales" at bounding box center [499, 167] width 87 height 10
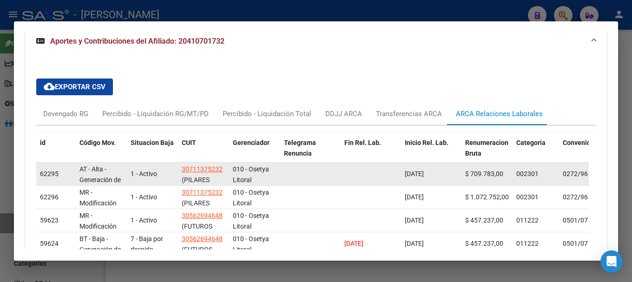
scroll to position [823, 0]
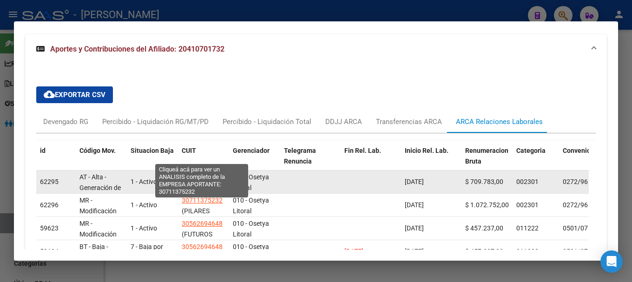
click at [198, 173] on span "30711375232" at bounding box center [202, 176] width 41 height 7
type textarea "30711375232"
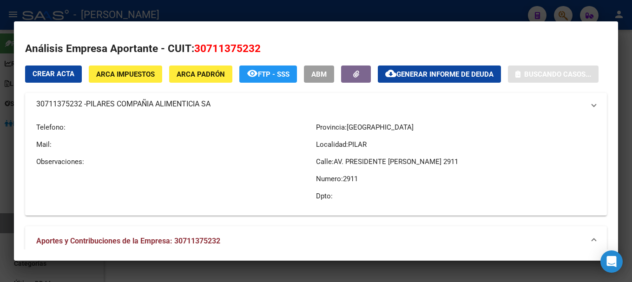
click at [240, 50] on span "30711375232" at bounding box center [227, 48] width 66 height 12
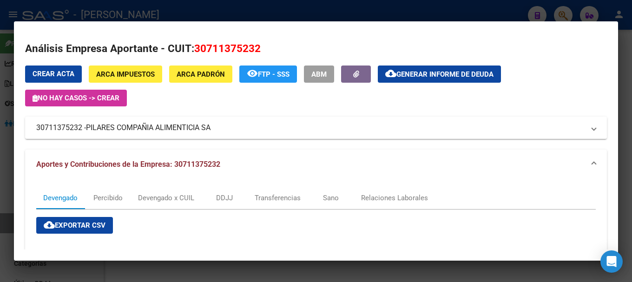
click at [229, 24] on mat-dialog-container "Análisis Empresa Aportante - CUIT: 30711375232 Crear Acta ARCA Impuestos ARCA P…" at bounding box center [316, 141] width 605 height 240
click at [263, 19] on div at bounding box center [316, 141] width 632 height 282
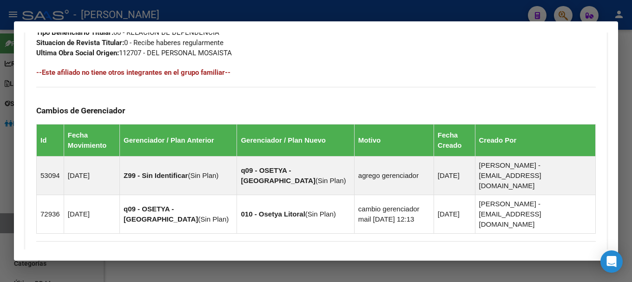
scroll to position [219, 0]
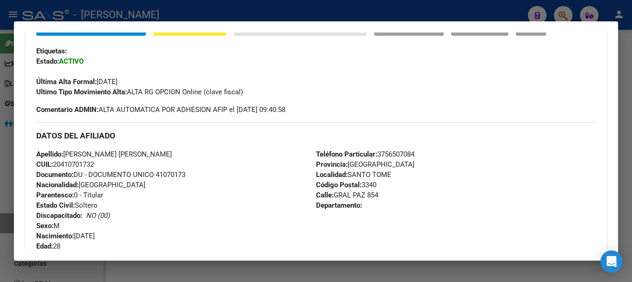
click at [364, 9] on div at bounding box center [316, 141] width 632 height 282
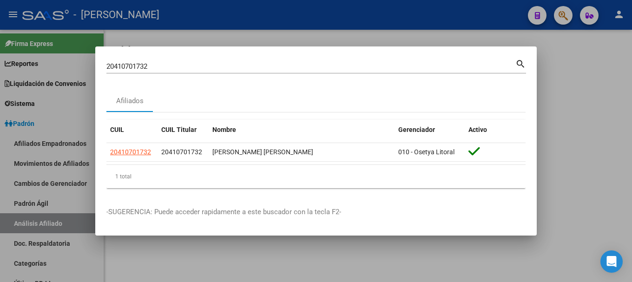
click at [377, 65] on input "20410701732" at bounding box center [310, 66] width 409 height 8
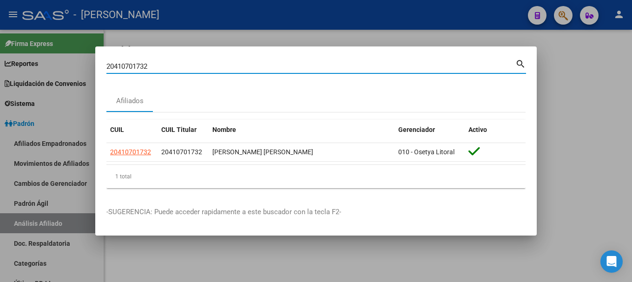
click at [377, 65] on input "20410701732" at bounding box center [310, 66] width 409 height 8
paste input "915309"
type input "20410915309"
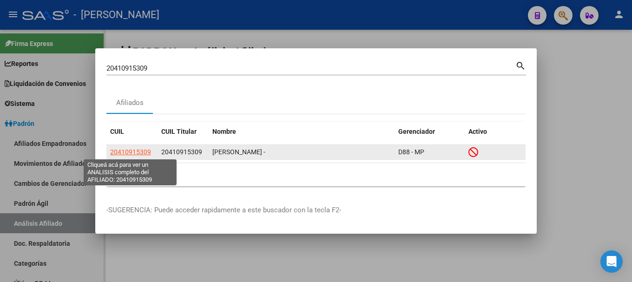
click at [133, 155] on span "20410915309" at bounding box center [130, 151] width 41 height 7
type textarea "20410915309"
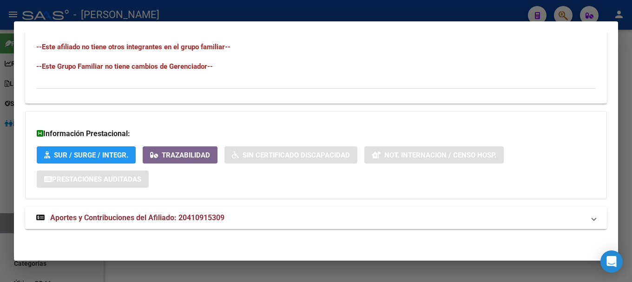
click at [291, 225] on mat-expansion-panel-header "Aportes y Contribuciones del Afiliado: 20410915309" at bounding box center [316, 218] width 582 height 22
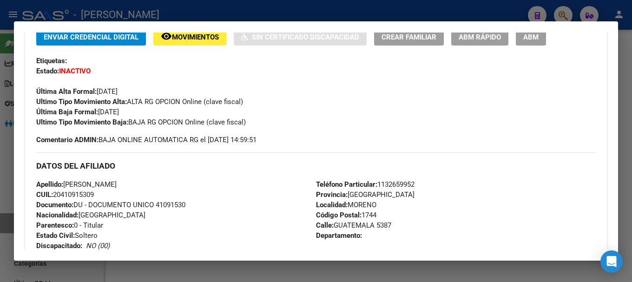
scroll to position [187, 0]
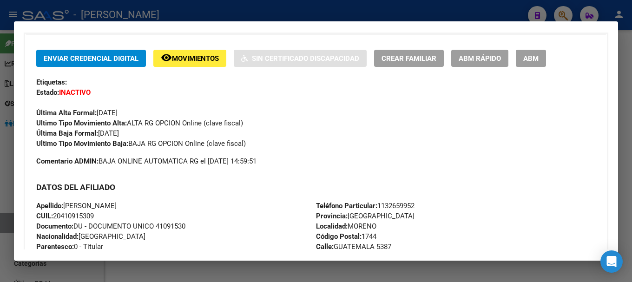
click at [237, 9] on div at bounding box center [316, 141] width 632 height 282
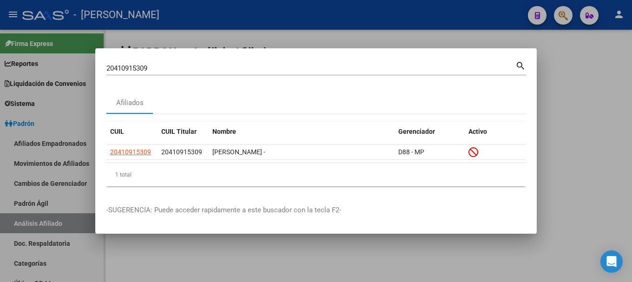
click at [312, 72] on input "20410915309" at bounding box center [310, 68] width 409 height 8
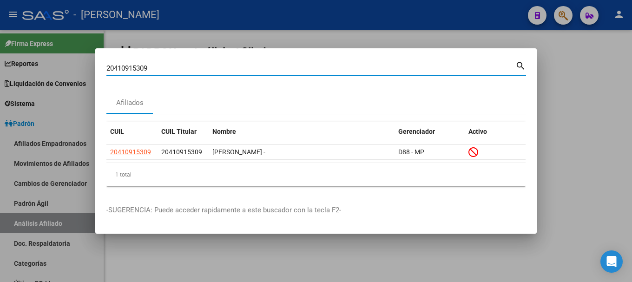
click at [312, 72] on input "20410915309" at bounding box center [310, 68] width 409 height 8
paste input "1061915"
type input "20411061915"
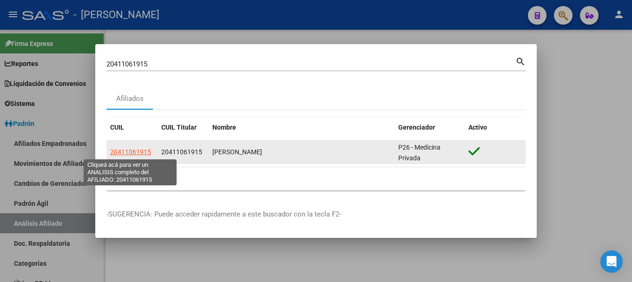
click at [135, 148] on span "20411061915" at bounding box center [130, 151] width 41 height 7
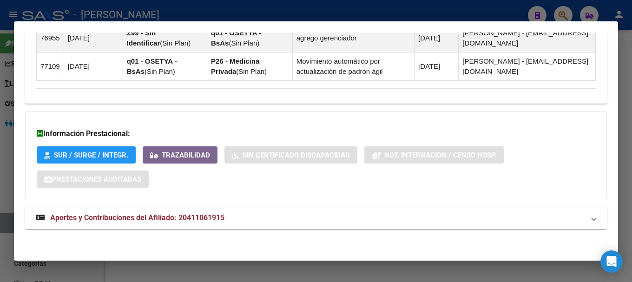
scroll to position [662, 0]
click at [299, 218] on mat-panel-title "Aportes y Contribuciones del Afiliado: 20411061915" at bounding box center [310, 217] width 549 height 11
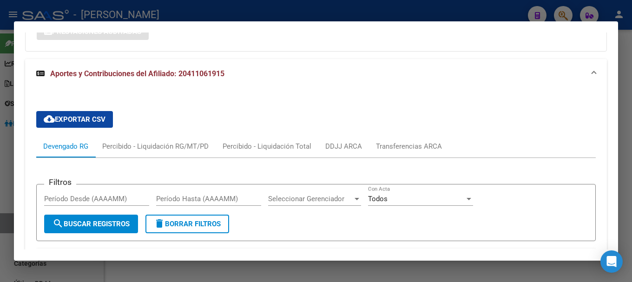
click at [316, 73] on mat-panel-title "Aportes y Contribuciones del Afiliado: 20411061915" at bounding box center [310, 73] width 549 height 11
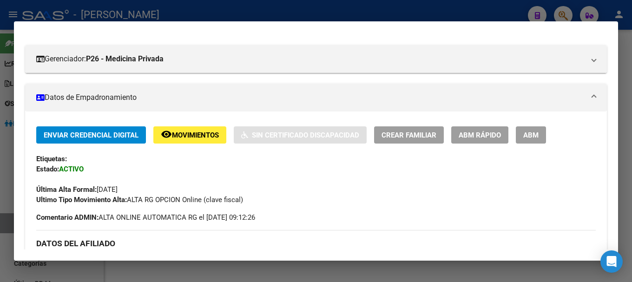
scroll to position [0, 0]
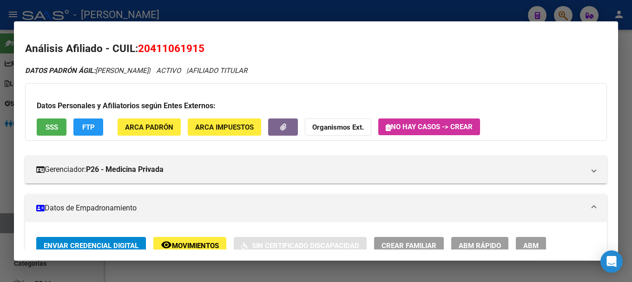
click at [187, 53] on span "20411061915" at bounding box center [171, 48] width 66 height 12
click at [199, 103] on h3 "Datos Personales y Afiliatorios según Entes Externos:" at bounding box center [316, 105] width 559 height 11
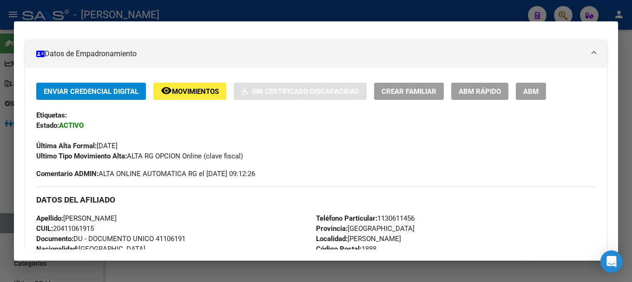
scroll to position [186, 0]
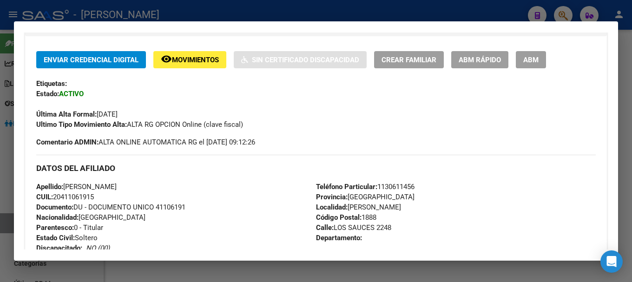
click at [63, 199] on span "CUIL: 20411061915" at bounding box center [65, 197] width 58 height 8
drag, startPoint x: 63, startPoint y: 199, endPoint x: 90, endPoint y: 199, distance: 26.5
click at [93, 195] on span "CUIL: 20411061915" at bounding box center [65, 197] width 58 height 8
click at [90, 199] on span "CUIL: 20411061915" at bounding box center [65, 197] width 58 height 8
drag, startPoint x: 63, startPoint y: 194, endPoint x: 95, endPoint y: 194, distance: 32.1
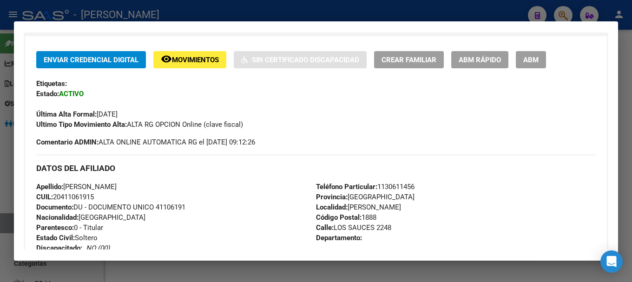
click at [94, 194] on span "CUIL: 20411061915" at bounding box center [65, 197] width 58 height 8
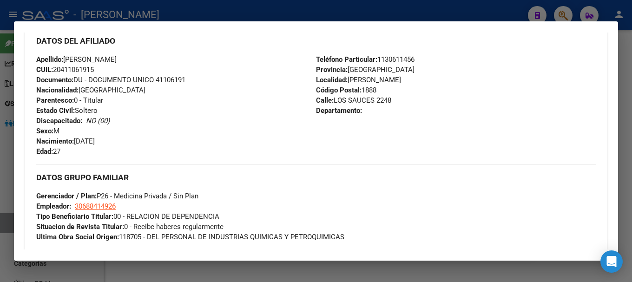
scroll to position [372, 0]
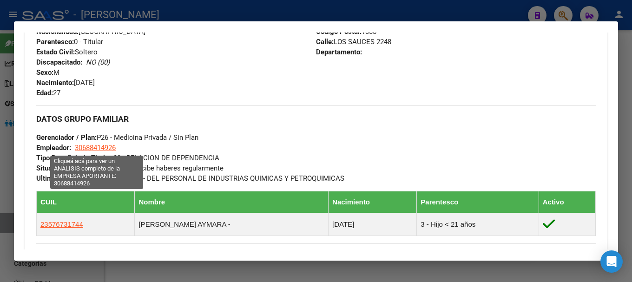
click at [111, 144] on span "30688414926" at bounding box center [95, 148] width 41 height 8
type textarea "30688414926"
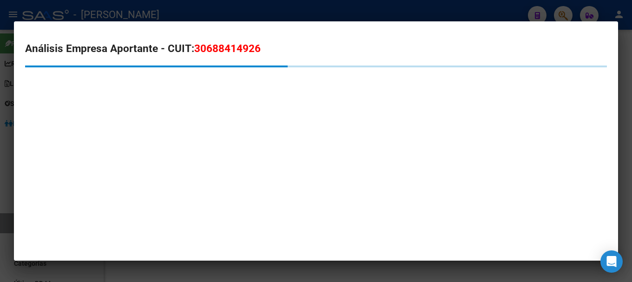
click at [225, 45] on span "30688414926" at bounding box center [227, 48] width 66 height 12
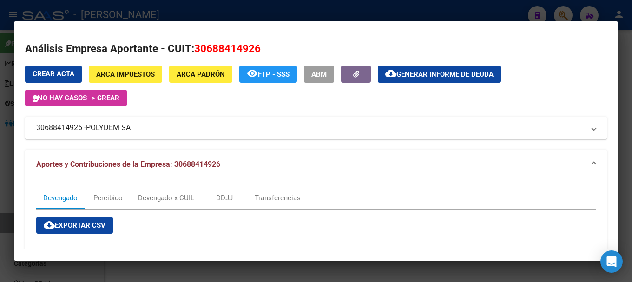
drag, startPoint x: 90, startPoint y: 125, endPoint x: 130, endPoint y: 127, distance: 40.0
click at [130, 127] on span "POLYDEM SA" at bounding box center [108, 127] width 45 height 11
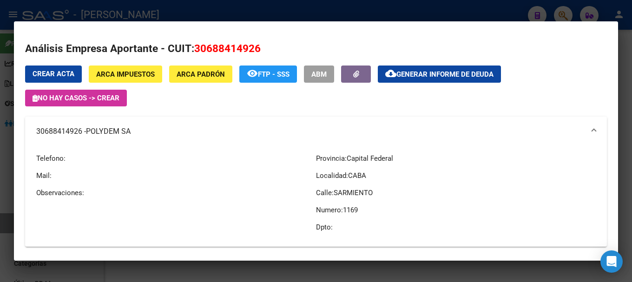
click at [168, 17] on div at bounding box center [316, 141] width 632 height 282
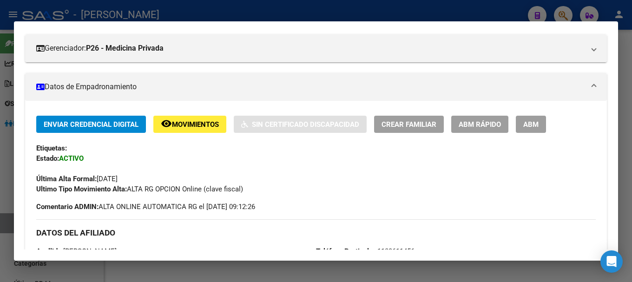
scroll to position [93, 0]
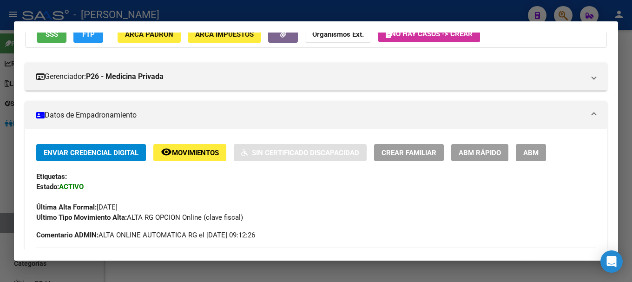
click at [269, 18] on div at bounding box center [316, 141] width 632 height 282
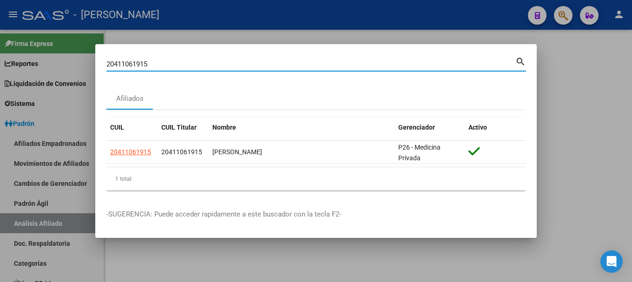
click at [287, 68] on input "20411061915" at bounding box center [310, 64] width 409 height 8
paste input "285600"
type input "20411285600"
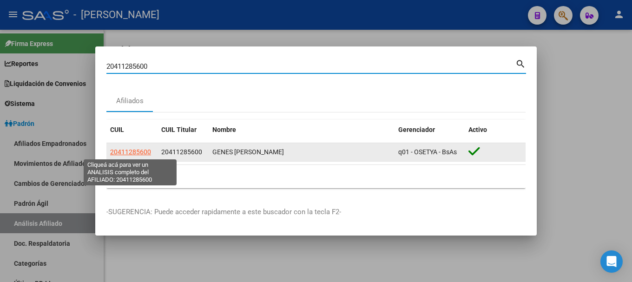
click at [139, 153] on span "20411285600" at bounding box center [130, 151] width 41 height 7
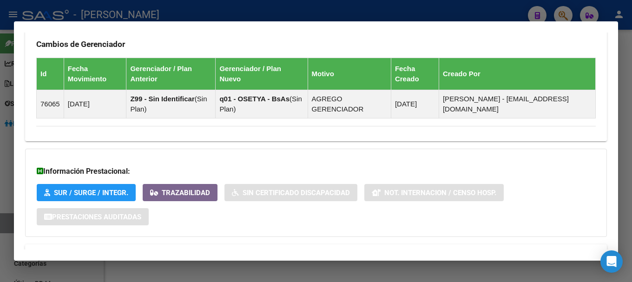
scroll to position [592, 0]
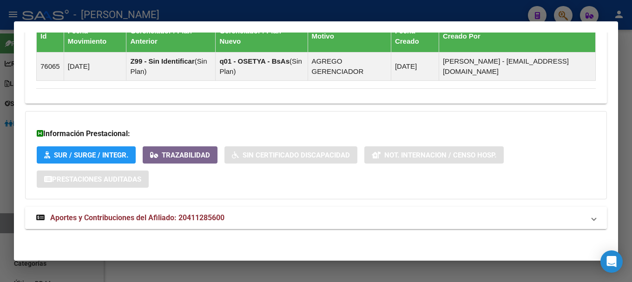
click at [318, 219] on mat-panel-title "Aportes y Contribuciones del Afiliado: 20411285600" at bounding box center [310, 218] width 549 height 11
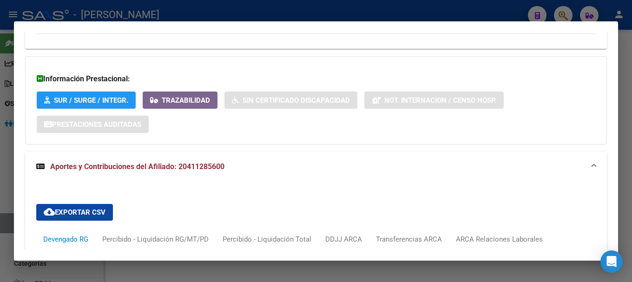
scroll to position [825, 0]
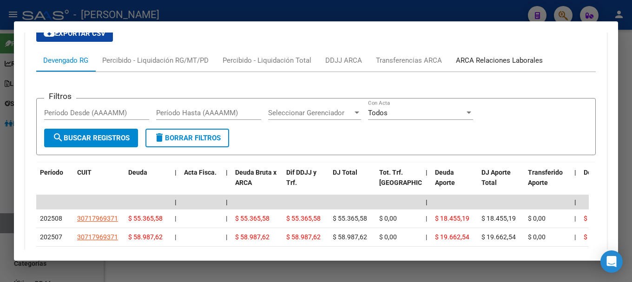
click at [510, 53] on div "ARCA Relaciones Laborales" at bounding box center [499, 60] width 101 height 22
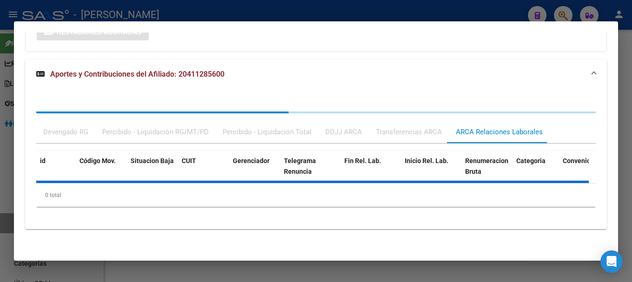
scroll to position [782, 0]
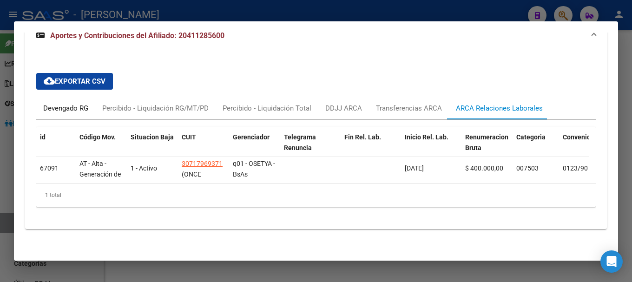
click at [74, 103] on div "Devengado RG" at bounding box center [65, 108] width 45 height 10
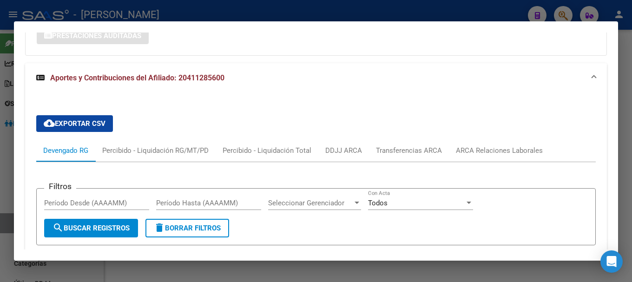
click at [196, 92] on mat-expansion-panel-header "Aportes y Contribuciones del Afiliado: 20411285600" at bounding box center [316, 78] width 582 height 30
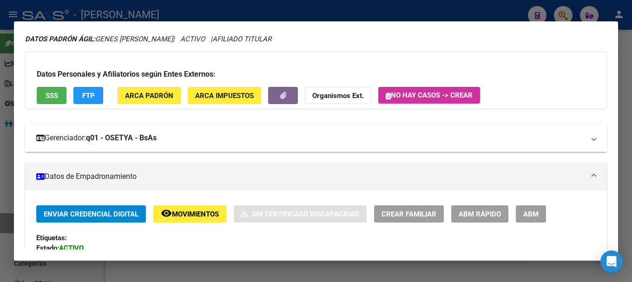
scroll to position [0, 0]
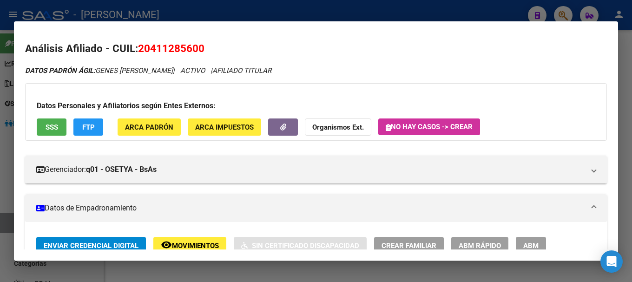
click at [161, 45] on span "20411285600" at bounding box center [171, 48] width 66 height 12
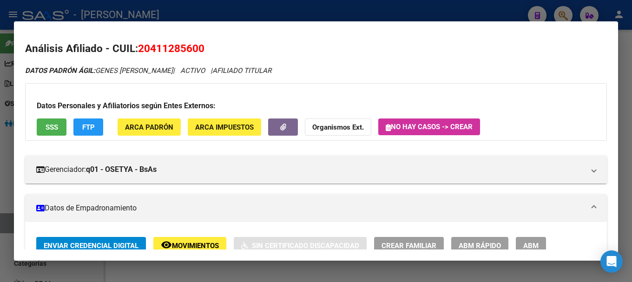
drag, startPoint x: 151, startPoint y: 47, endPoint x: 198, endPoint y: 45, distance: 47.0
click at [198, 45] on span "20411285600" at bounding box center [171, 48] width 66 height 12
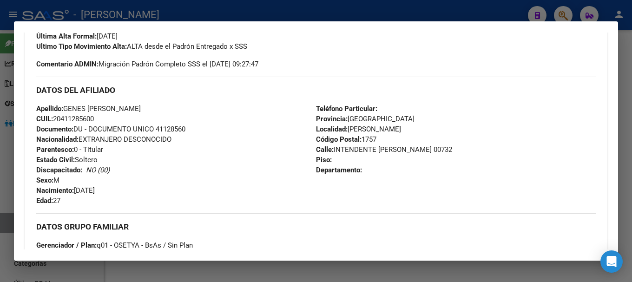
scroll to position [279, 0]
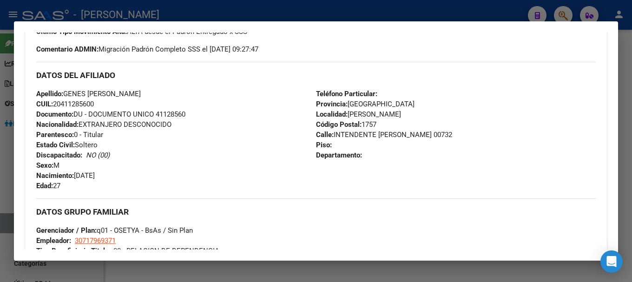
drag, startPoint x: 332, startPoint y: 134, endPoint x: 395, endPoint y: 132, distance: 62.4
click at [393, 133] on span "Calle: INTENDENTE [PERSON_NAME] 00732" at bounding box center [384, 135] width 136 height 8
drag, startPoint x: 397, startPoint y: 133, endPoint x: 332, endPoint y: 134, distance: 64.6
click at [332, 134] on span "Calle: INTENDENTE [PERSON_NAME] 00732" at bounding box center [384, 135] width 136 height 8
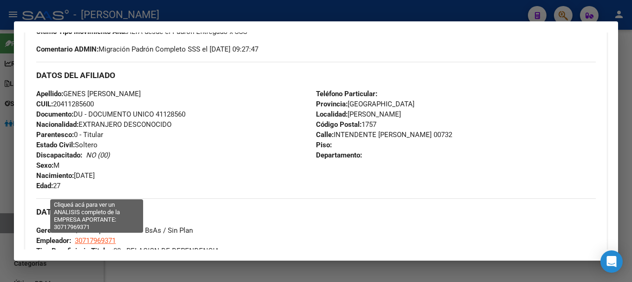
click at [102, 242] on span "30717969371" at bounding box center [95, 241] width 41 height 8
type textarea "30717969371"
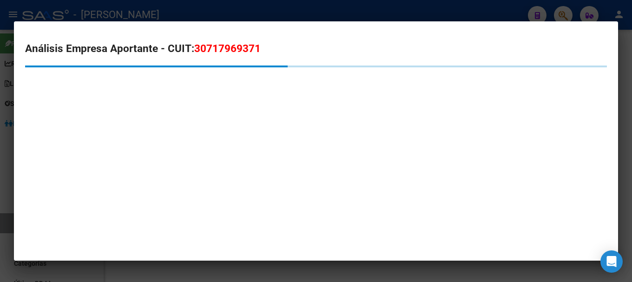
click at [233, 47] on span "30717969371" at bounding box center [227, 48] width 66 height 12
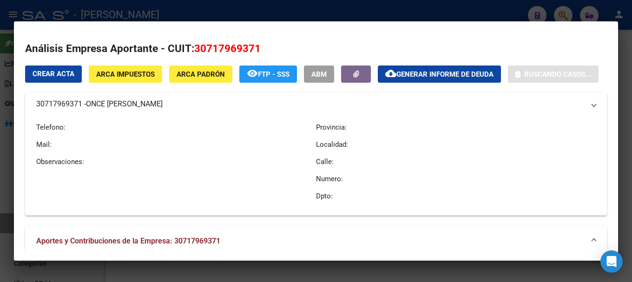
click at [233, 47] on span "30717969371" at bounding box center [227, 48] width 66 height 12
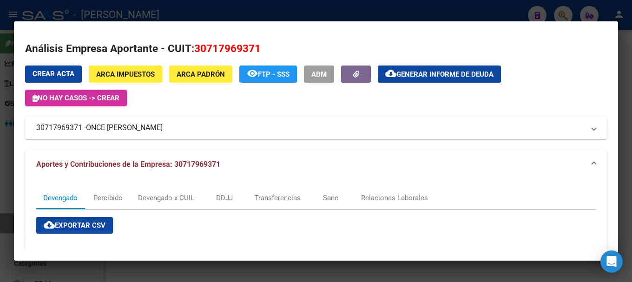
click at [184, 11] on div at bounding box center [316, 141] width 632 height 282
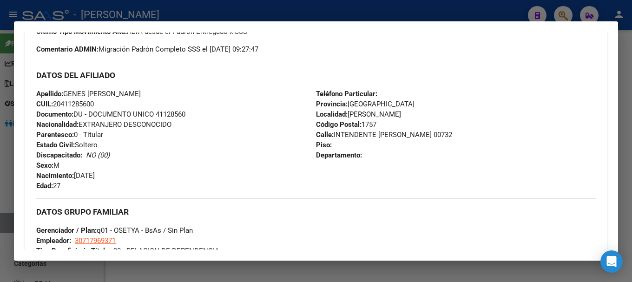
scroll to position [233, 0]
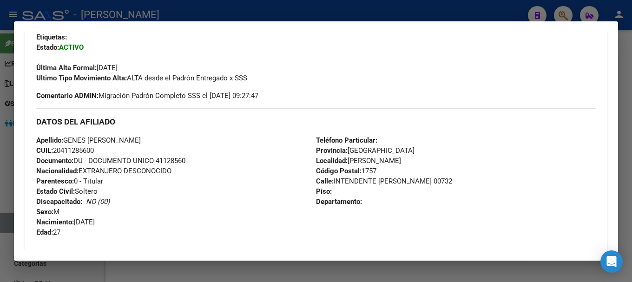
click at [262, 7] on div at bounding box center [316, 141] width 632 height 282
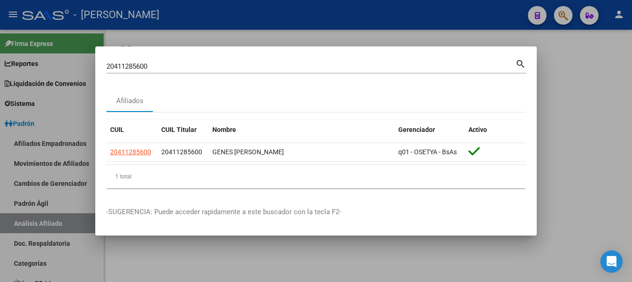
click at [327, 63] on input "20411285600" at bounding box center [310, 66] width 409 height 8
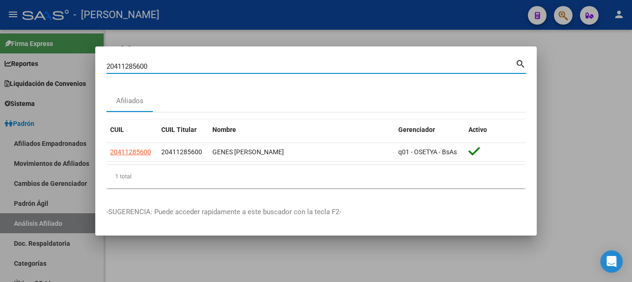
click at [327, 63] on input "20411285600" at bounding box center [310, 66] width 409 height 8
paste input "7638"
type input "20411287638"
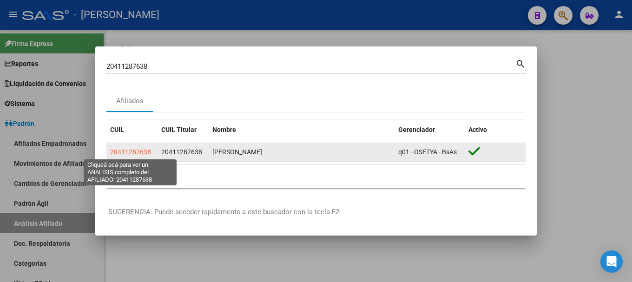
click at [136, 154] on span "20411287638" at bounding box center [130, 151] width 41 height 7
type textarea "20411287638"
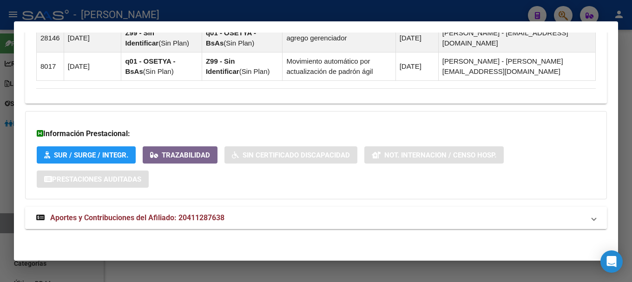
click at [245, 208] on mat-expansion-panel-header "Aportes y Contribuciones del Afiliado: 20411287638" at bounding box center [316, 218] width 582 height 22
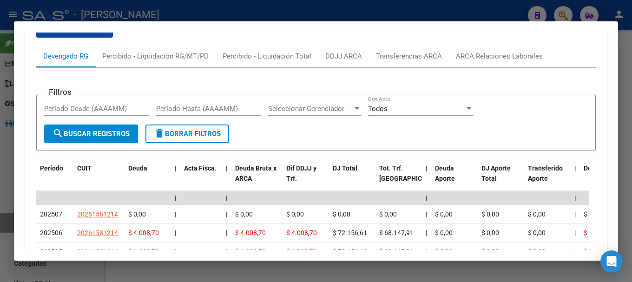
scroll to position [860, 0]
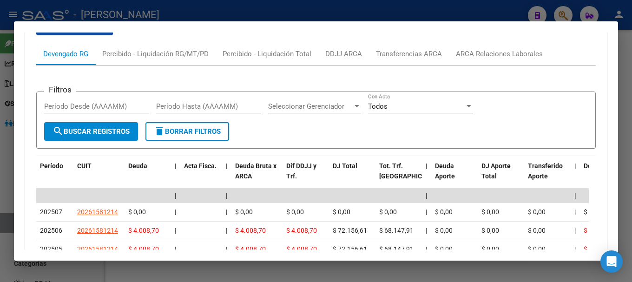
click at [499, 40] on div "cloud_download Exportar CSV Devengado RG Percibido - Liquidación RG/MT/PD Perci…" at bounding box center [316, 216] width 560 height 411
click at [497, 54] on div "ARCA Relaciones Laborales" at bounding box center [499, 54] width 87 height 10
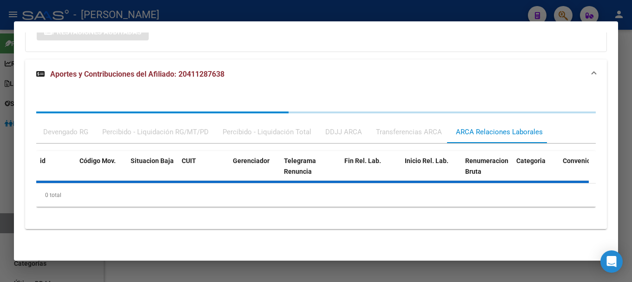
scroll to position [810, 0]
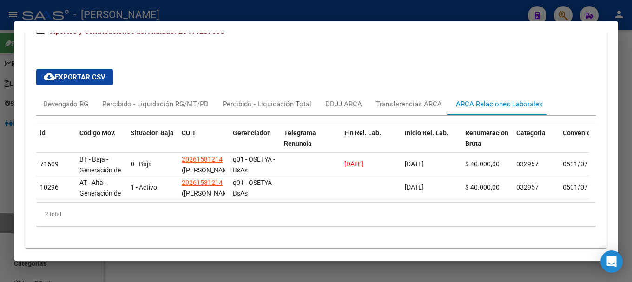
click at [201, 11] on div at bounding box center [316, 141] width 632 height 282
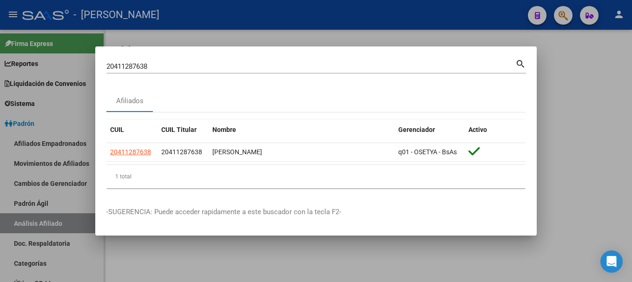
click at [293, 66] on input "20411287638" at bounding box center [310, 66] width 409 height 8
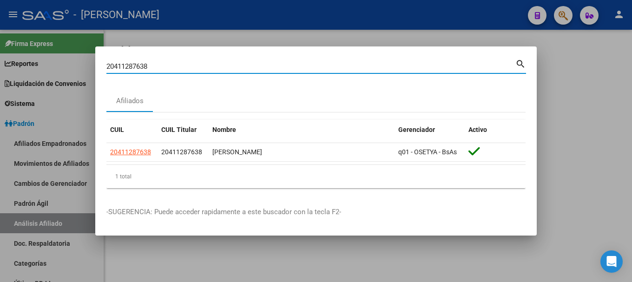
click at [293, 66] on input "20411287638" at bounding box center [310, 66] width 409 height 8
paste input "8162"
type input "20411288162"
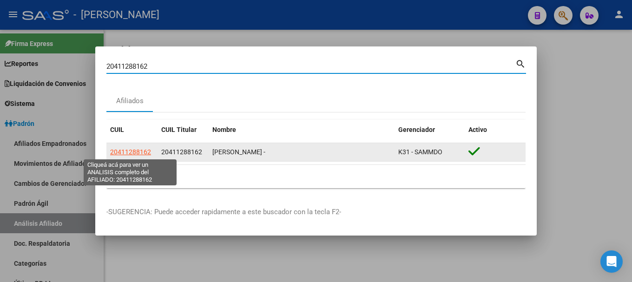
click at [144, 148] on span "20411288162" at bounding box center [130, 151] width 41 height 7
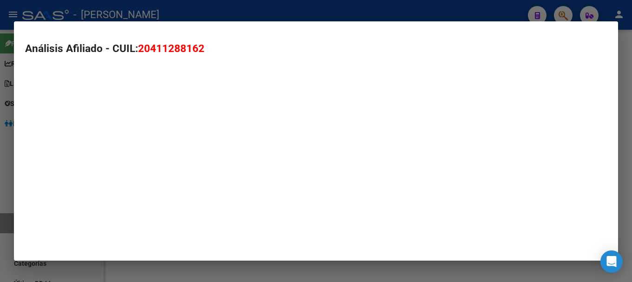
type textarea "20411288162"
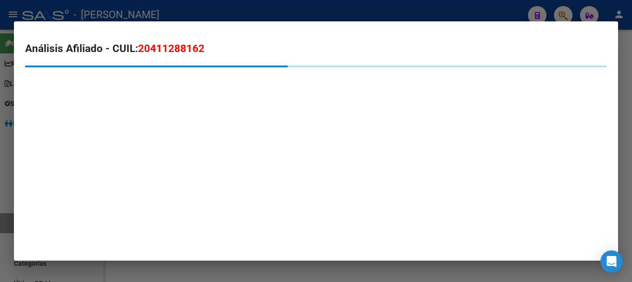
click at [192, 54] on span "20411288162" at bounding box center [171, 48] width 66 height 12
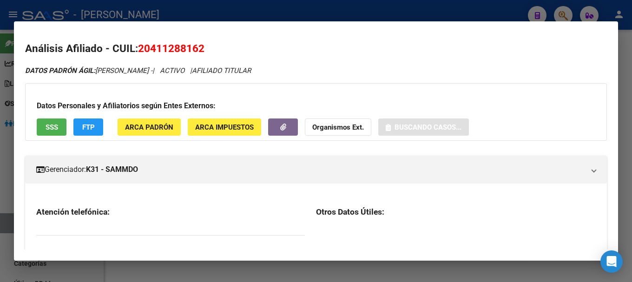
click at [192, 54] on span "20411288162" at bounding box center [171, 48] width 66 height 12
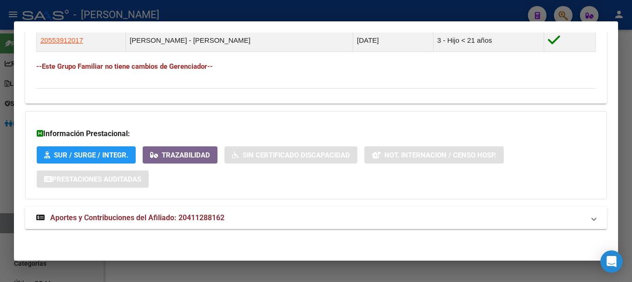
click at [253, 221] on mat-panel-title "Aportes y Contribuciones del Afiliado: 20411288162" at bounding box center [310, 218] width 549 height 11
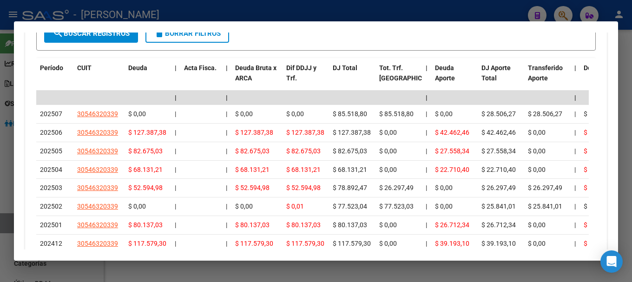
scroll to position [943, 0]
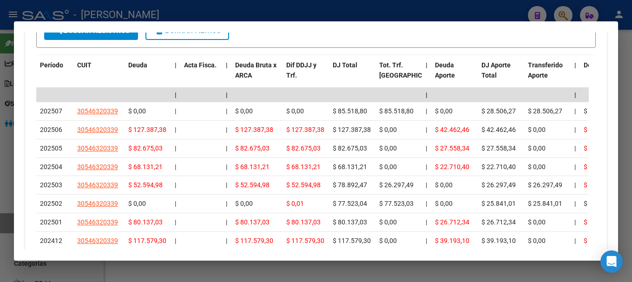
click at [290, 20] on div at bounding box center [316, 141] width 632 height 282
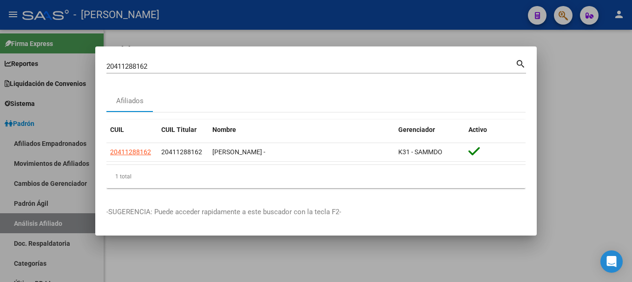
click at [195, 64] on input "20411288162" at bounding box center [310, 66] width 409 height 8
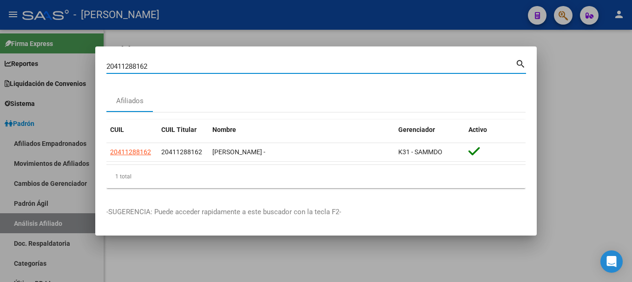
click at [195, 64] on input "20411288162" at bounding box center [310, 66] width 409 height 8
paste input "380131"
type input "20411380131"
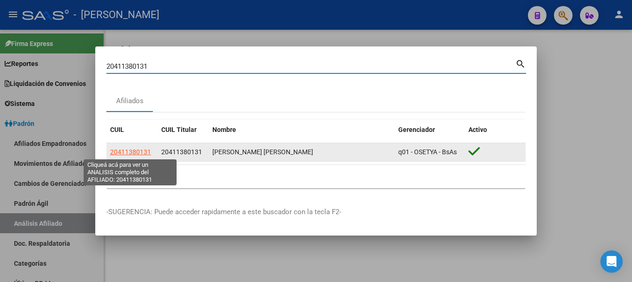
click at [123, 150] on span "20411380131" at bounding box center [130, 151] width 41 height 7
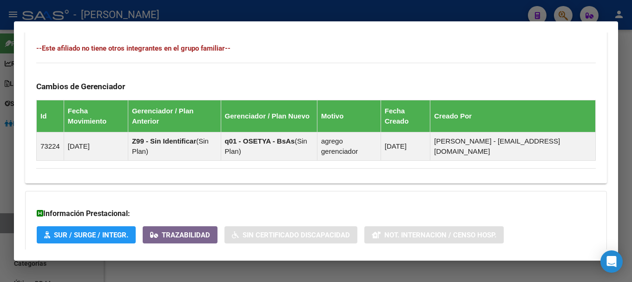
scroll to position [592, 0]
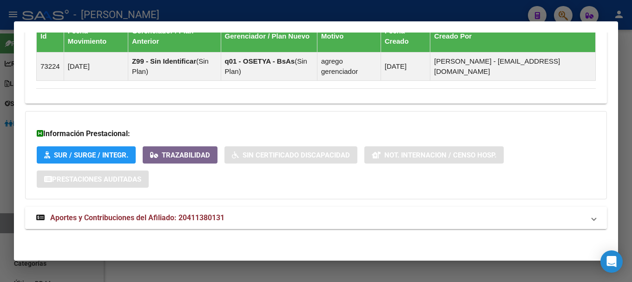
click at [290, 207] on mat-expansion-panel-header "Aportes y Contribuciones del Afiliado: 20411380131" at bounding box center [316, 218] width 582 height 22
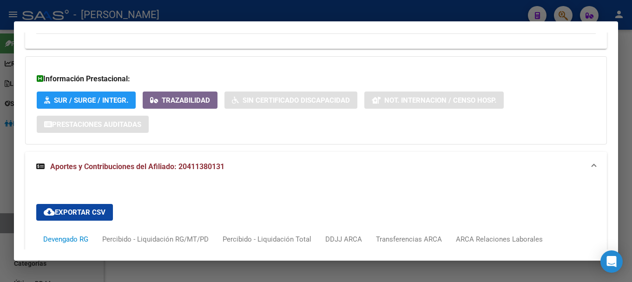
scroll to position [825, 0]
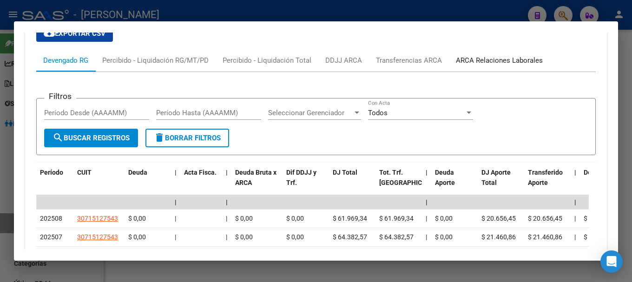
click at [507, 60] on div "ARCA Relaciones Laborales" at bounding box center [499, 60] width 87 height 10
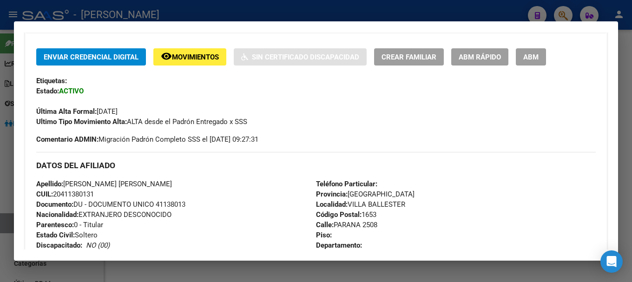
scroll to position [0, 0]
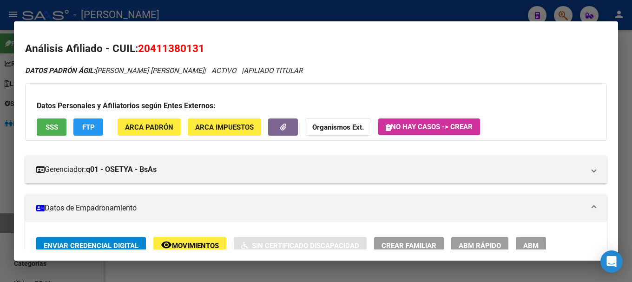
click at [188, 48] on span "20411380131" at bounding box center [171, 48] width 66 height 12
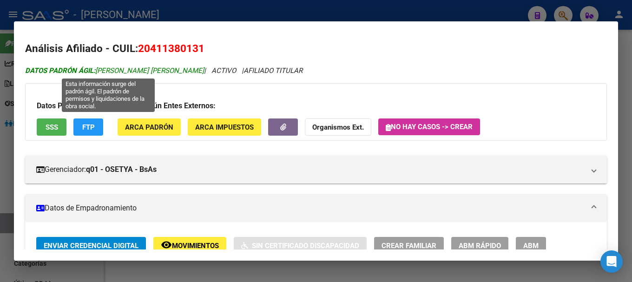
click at [175, 73] on span "DATOS [PERSON_NAME]: [PERSON_NAME] [PERSON_NAME]" at bounding box center [114, 70] width 179 height 8
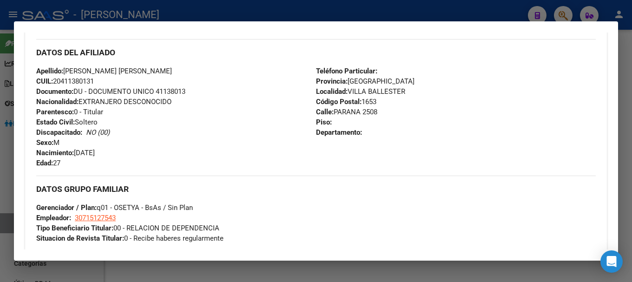
scroll to position [279, 0]
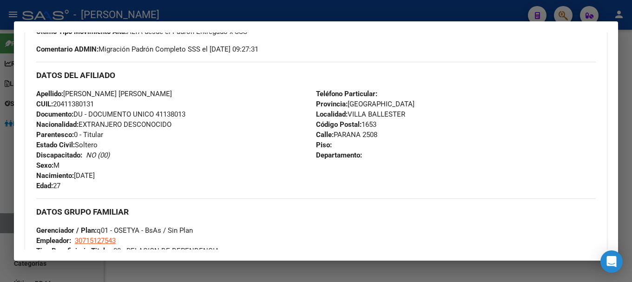
drag, startPoint x: 64, startPoint y: 103, endPoint x: 94, endPoint y: 103, distance: 30.2
click at [94, 103] on span "CUIL: 20411380131" at bounding box center [65, 104] width 58 height 8
click at [239, 166] on div "Apellido: [PERSON_NAME] [PERSON_NAME] CUIL: 20411380131 Documento: DU - DOCUMEN…" at bounding box center [176, 140] width 280 height 102
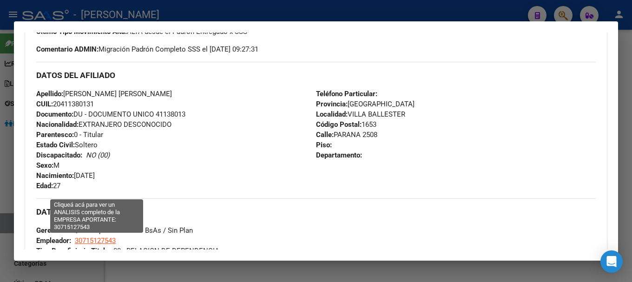
click at [104, 240] on span "30715127543" at bounding box center [95, 241] width 41 height 8
type textarea "30715127543"
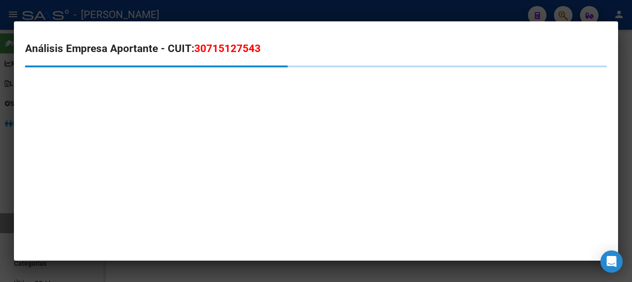
click at [231, 46] on span "30715127543" at bounding box center [227, 48] width 66 height 12
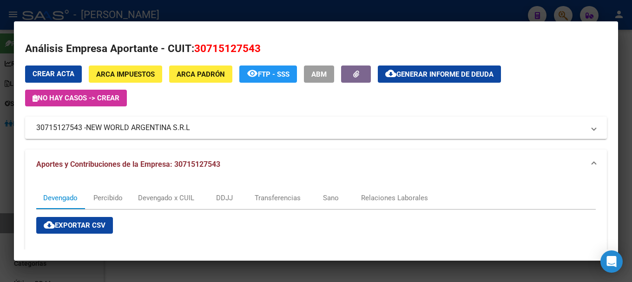
click at [177, 12] on div at bounding box center [316, 141] width 632 height 282
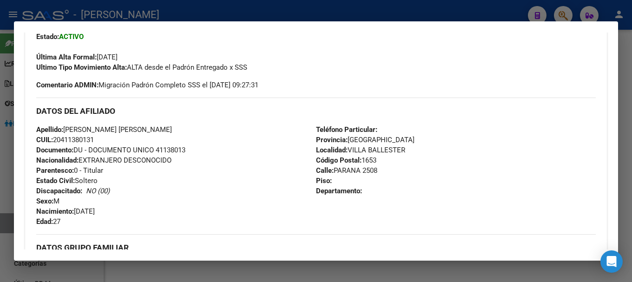
scroll to position [93, 0]
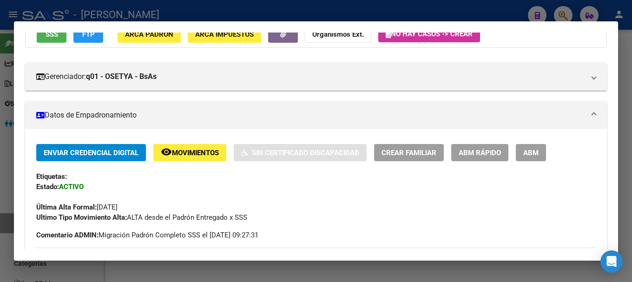
click at [238, 10] on div at bounding box center [316, 141] width 632 height 282
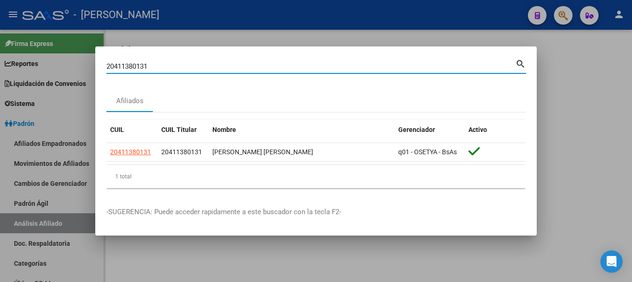
click at [286, 69] on input "20411380131" at bounding box center [310, 66] width 409 height 8
paste input "401406"
type input "20411401406"
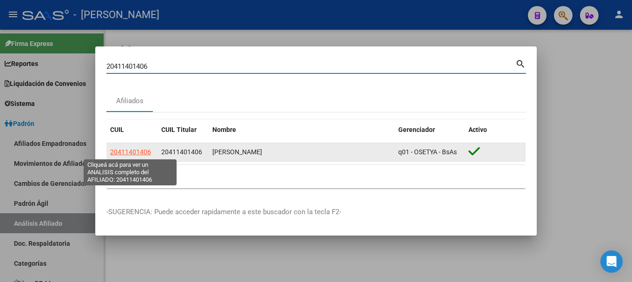
click at [136, 152] on span "20411401406" at bounding box center [130, 151] width 41 height 7
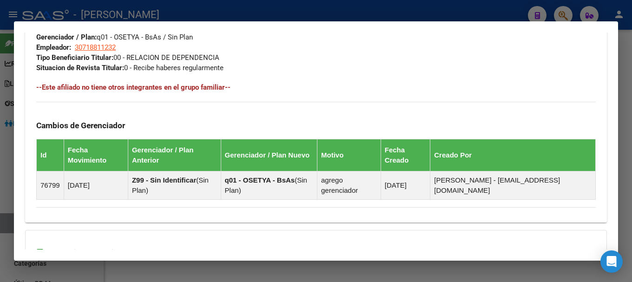
scroll to position [592, 0]
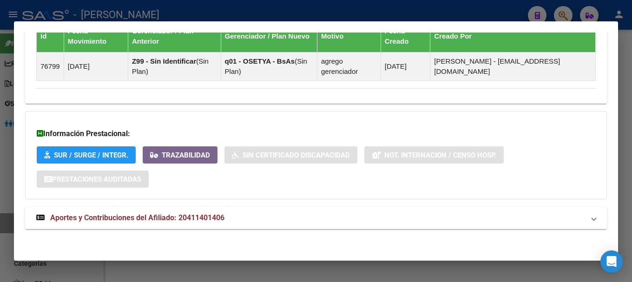
click at [280, 208] on mat-expansion-panel-header "Aportes y Contribuciones del Afiliado: 20411401406" at bounding box center [316, 218] width 582 height 22
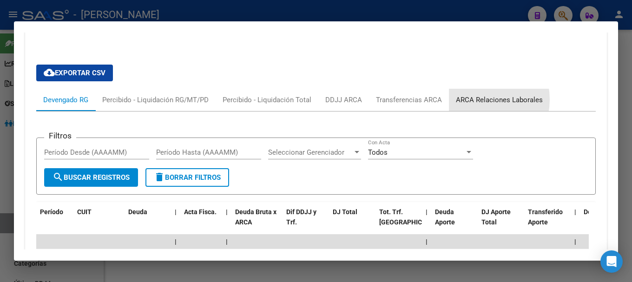
click at [472, 100] on div "ARCA Relaciones Laborales" at bounding box center [499, 100] width 87 height 10
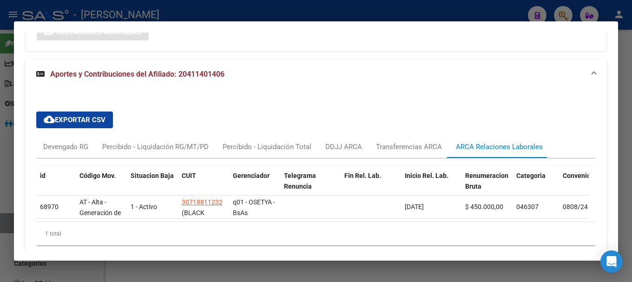
scroll to position [784, 0]
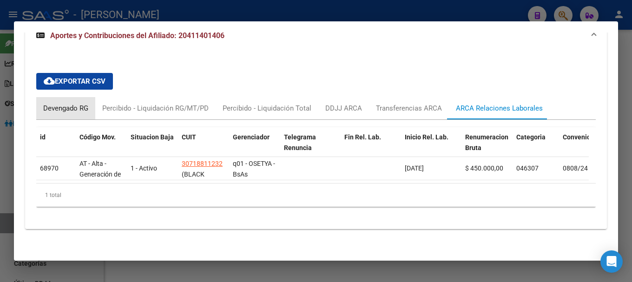
click at [84, 103] on div "Devengado RG" at bounding box center [65, 108] width 45 height 10
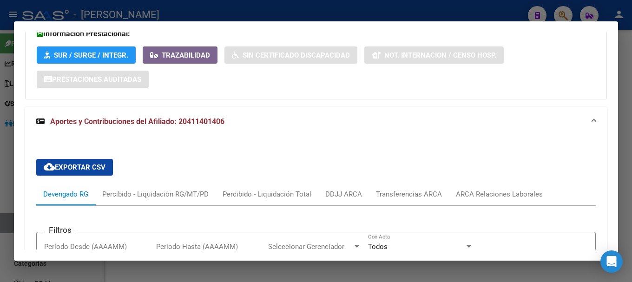
click at [154, 91] on div "Información Prestacional: SUR / SURGE / INTEGR. Trazabilidad Sin Certificado Di…" at bounding box center [316, 55] width 582 height 88
click at [156, 110] on mat-expansion-panel-header "Aportes y Contribuciones del Afiliado: 20411401406" at bounding box center [316, 122] width 582 height 30
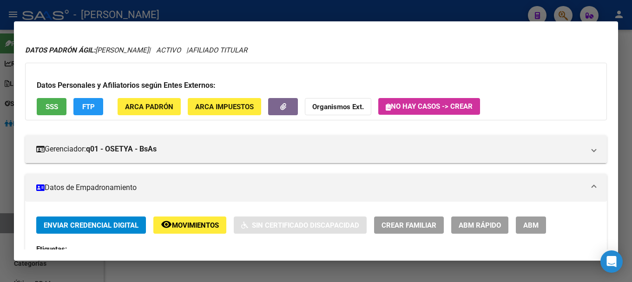
scroll to position [0, 0]
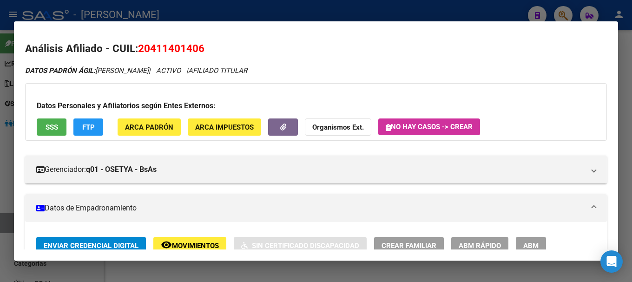
click at [166, 54] on span "20411401406" at bounding box center [171, 48] width 66 height 12
click at [201, 98] on div "Datos Personales y Afiliatorios según Entes Externos: SSS FTP ARCA Padrón ARCA …" at bounding box center [316, 112] width 582 height 58
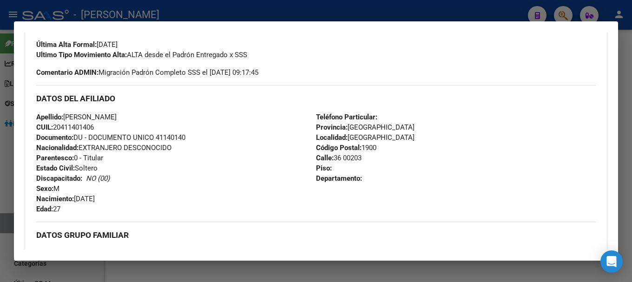
scroll to position [279, 0]
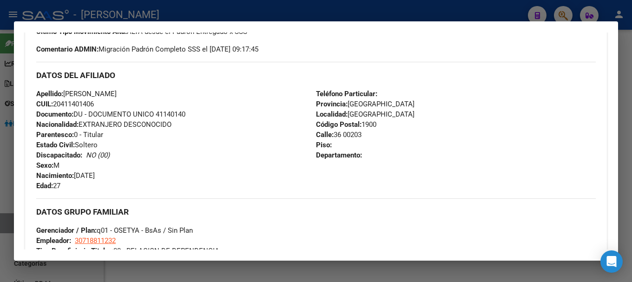
drag, startPoint x: 62, startPoint y: 104, endPoint x: 93, endPoint y: 102, distance: 31.2
click at [93, 102] on span "CUIL: 20411401406" at bounding box center [65, 104] width 58 height 8
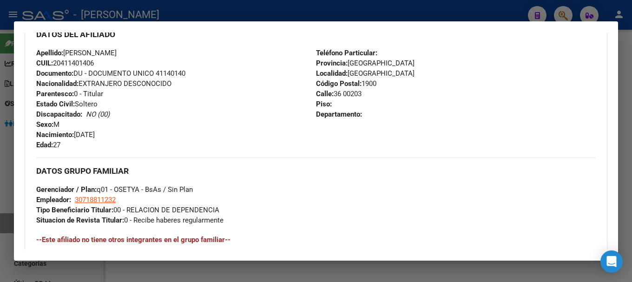
scroll to position [372, 0]
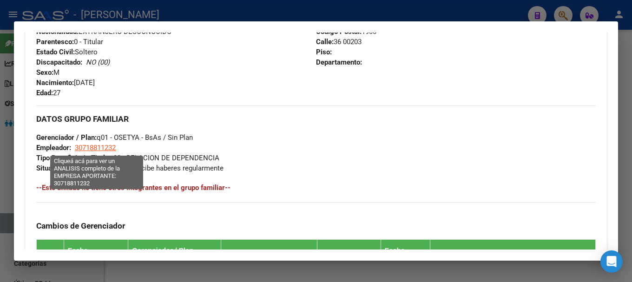
click at [111, 145] on span "30718811232" at bounding box center [95, 148] width 41 height 8
type textarea "30718811232"
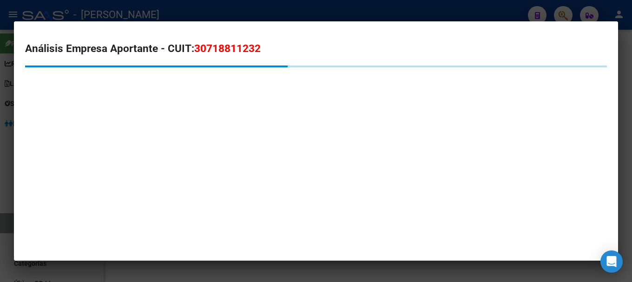
click at [245, 49] on span "30718811232" at bounding box center [227, 48] width 66 height 12
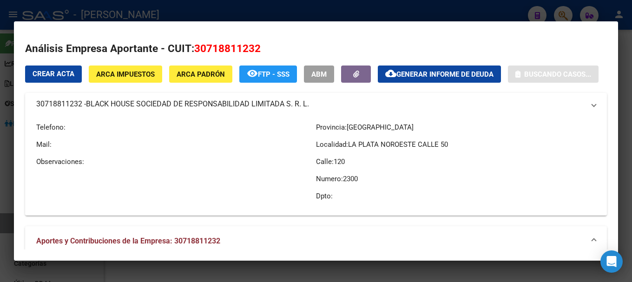
click at [192, 8] on div at bounding box center [316, 141] width 632 height 282
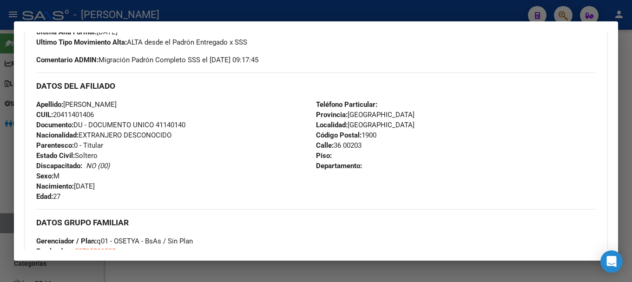
scroll to position [233, 0]
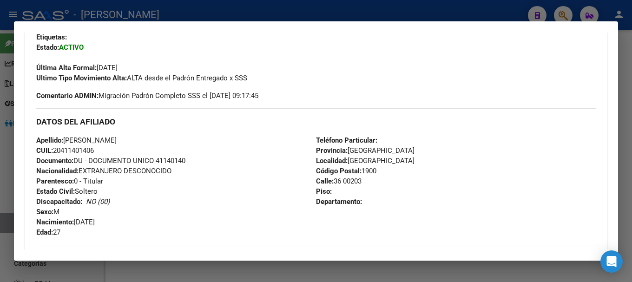
click at [294, 18] on div at bounding box center [316, 141] width 632 height 282
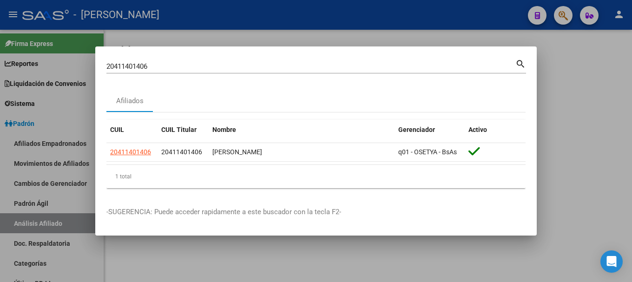
click at [311, 68] on input "20411401406" at bounding box center [310, 66] width 409 height 8
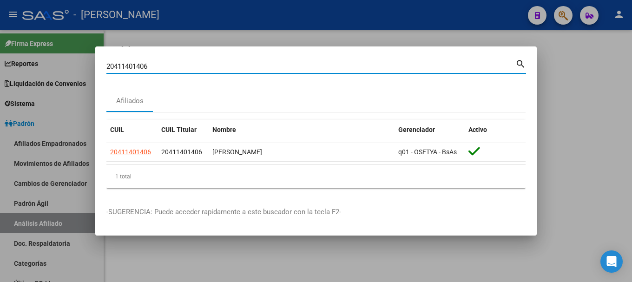
click at [311, 68] on input "20411401406" at bounding box center [310, 66] width 409 height 8
paste input "615880"
type input "20411615880"
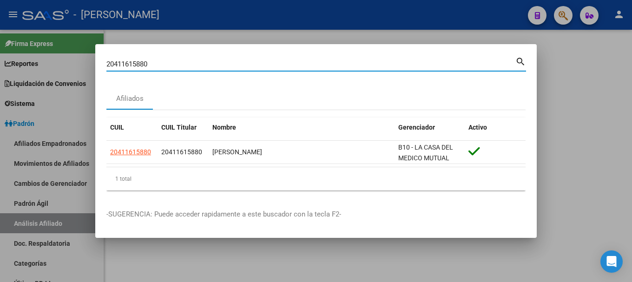
click at [259, 64] on input "20411615880" at bounding box center [310, 64] width 409 height 8
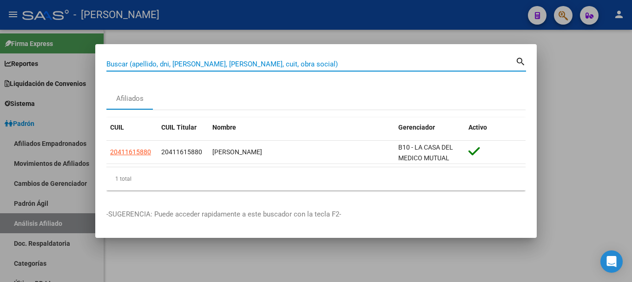
paste input "20411615880"
type input "20411615880"
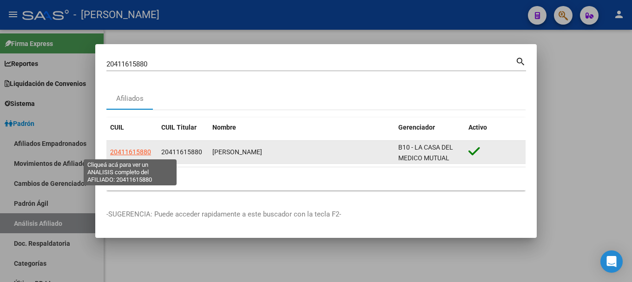
click at [145, 148] on span "20411615880" at bounding box center [130, 151] width 41 height 7
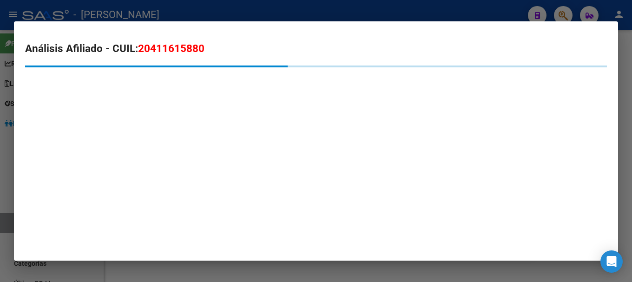
click at [178, 51] on span "20411615880" at bounding box center [171, 48] width 66 height 12
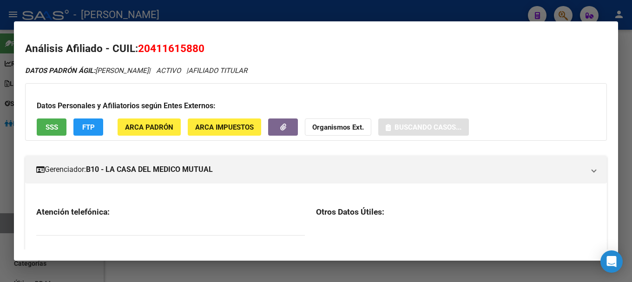
click at [178, 51] on span "20411615880" at bounding box center [171, 48] width 66 height 12
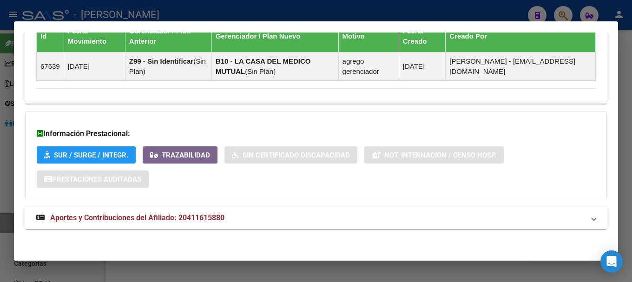
click at [253, 217] on mat-panel-title "Aportes y Contribuciones del Afiliado: 20411615880" at bounding box center [310, 218] width 549 height 11
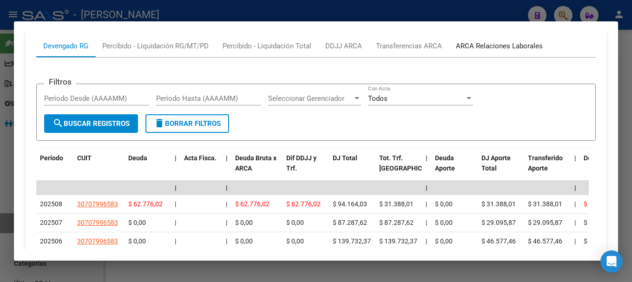
click at [511, 42] on div "ARCA Relaciones Laborales" at bounding box center [499, 46] width 87 height 10
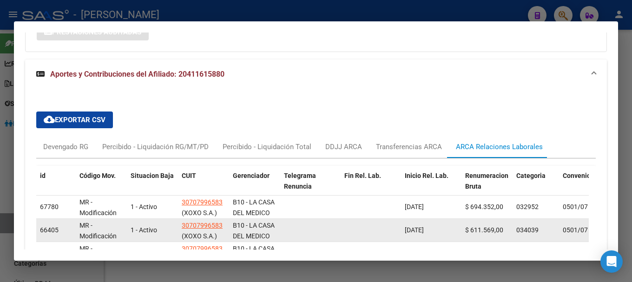
scroll to position [840, 0]
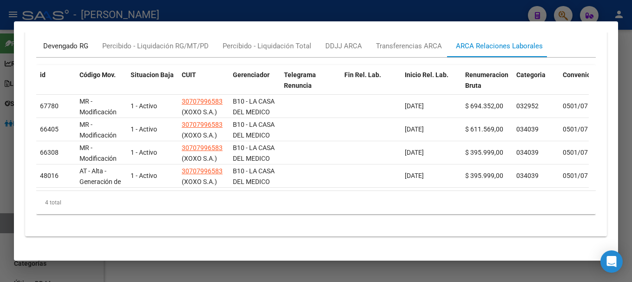
click at [60, 42] on div "Devengado RG" at bounding box center [65, 46] width 45 height 10
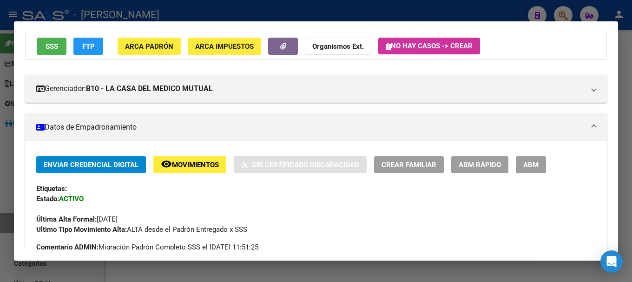
scroll to position [0, 0]
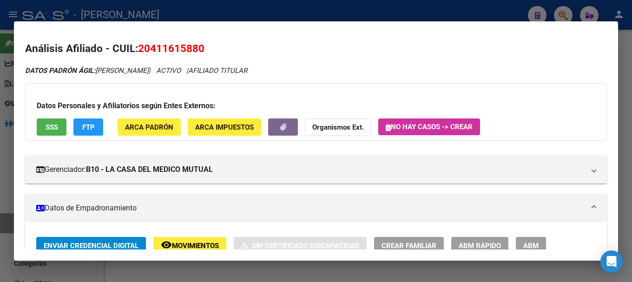
click at [166, 47] on span "20411615880" at bounding box center [171, 48] width 66 height 12
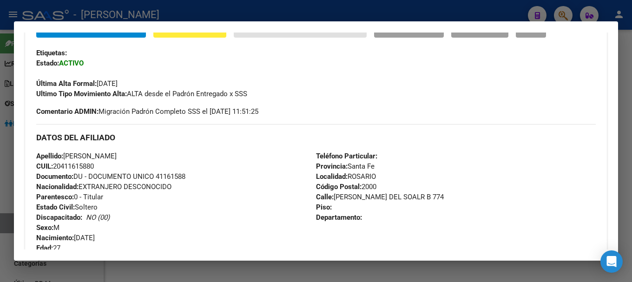
scroll to position [279, 0]
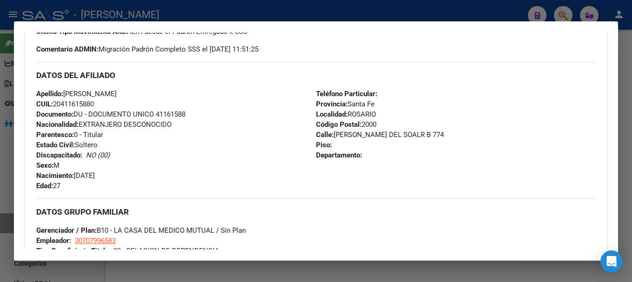
drag, startPoint x: 63, startPoint y: 102, endPoint x: 95, endPoint y: 102, distance: 32.1
click at [94, 102] on span "CUIL: 20411615880" at bounding box center [65, 104] width 58 height 8
drag, startPoint x: 332, startPoint y: 133, endPoint x: 410, endPoint y: 131, distance: 77.7
click at [410, 131] on span "Calle: [PERSON_NAME] DEL SOALR B 774" at bounding box center [380, 135] width 128 height 8
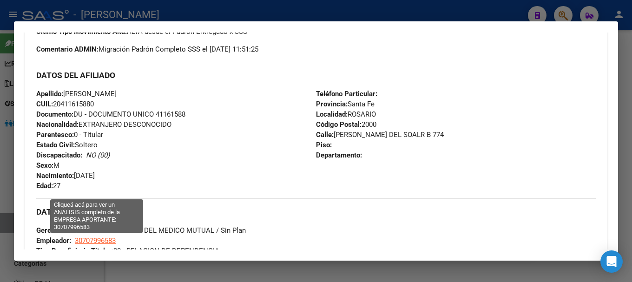
click at [104, 239] on span "30707996583" at bounding box center [95, 241] width 41 height 8
type textarea "30707996583"
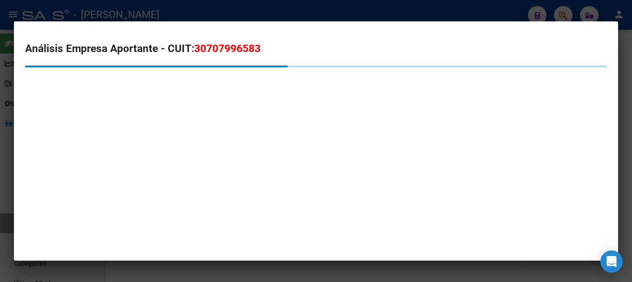
click at [215, 44] on span "30707996583" at bounding box center [227, 48] width 66 height 12
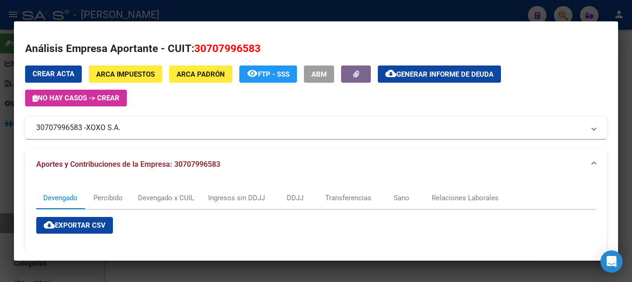
click at [169, 14] on div at bounding box center [316, 141] width 632 height 282
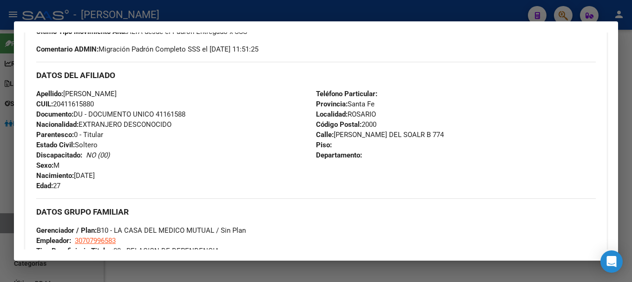
scroll to position [233, 0]
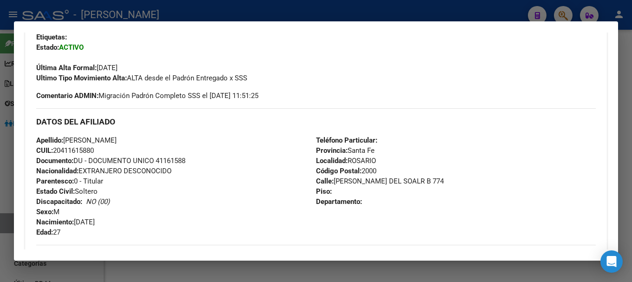
click at [344, 9] on div at bounding box center [316, 141] width 632 height 282
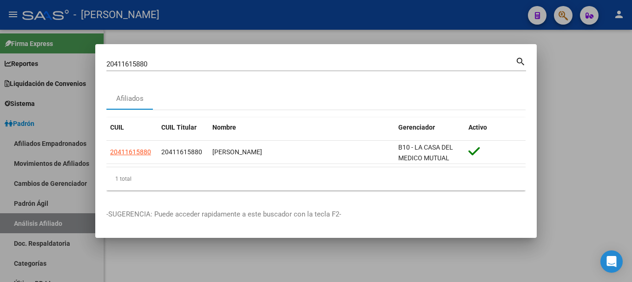
click at [358, 67] on input "20411615880" at bounding box center [310, 64] width 409 height 8
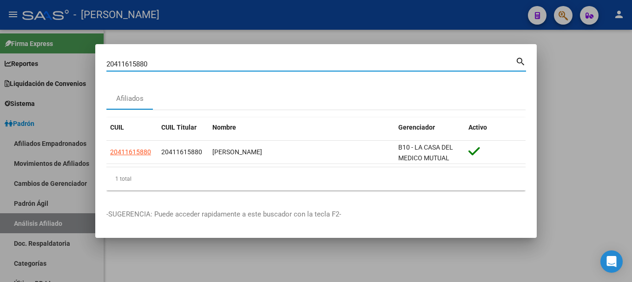
click at [358, 67] on input "20411615880" at bounding box center [310, 64] width 409 height 8
paste input "33048"
click at [359, 62] on input "20411633048" at bounding box center [310, 64] width 409 height 8
type input "4"
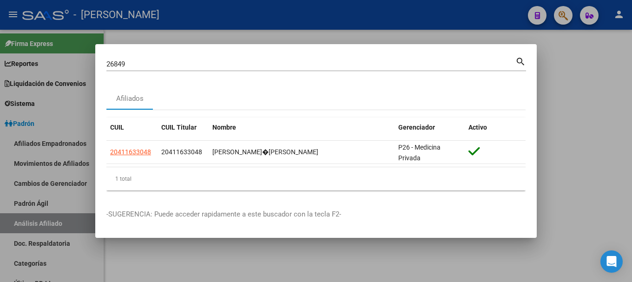
click at [246, 61] on input "26849" at bounding box center [310, 64] width 409 height 8
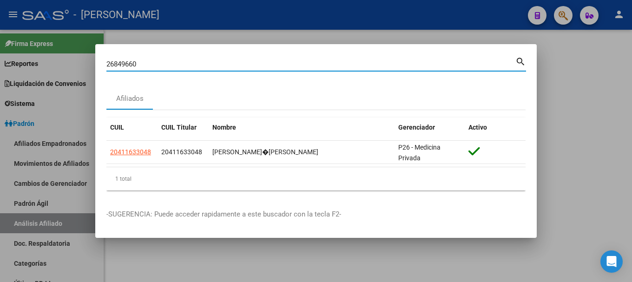
type input "26849660"
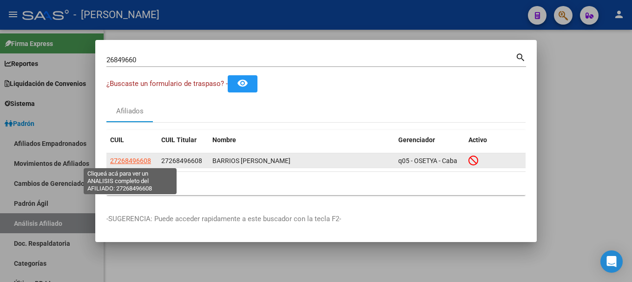
click at [146, 160] on span "27268496608" at bounding box center [130, 160] width 41 height 7
type textarea "27268496608"
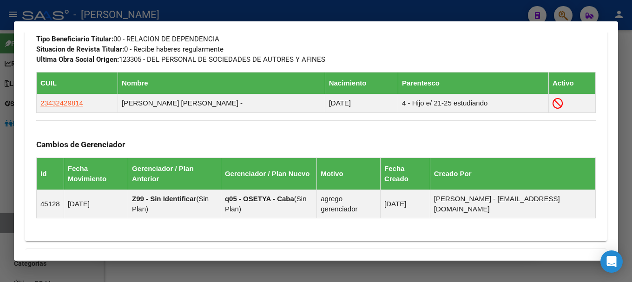
scroll to position [650, 0]
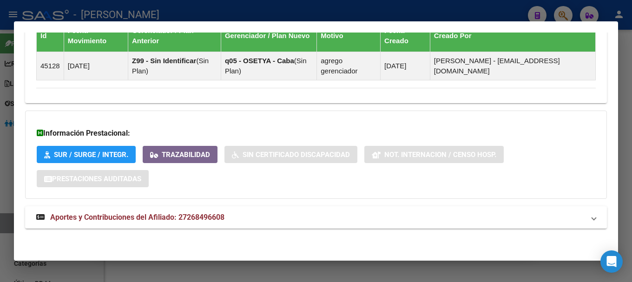
click at [287, 213] on mat-panel-title "Aportes y Contribuciones del Afiliado: 27268496608" at bounding box center [310, 217] width 549 height 11
click at [284, 223] on mat-panel-title "Aportes y Contribuciones del Afiliado: 27268496608" at bounding box center [310, 217] width 549 height 11
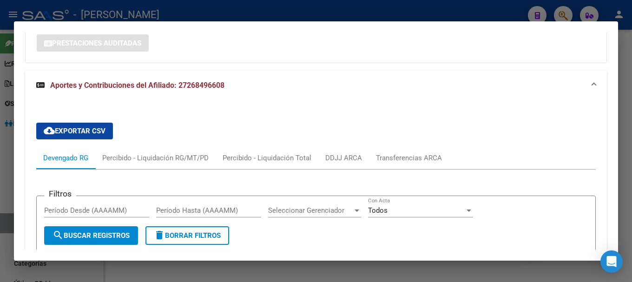
click at [247, 80] on mat-panel-title "Aportes y Contribuciones del Afiliado: 27268496608" at bounding box center [310, 85] width 549 height 11
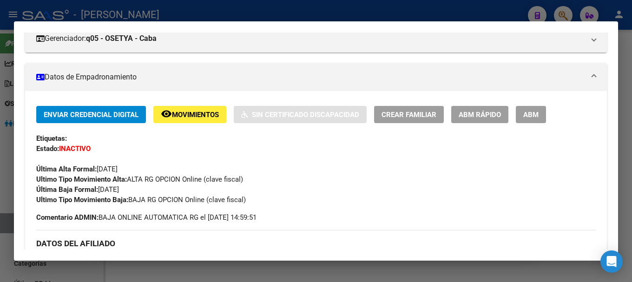
scroll to position [0, 0]
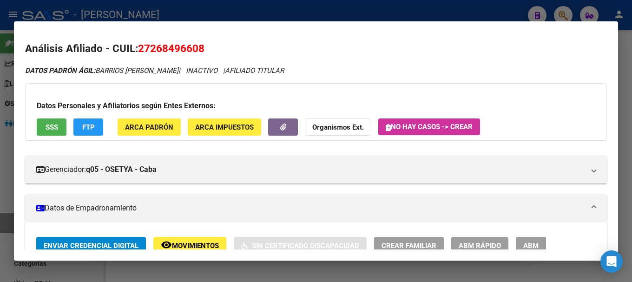
click at [173, 53] on span "27268496608" at bounding box center [171, 48] width 66 height 12
click at [261, 15] on div at bounding box center [316, 141] width 632 height 282
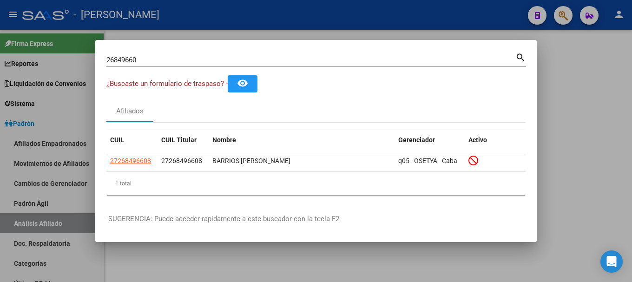
click at [251, 60] on input "26849660" at bounding box center [310, 60] width 409 height 8
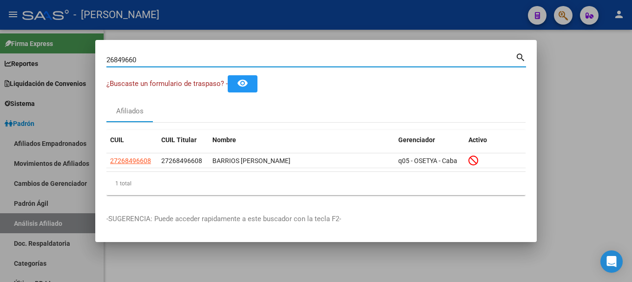
click at [251, 60] on input "26849660" at bounding box center [310, 60] width 409 height 8
paste input "0411633048"
type input "20411633048"
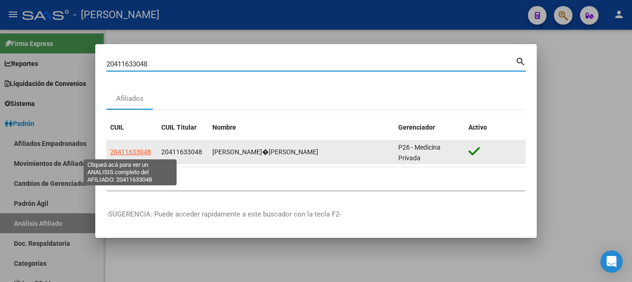
click at [144, 153] on span "20411633048" at bounding box center [130, 151] width 41 height 7
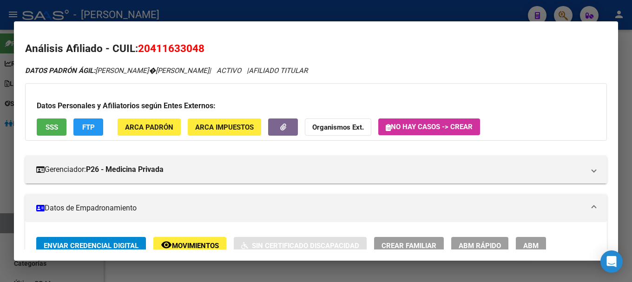
click at [176, 51] on span "20411633048" at bounding box center [171, 48] width 66 height 12
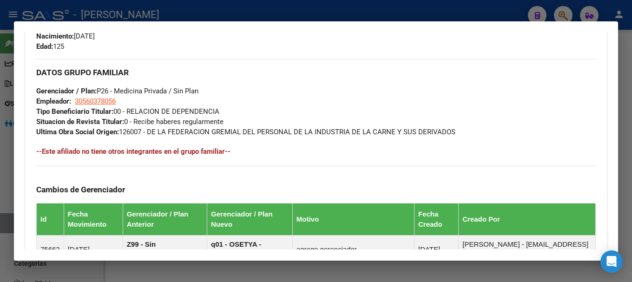
scroll to position [630, 0]
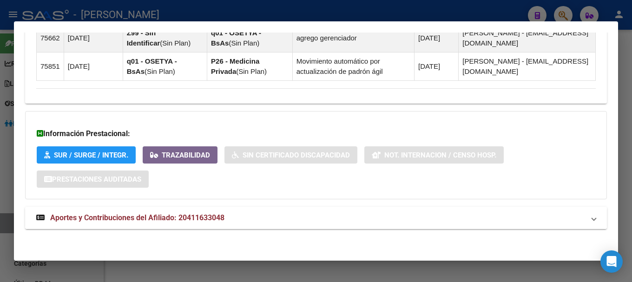
click at [227, 216] on mat-panel-title "Aportes y Contribuciones del Afiliado: 20411633048" at bounding box center [310, 218] width 549 height 11
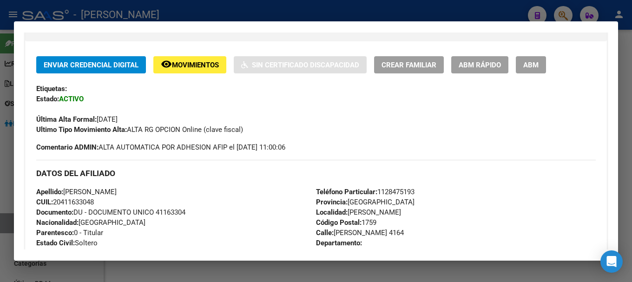
scroll to position [227, 0]
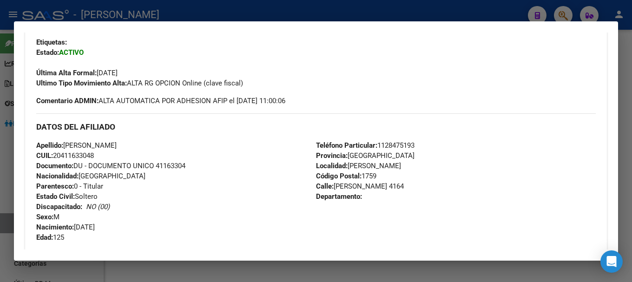
drag, startPoint x: 63, startPoint y: 153, endPoint x: 93, endPoint y: 153, distance: 29.8
click at [93, 153] on span "CUIL: 20411633048" at bounding box center [65, 156] width 58 height 8
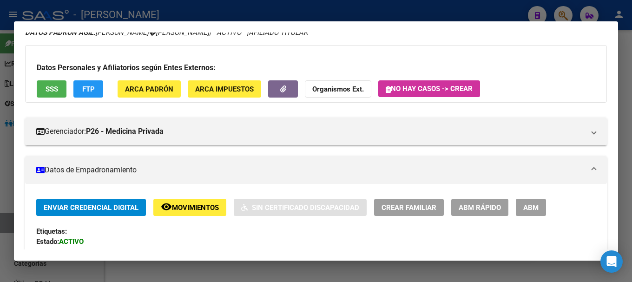
scroll to position [0, 0]
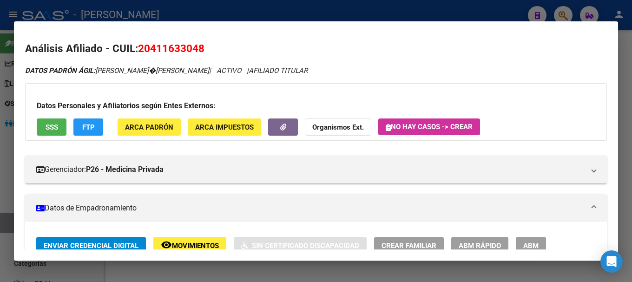
click at [153, 125] on span "ARCA Padrón" at bounding box center [149, 127] width 48 height 8
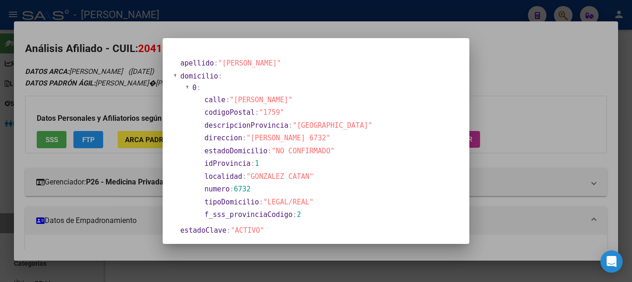
click at [217, 27] on div at bounding box center [316, 141] width 632 height 282
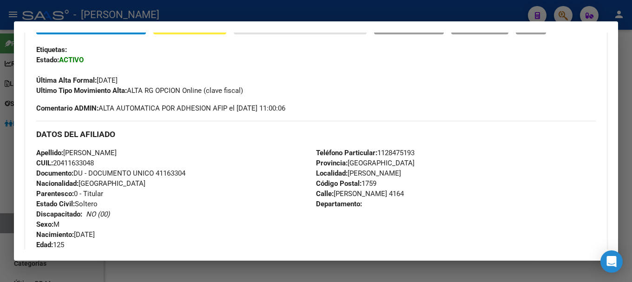
scroll to position [326, 0]
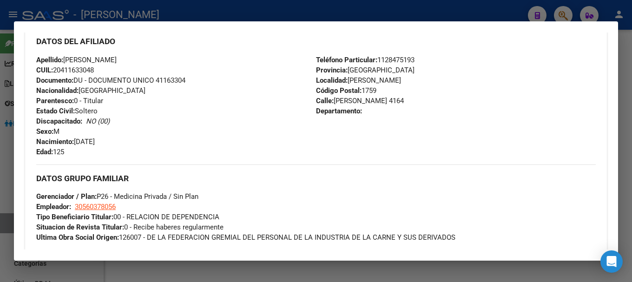
drag, startPoint x: 332, startPoint y: 100, endPoint x: 361, endPoint y: 99, distance: 29.3
click at [361, 99] on span "[STREET_ADDRESS][PERSON_NAME]" at bounding box center [360, 101] width 88 height 8
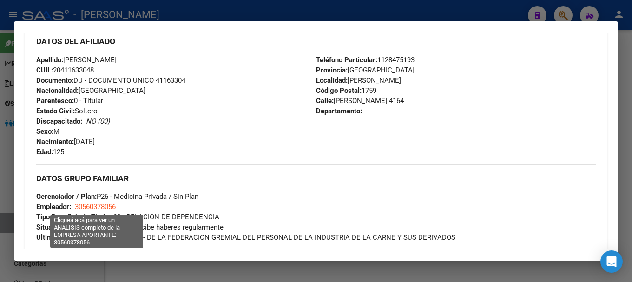
click at [102, 207] on span "30560378056" at bounding box center [95, 207] width 41 height 8
type textarea "30560378056"
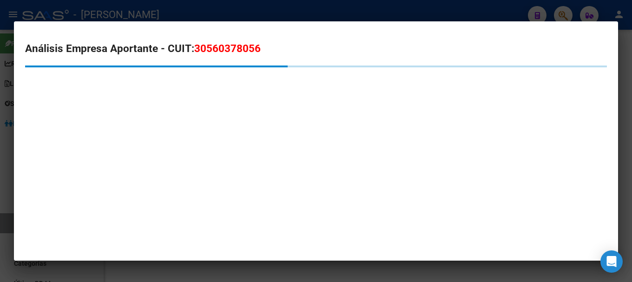
click at [223, 49] on span "30560378056" at bounding box center [227, 48] width 66 height 12
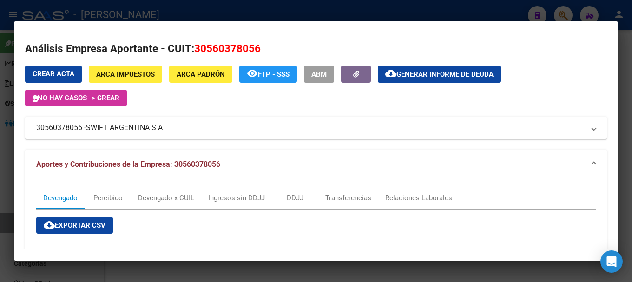
click at [197, 15] on div at bounding box center [316, 141] width 632 height 282
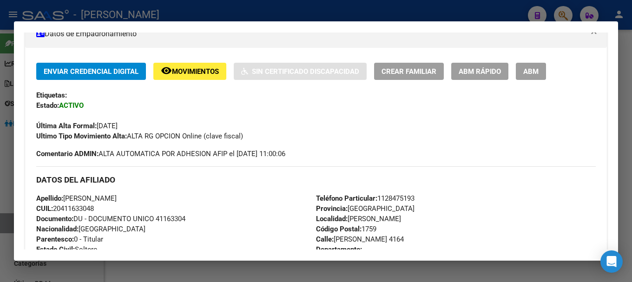
scroll to position [186, 0]
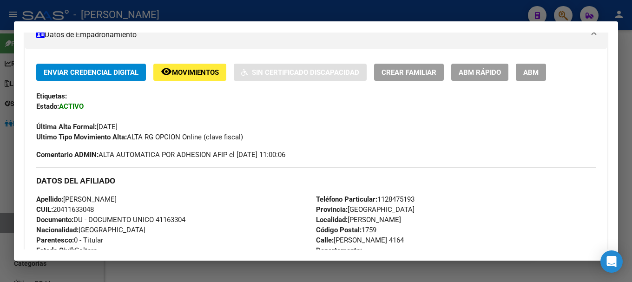
click at [267, 9] on div at bounding box center [316, 141] width 632 height 282
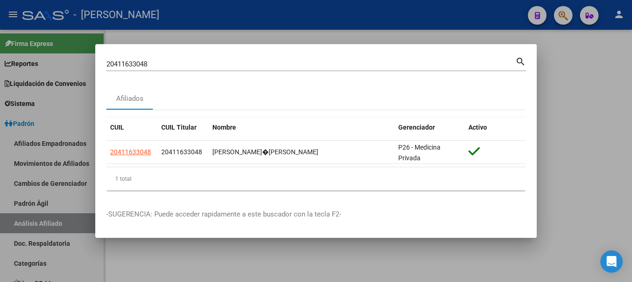
click at [283, 64] on input "20411633048" at bounding box center [310, 64] width 409 height 8
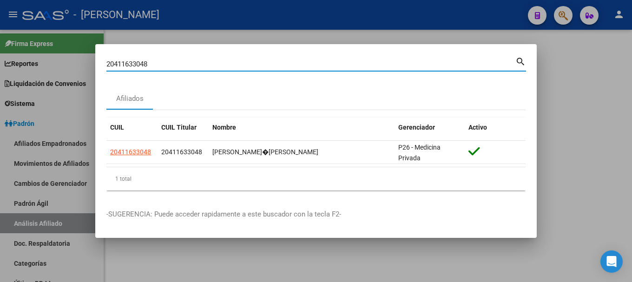
click at [283, 64] on input "20411633048" at bounding box center [310, 64] width 409 height 8
paste input "80852"
type input "20411680852"
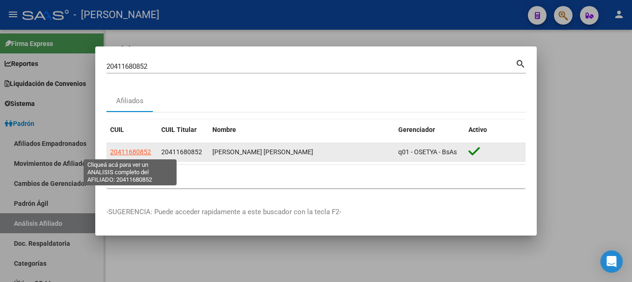
click at [134, 153] on span "20411680852" at bounding box center [130, 151] width 41 height 7
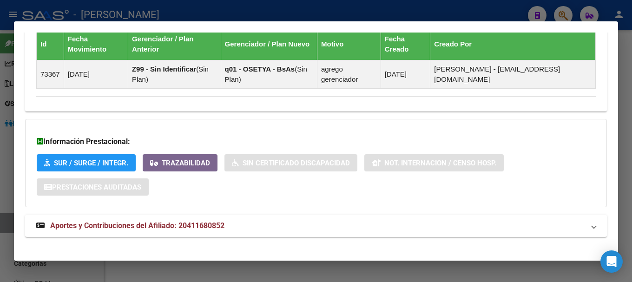
scroll to position [602, 0]
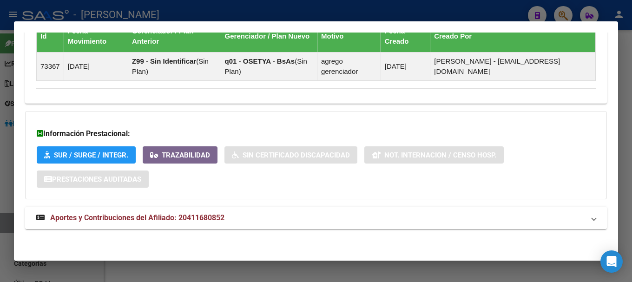
click at [246, 211] on mat-expansion-panel-header "Aportes y Contribuciones del Afiliado: 20411680852" at bounding box center [316, 218] width 582 height 22
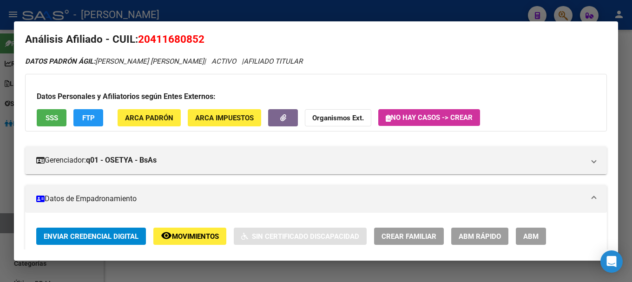
scroll to position [0, 0]
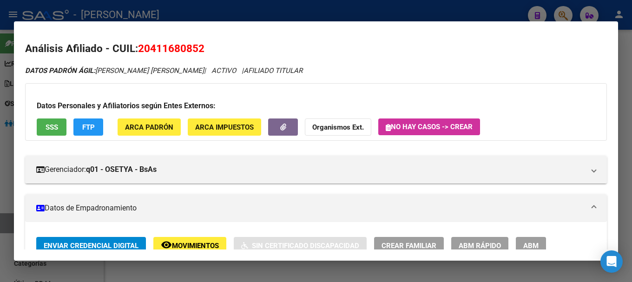
click at [186, 41] on h2 "Análisis Afiliado - CUIL: 20411680852" at bounding box center [316, 49] width 582 height 16
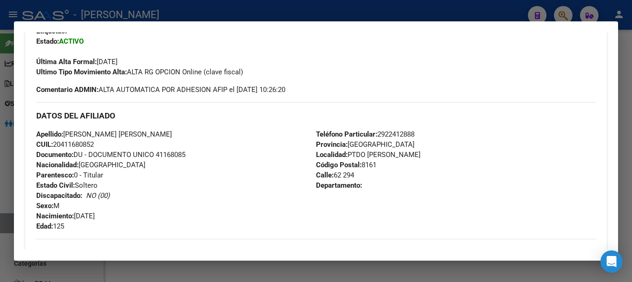
scroll to position [279, 0]
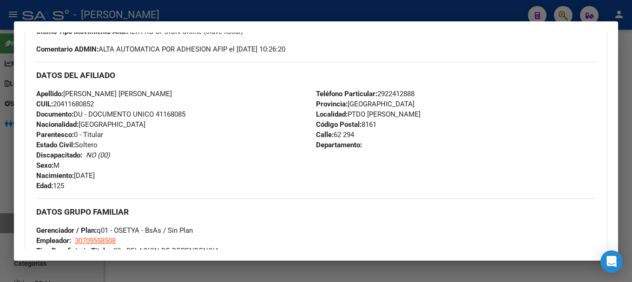
drag, startPoint x: 62, startPoint y: 102, endPoint x: 94, endPoint y: 101, distance: 32.1
click at [94, 101] on span "CUIL: 20411680852" at bounding box center [65, 104] width 58 height 8
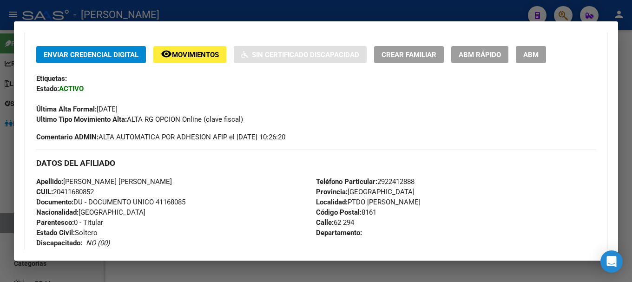
scroll to position [47, 0]
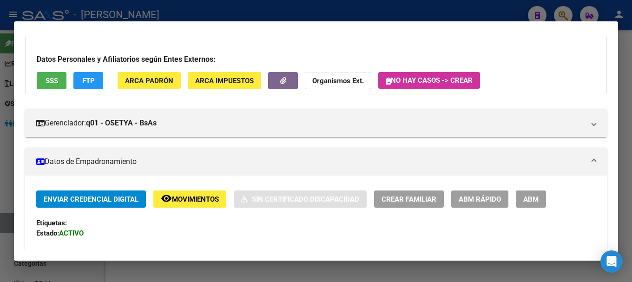
click at [168, 81] on span "ARCA Padrón" at bounding box center [149, 81] width 48 height 8
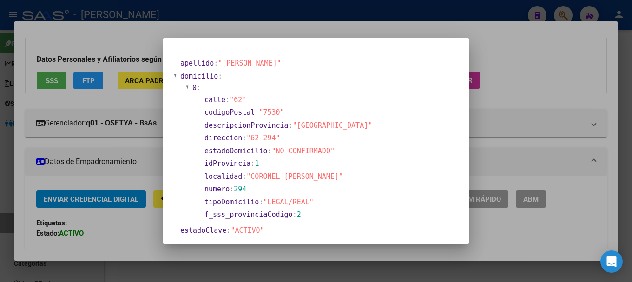
click at [130, 129] on div at bounding box center [316, 141] width 632 height 282
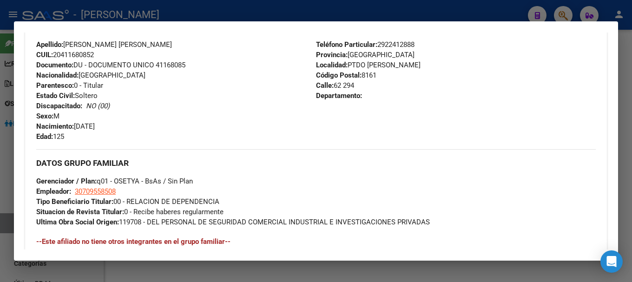
scroll to position [326, 0]
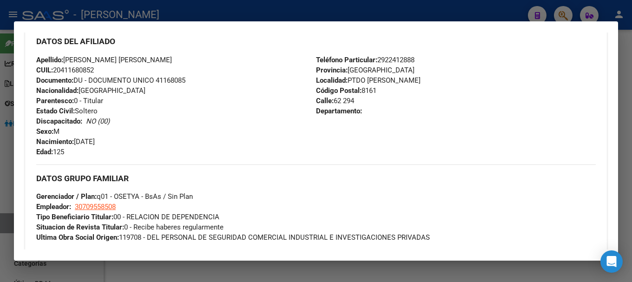
drag, startPoint x: 333, startPoint y: 100, endPoint x: 338, endPoint y: 100, distance: 4.7
click at [338, 100] on span "Calle: 62 294" at bounding box center [335, 101] width 38 height 8
click at [339, 100] on span "Calle: 62 294" at bounding box center [335, 101] width 38 height 8
click at [334, 100] on span "Calle: 62 294" at bounding box center [335, 101] width 38 height 8
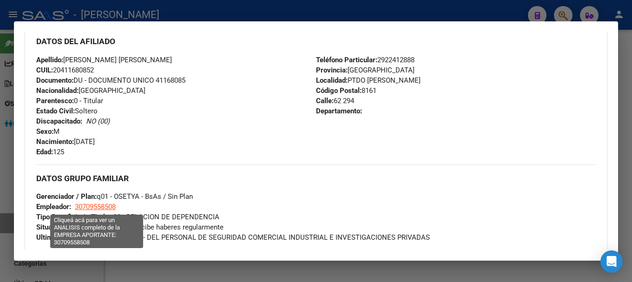
click at [93, 208] on span "30709558508" at bounding box center [95, 207] width 41 height 8
type textarea "30709558508"
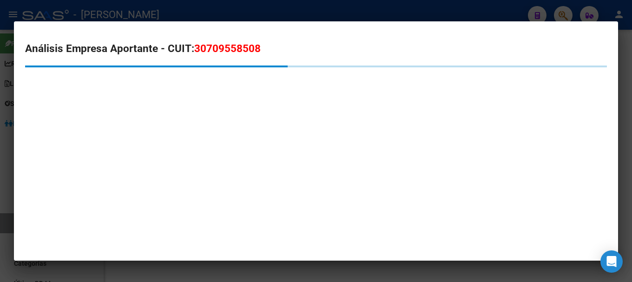
click at [216, 49] on span "30709558508" at bounding box center [227, 48] width 66 height 12
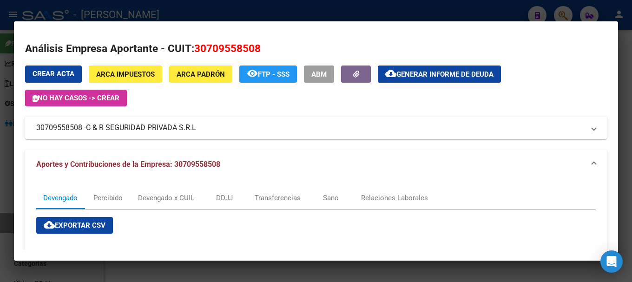
click at [192, 15] on div at bounding box center [316, 141] width 632 height 282
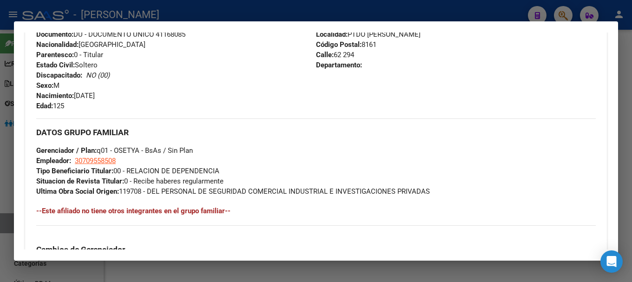
scroll to position [372, 0]
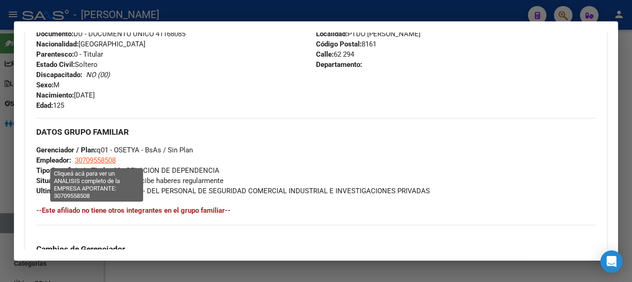
click at [109, 159] on span "30709558508" at bounding box center [95, 160] width 41 height 8
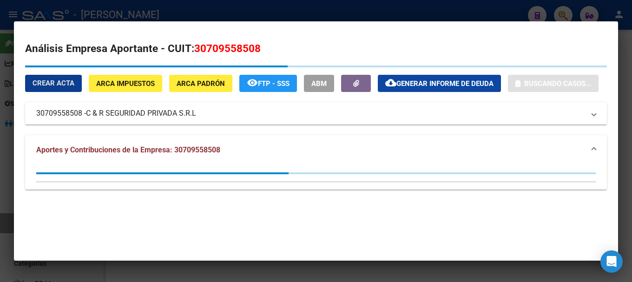
click at [232, 40] on mat-dialog-content "Análisis Empresa Aportante - CUIT: 30709558508 Crear Acta ARCA Impuestos ARCA P…" at bounding box center [316, 117] width 605 height 168
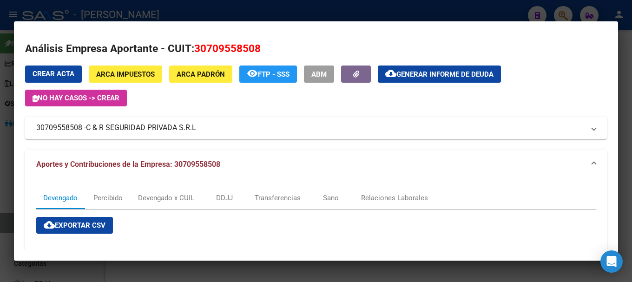
click at [180, 11] on div at bounding box center [316, 141] width 632 height 282
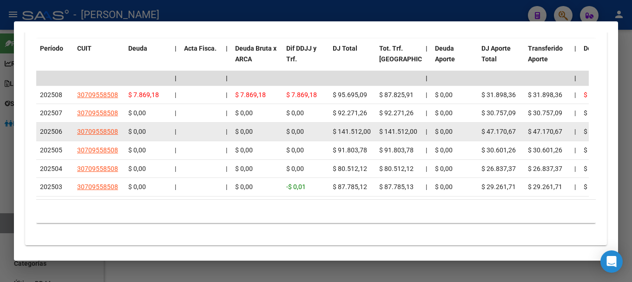
scroll to position [977, 0]
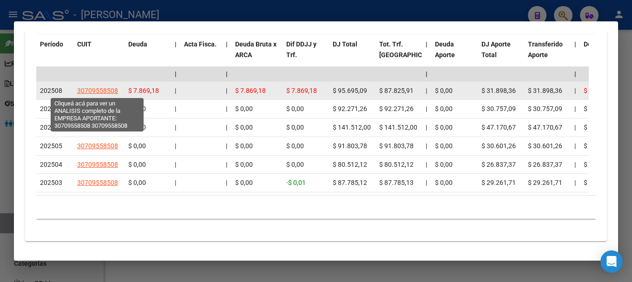
click at [109, 90] on span "30709558508" at bounding box center [97, 90] width 41 height 7
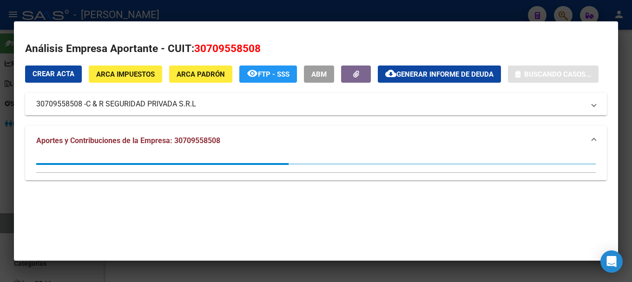
click at [213, 10] on div at bounding box center [316, 141] width 632 height 282
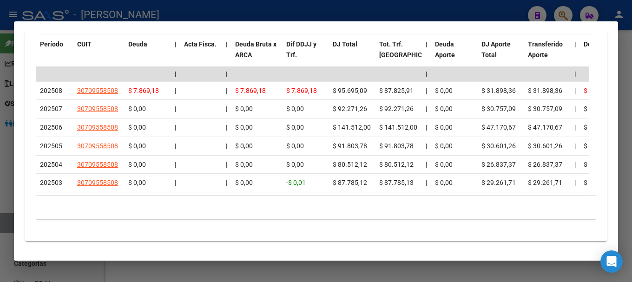
click at [318, 12] on div at bounding box center [316, 141] width 632 height 282
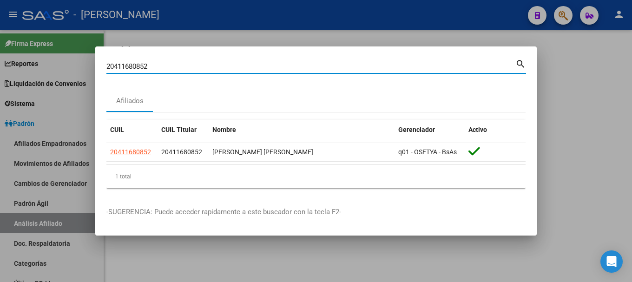
click at [324, 67] on input "20411680852" at bounding box center [310, 66] width 409 height 8
paste input "77661"
type input "20411776612"
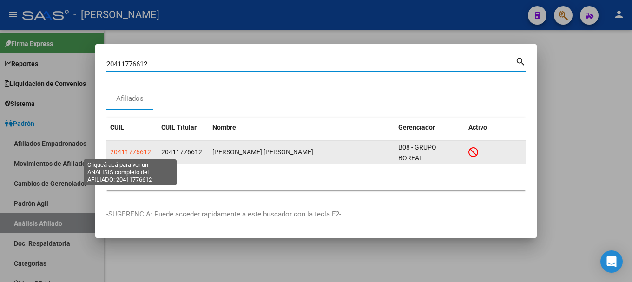
click at [146, 152] on span "20411776612" at bounding box center [130, 151] width 41 height 7
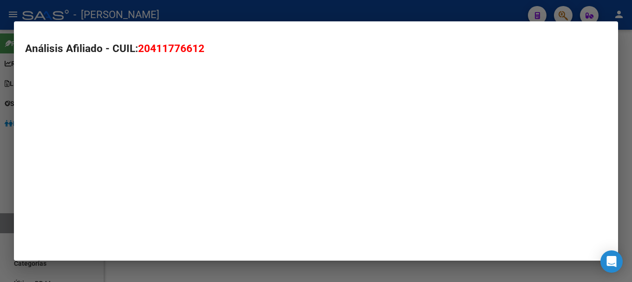
type textarea "20411776612"
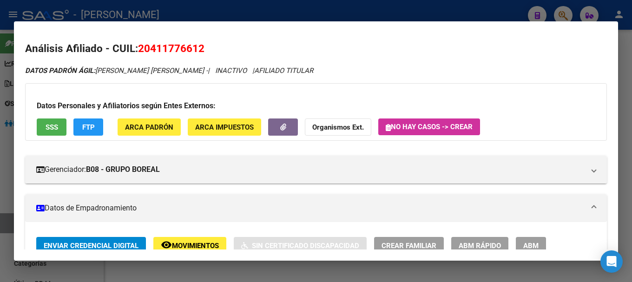
scroll to position [186, 0]
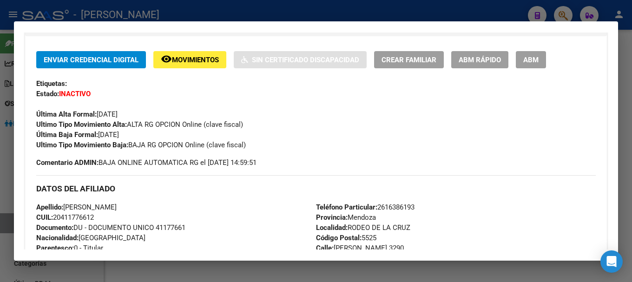
click at [257, 8] on div at bounding box center [316, 141] width 632 height 282
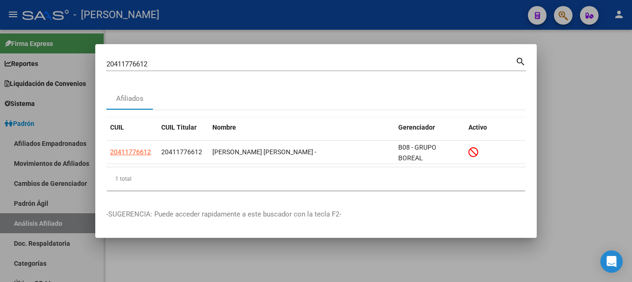
click at [316, 64] on input "20411776612" at bounding box center [310, 64] width 409 height 8
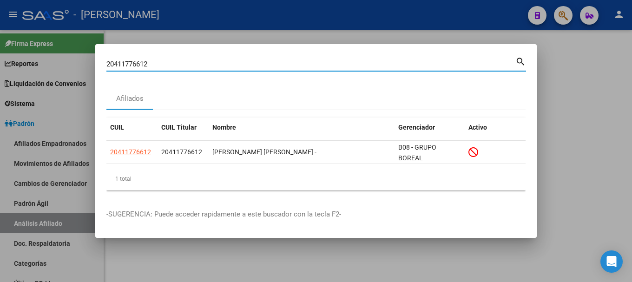
click at [316, 64] on input "20411776612" at bounding box center [310, 64] width 409 height 8
paste input "991483"
type input "20411991483"
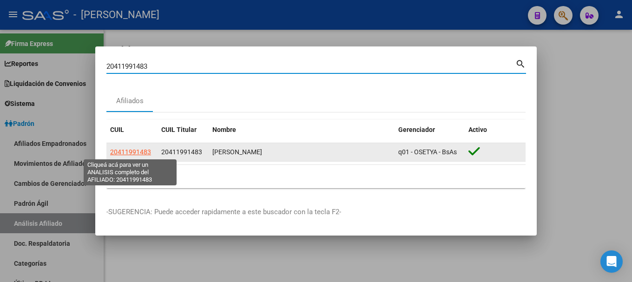
click at [139, 152] on span "20411991483" at bounding box center [130, 151] width 41 height 7
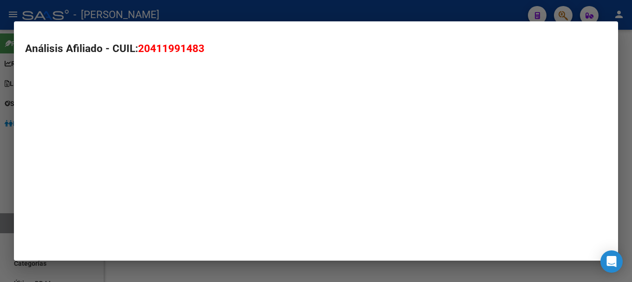
type textarea "20411991483"
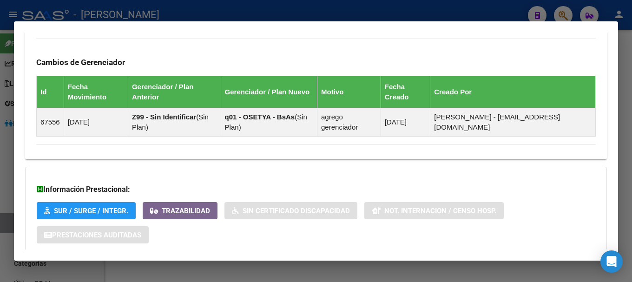
scroll to position [592, 0]
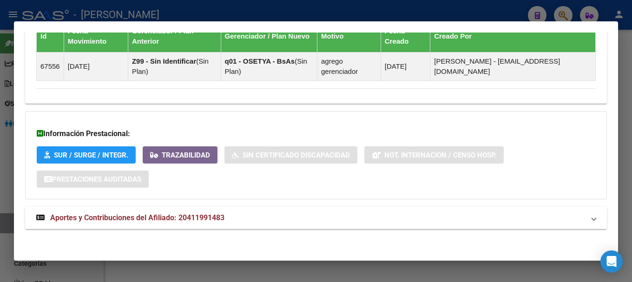
click at [284, 207] on mat-expansion-panel-header "Aportes y Contribuciones del Afiliado: 20411991483" at bounding box center [316, 218] width 582 height 22
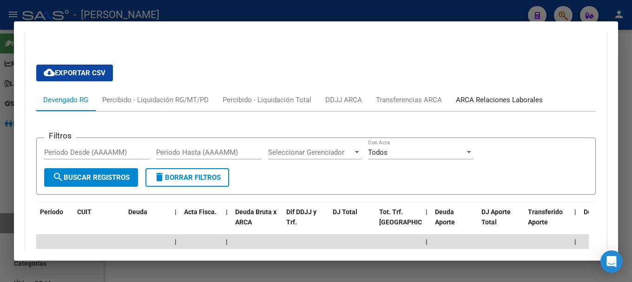
click at [485, 98] on div "ARCA Relaciones Laborales" at bounding box center [499, 100] width 87 height 10
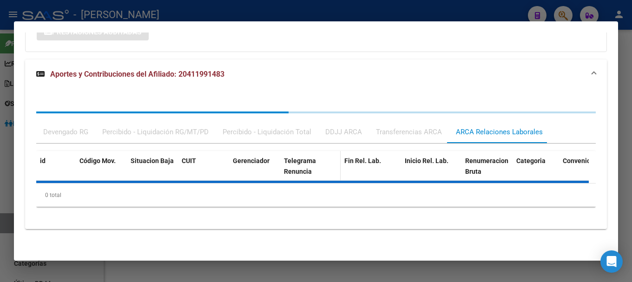
scroll to position [784, 0]
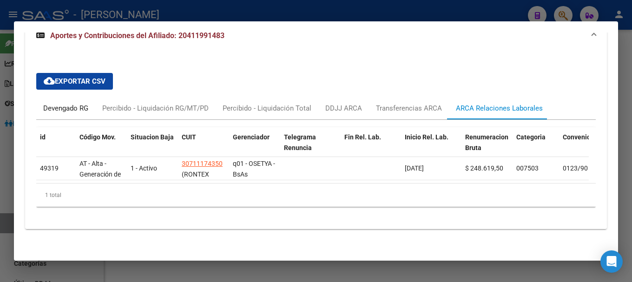
click at [86, 104] on div "Devengado RG" at bounding box center [65, 108] width 45 height 10
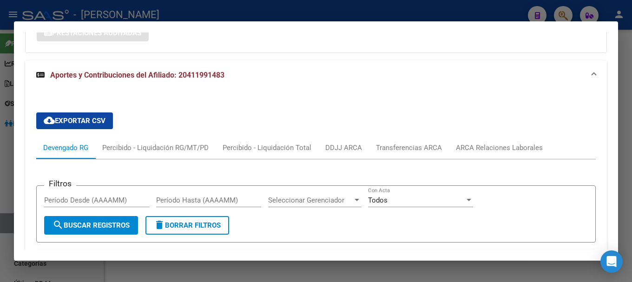
click at [325, 70] on mat-panel-title "Aportes y Contribuciones del Afiliado: 20411991483" at bounding box center [310, 75] width 549 height 11
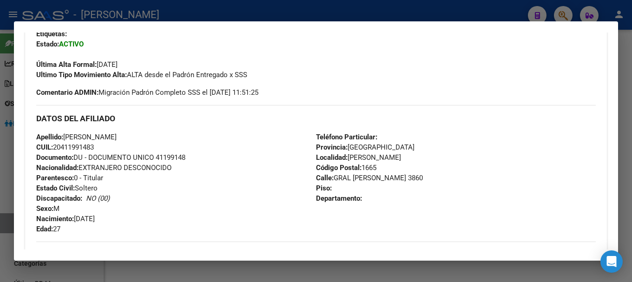
scroll to position [3, 0]
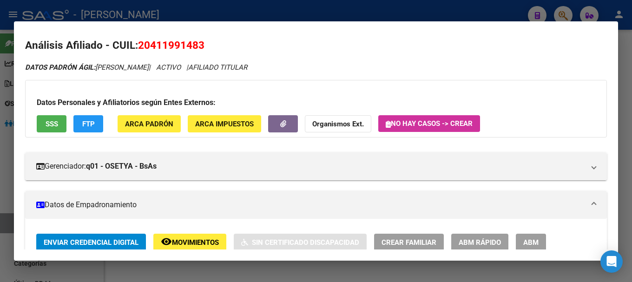
click at [180, 33] on mat-dialog-content "Análisis Afiliado - CUIL: 20411991483 DATOS PADRÓN ÁGIL: [PERSON_NAME] | ACTIVO…" at bounding box center [316, 142] width 605 height 218
click at [186, 45] on span "20411991483" at bounding box center [171, 45] width 66 height 12
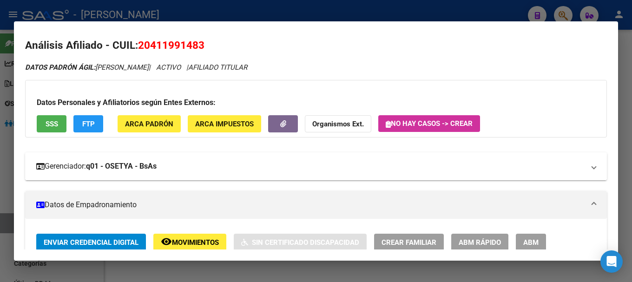
click at [255, 155] on mat-expansion-panel-header "Gerenciador: q01 - OSETYA - BsAs" at bounding box center [316, 167] width 582 height 28
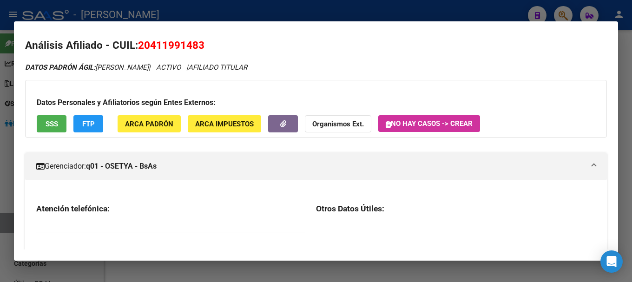
click at [256, 156] on mat-expansion-panel-header "Gerenciador: q01 - OSETYA - BsAs" at bounding box center [316, 167] width 582 height 28
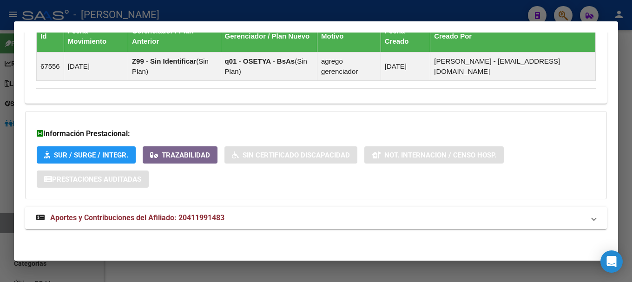
click at [257, 220] on mat-panel-title "Aportes y Contribuciones del Afiliado: 20411991483" at bounding box center [310, 218] width 549 height 11
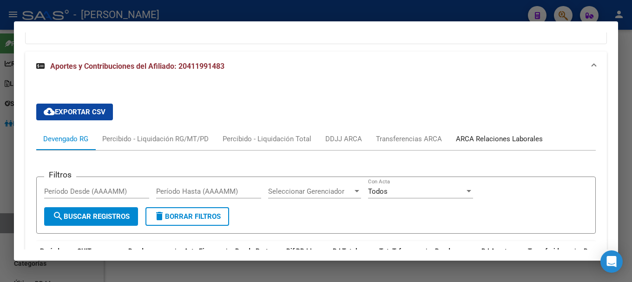
click at [491, 130] on div "ARCA Relaciones Laborales" at bounding box center [499, 139] width 101 height 22
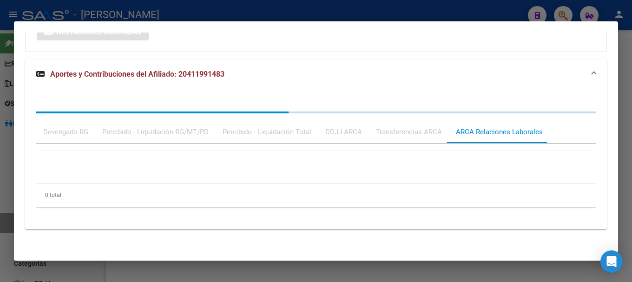
scroll to position [747, 0]
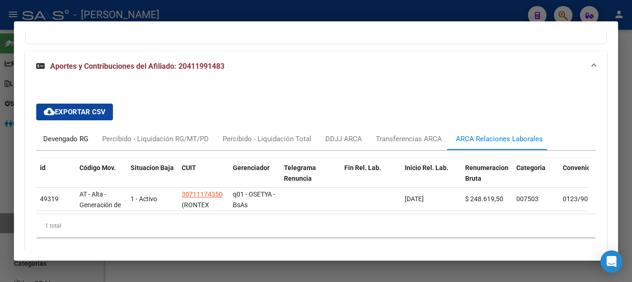
click at [68, 142] on div "Devengado RG" at bounding box center [65, 139] width 45 height 10
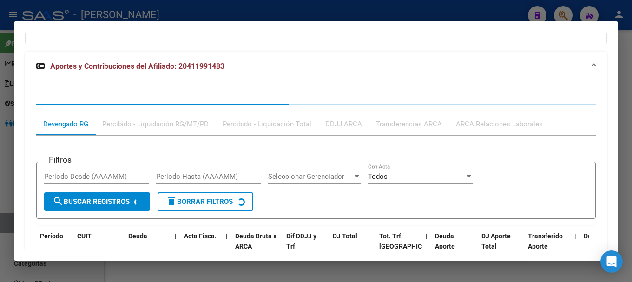
click at [190, 65] on span "Aportes y Contribuciones del Afiliado: 20411991483" at bounding box center [137, 66] width 174 height 9
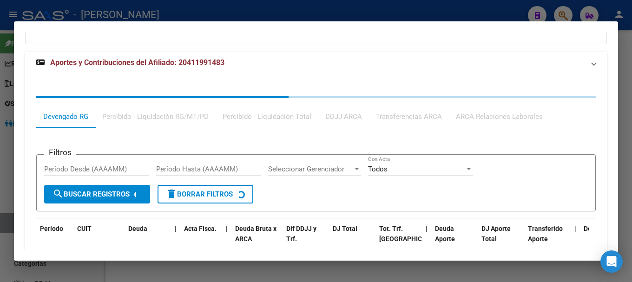
scroll to position [592, 0]
